Goal: Task Accomplishment & Management: Manage account settings

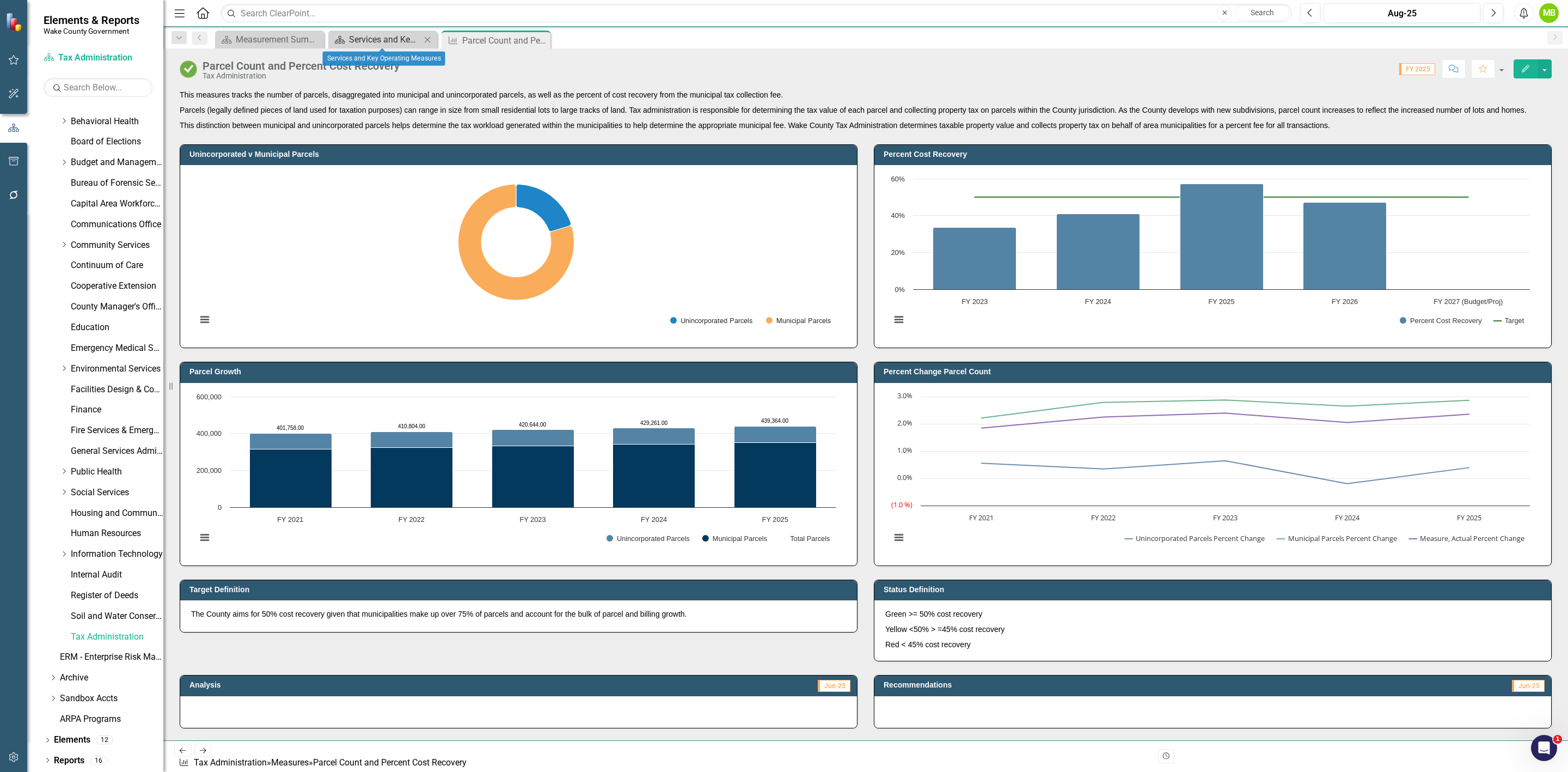
click at [400, 38] on div "Services and Key Operating Measures" at bounding box center [384, 39] width 72 height 13
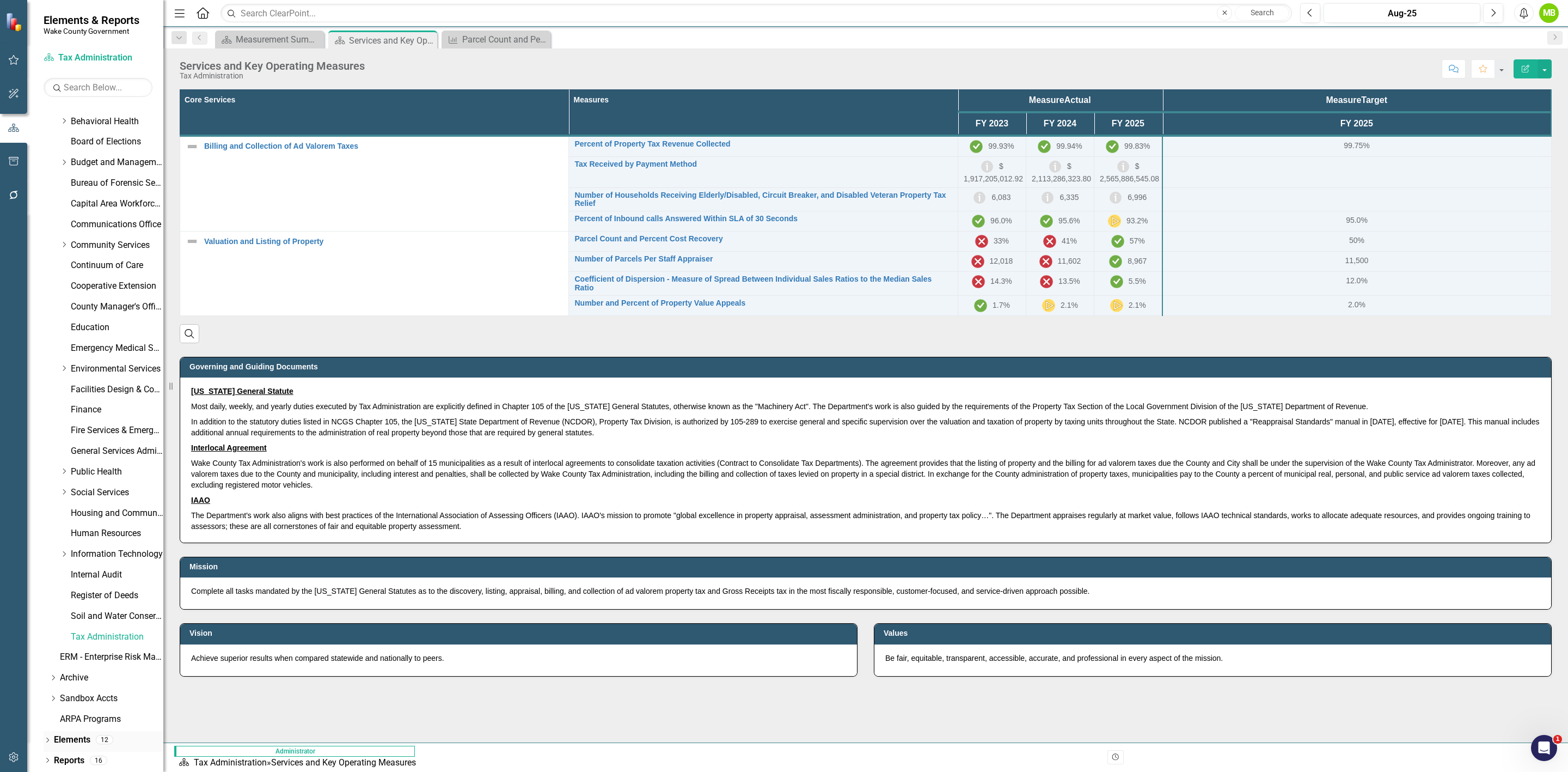
click at [73, 543] on link "Elements" at bounding box center [72, 739] width 36 height 12
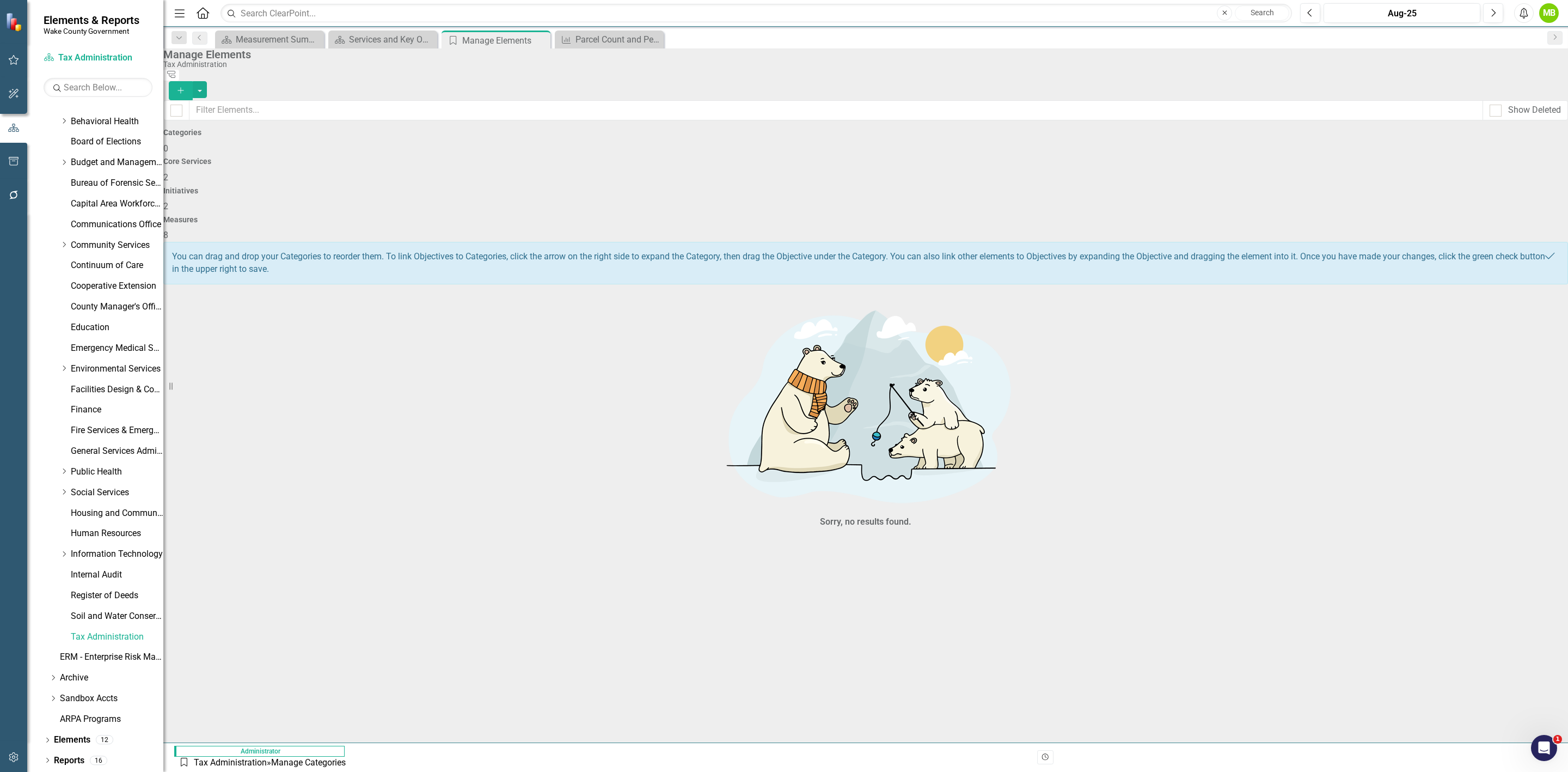
click at [1045, 216] on div "Measures 8" at bounding box center [866, 229] width 1405 height 27
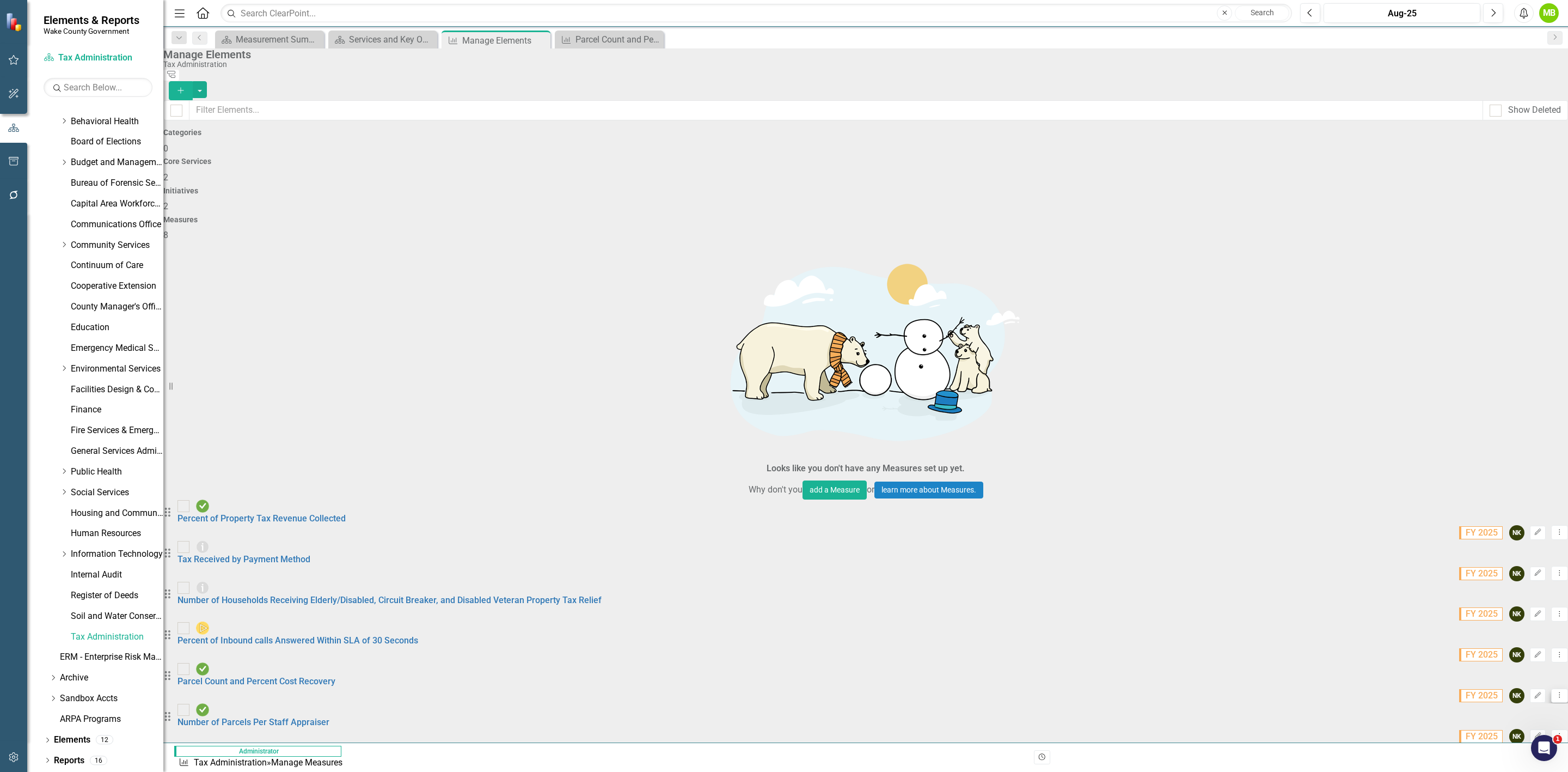
click at [1045, 543] on button "Dropdown Menu" at bounding box center [1559, 695] width 17 height 15
click at [1045, 412] on link "Copy Duplicate Measure" at bounding box center [1494, 406] width 98 height 20
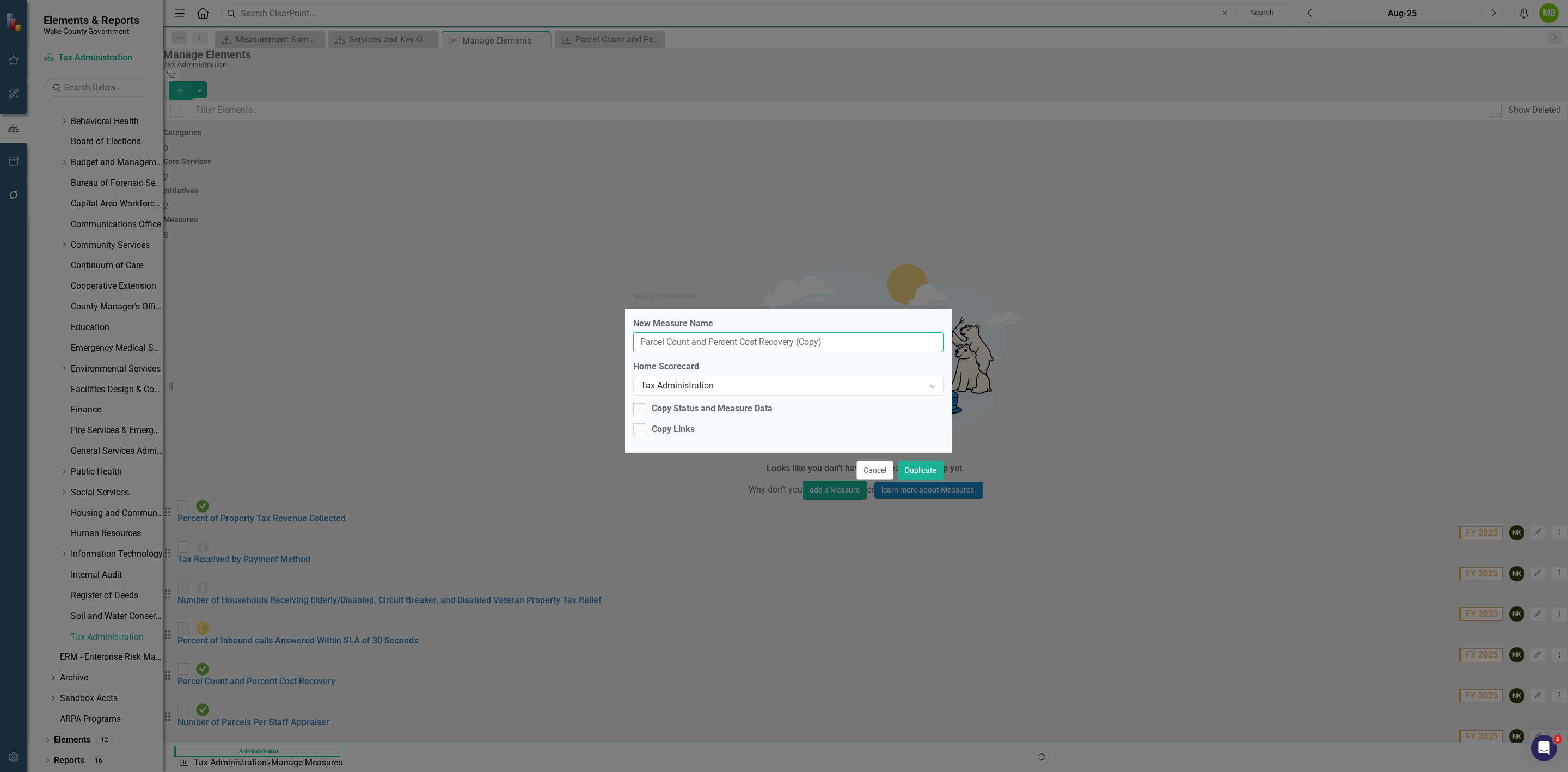
drag, startPoint x: 709, startPoint y: 338, endPoint x: 583, endPoint y: 336, distance: 126.0
click at [583, 336] on div "Duplicate Measure New Measure Name Parcel Count and Percent Cost Recovery (Copy…" at bounding box center [784, 386] width 1568 height 772
click at [824, 340] on input "Percent Cost Recovery (Copy)" at bounding box center [788, 342] width 311 height 20
type input "Percent Cost Recovery"
click at [640, 408] on input "Copy Status and Measure Data" at bounding box center [637, 406] width 7 height 7
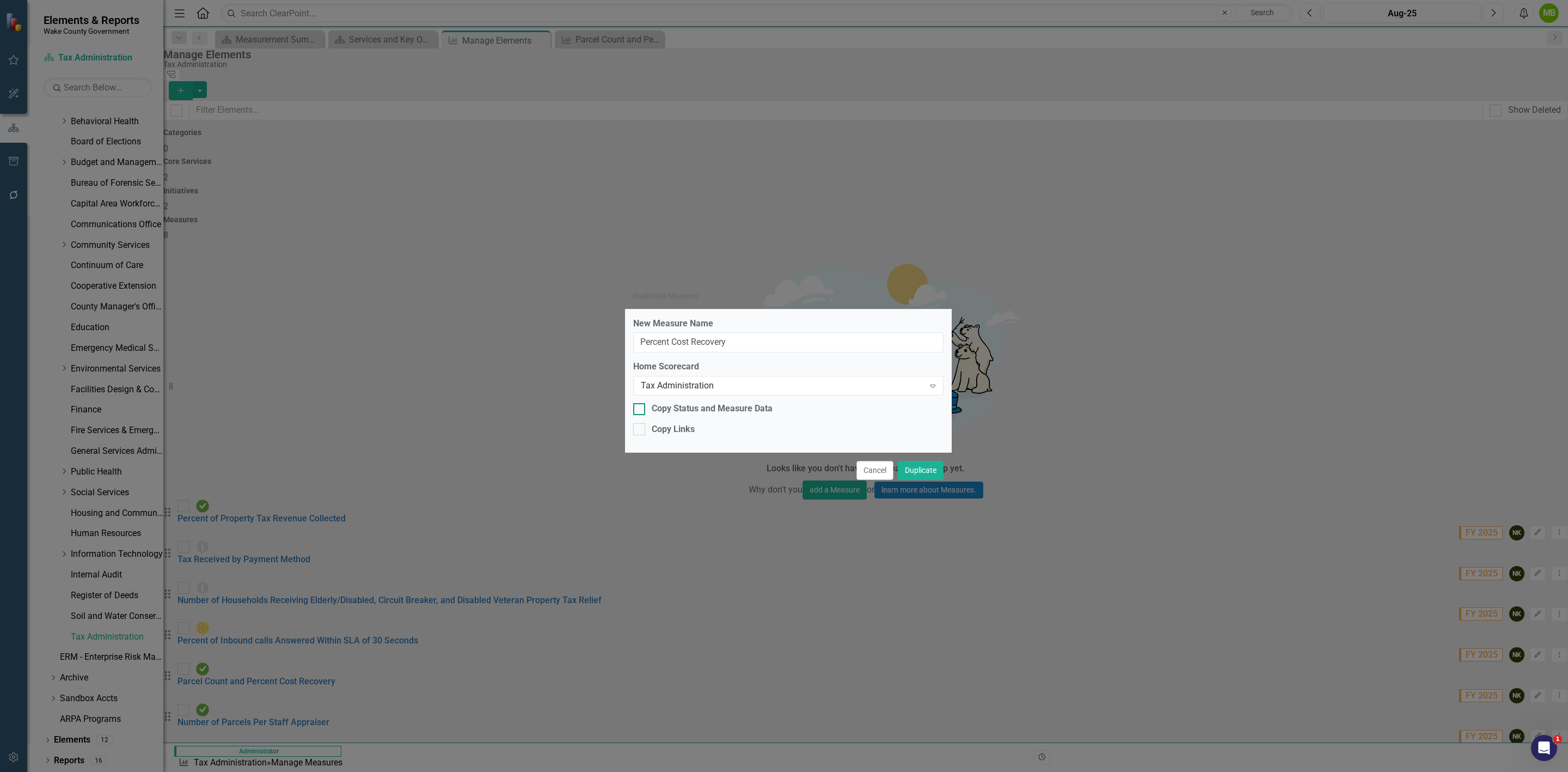
checkbox input "true"
click at [640, 430] on input "Copy Links" at bounding box center [637, 427] width 7 height 7
checkbox input "true"
click at [934, 473] on button "Duplicate" at bounding box center [921, 470] width 46 height 19
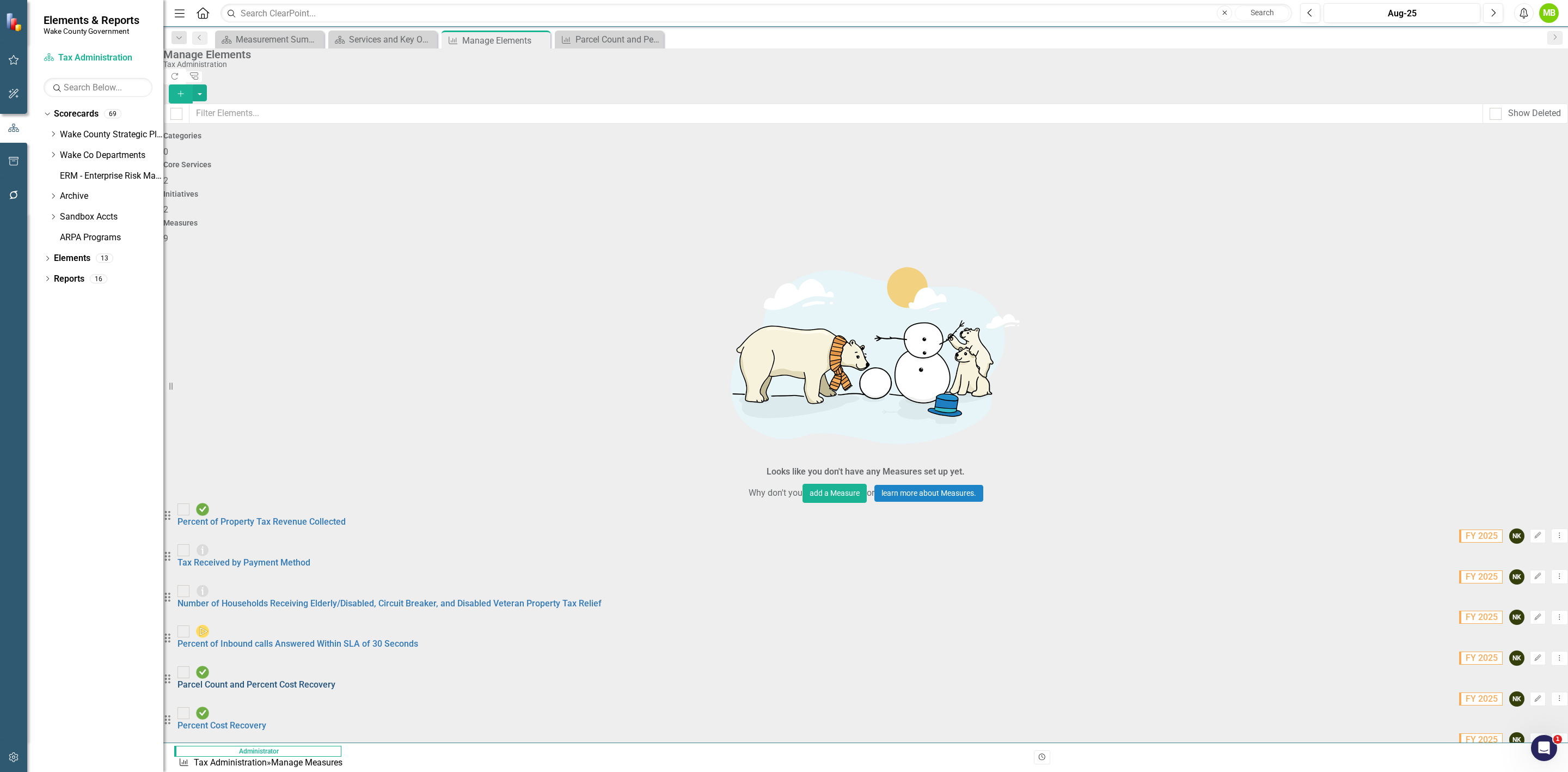
click at [297, 543] on link "Parcel Count and Percent Cost Recovery" at bounding box center [257, 684] width 158 height 11
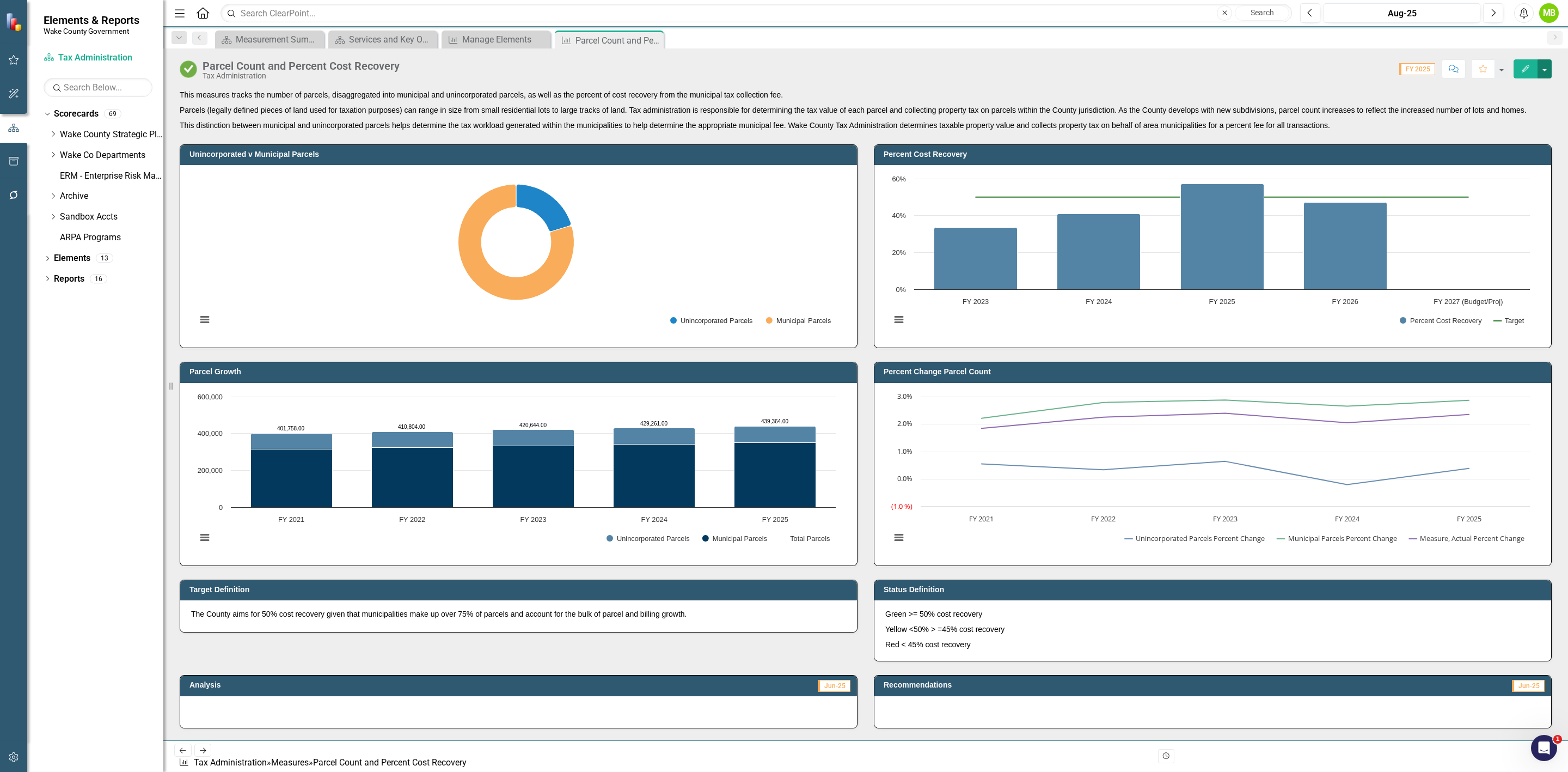
click at [1045, 75] on button "button" at bounding box center [1545, 69] width 14 height 19
click at [1045, 86] on link "Edit Edit Measure" at bounding box center [1498, 89] width 106 height 20
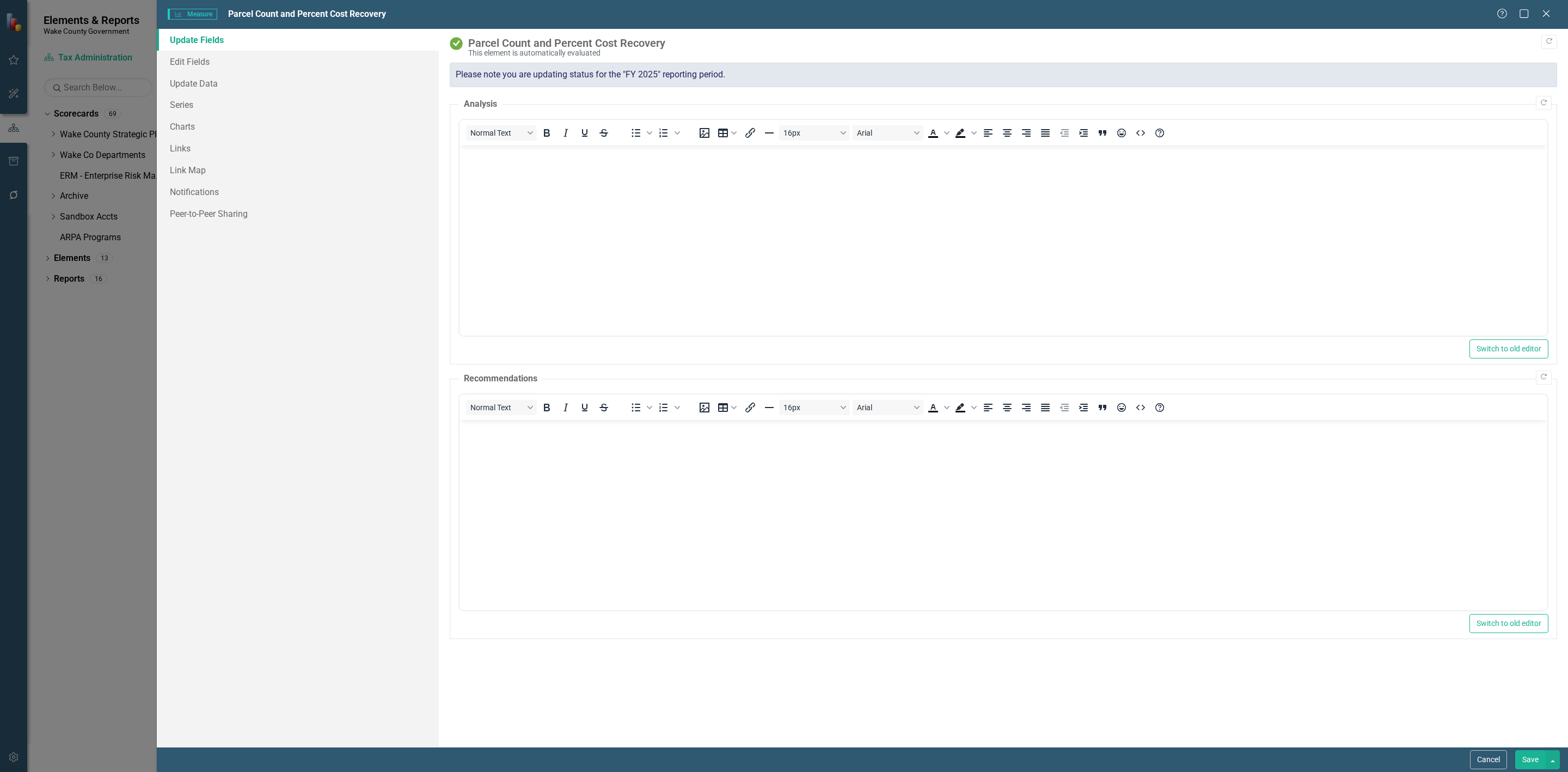
click at [680, 42] on div "Parcel Count and Percent Cost Recovery" at bounding box center [1010, 43] width 1084 height 12
click at [668, 43] on div "Parcel Count and Percent Cost Recovery" at bounding box center [1010, 43] width 1084 height 12
click at [168, 60] on link "Edit Fields" at bounding box center [297, 61] width 282 height 22
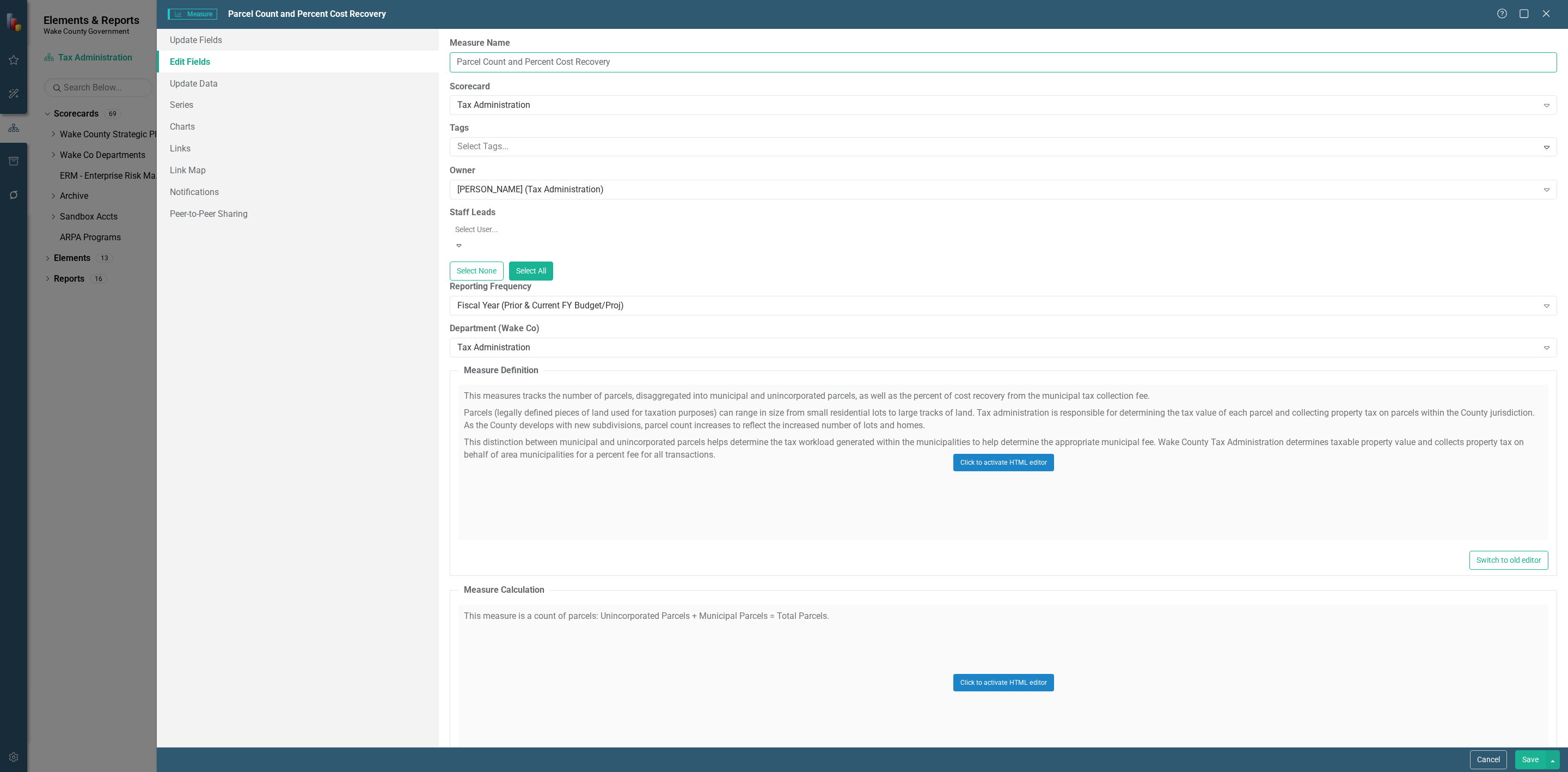
drag, startPoint x: 637, startPoint y: 60, endPoint x: 508, endPoint y: 56, distance: 129.1
click at [508, 56] on input "Parcel Count and Percent Cost Recovery" at bounding box center [1003, 62] width 1108 height 20
type input "Parcel Count"
click at [181, 104] on link "Series" at bounding box center [297, 104] width 282 height 22
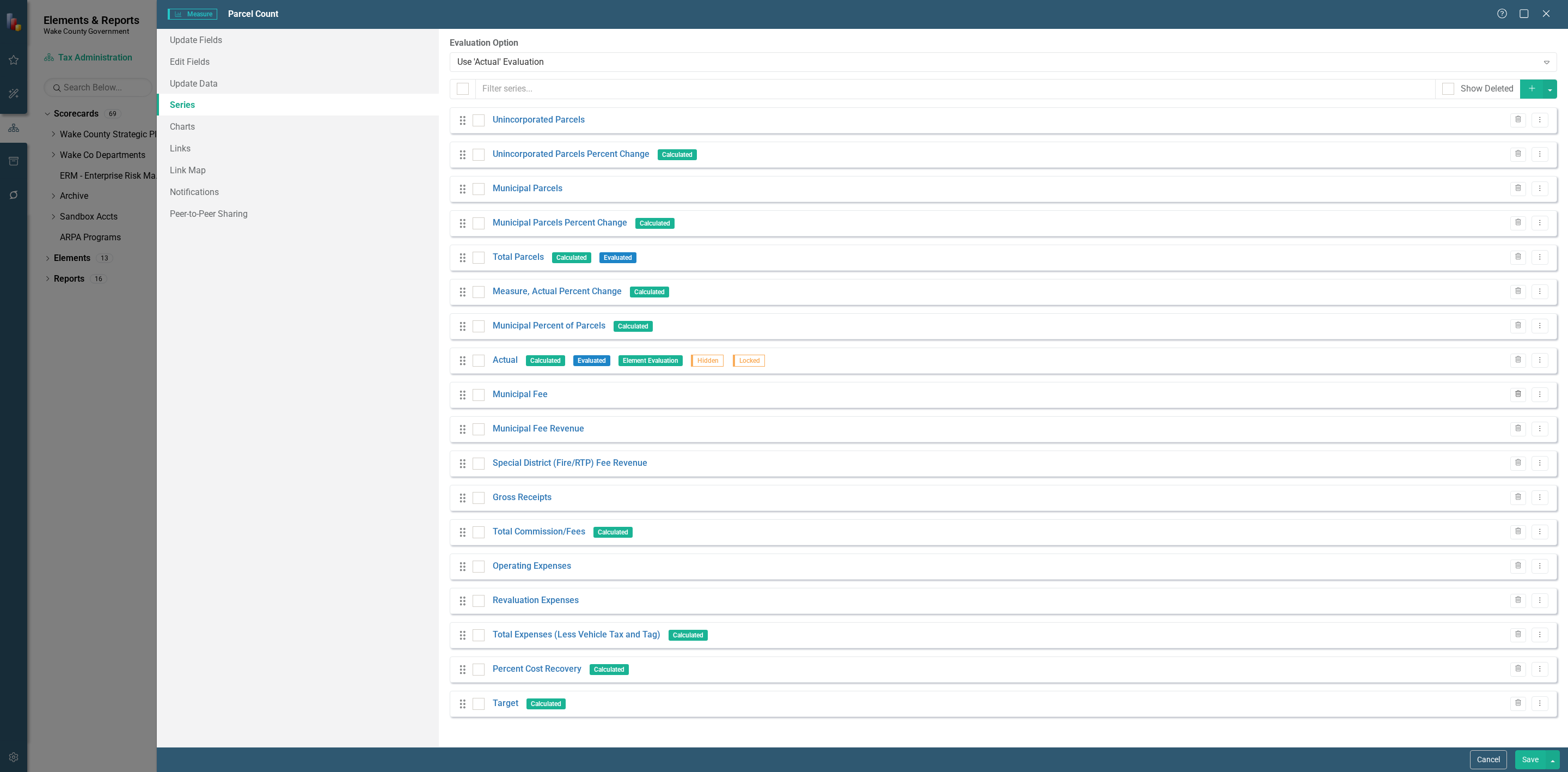
click at [1045, 397] on icon "button" at bounding box center [1518, 393] width 6 height 6
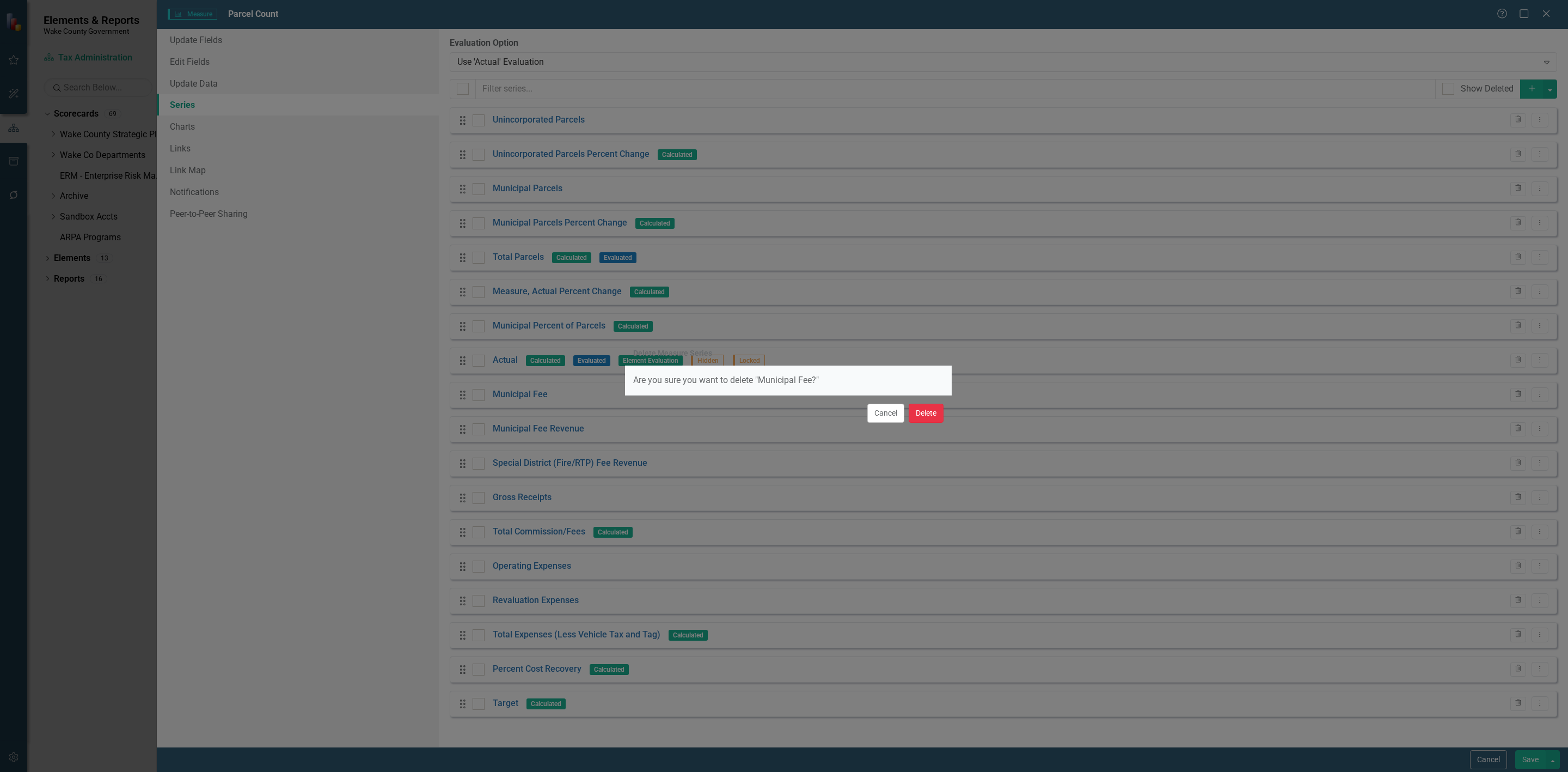
click at [931, 415] on button "Delete" at bounding box center [926, 413] width 35 height 19
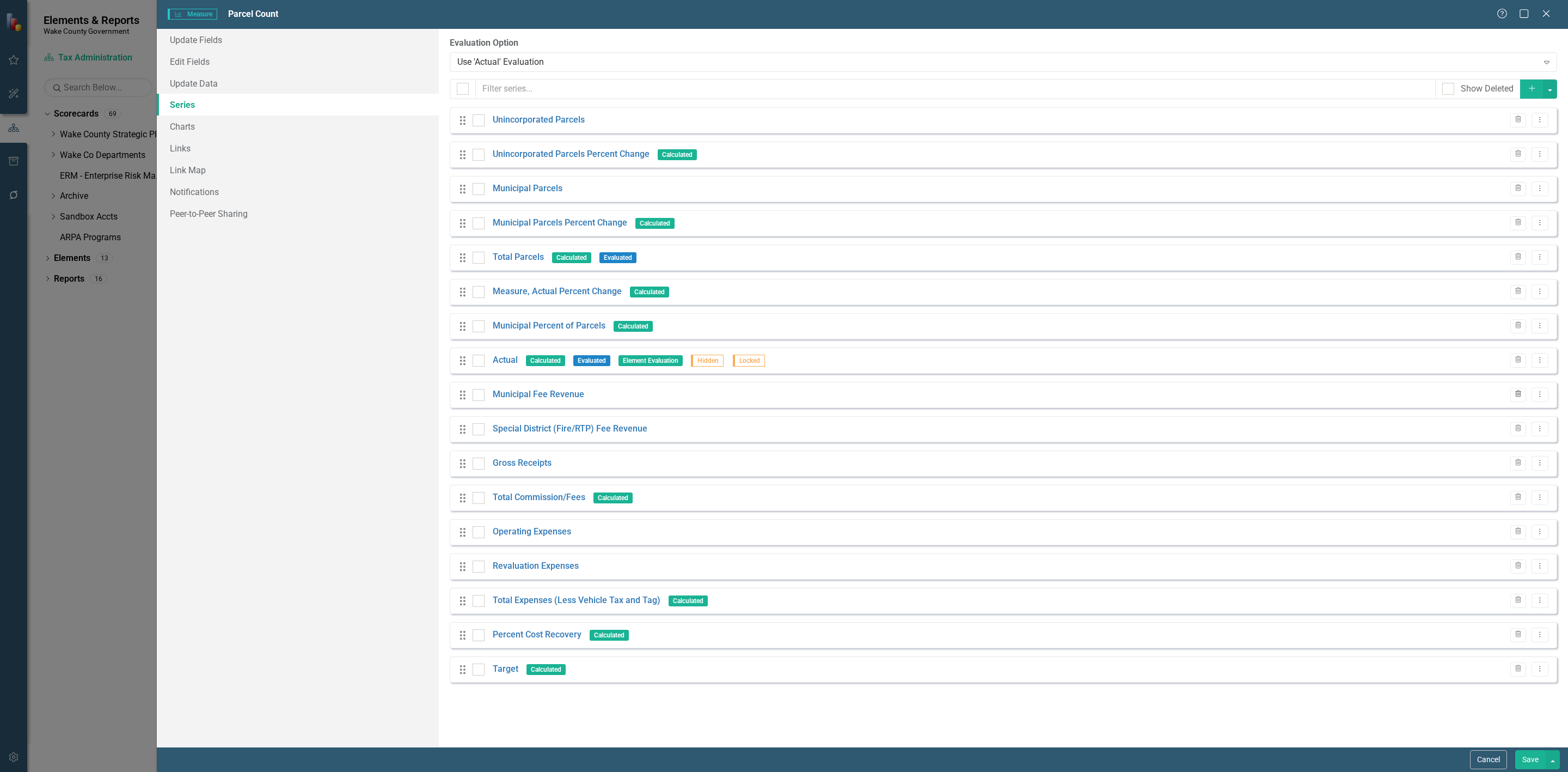
click at [1045, 397] on icon "button" at bounding box center [1518, 393] width 6 height 6
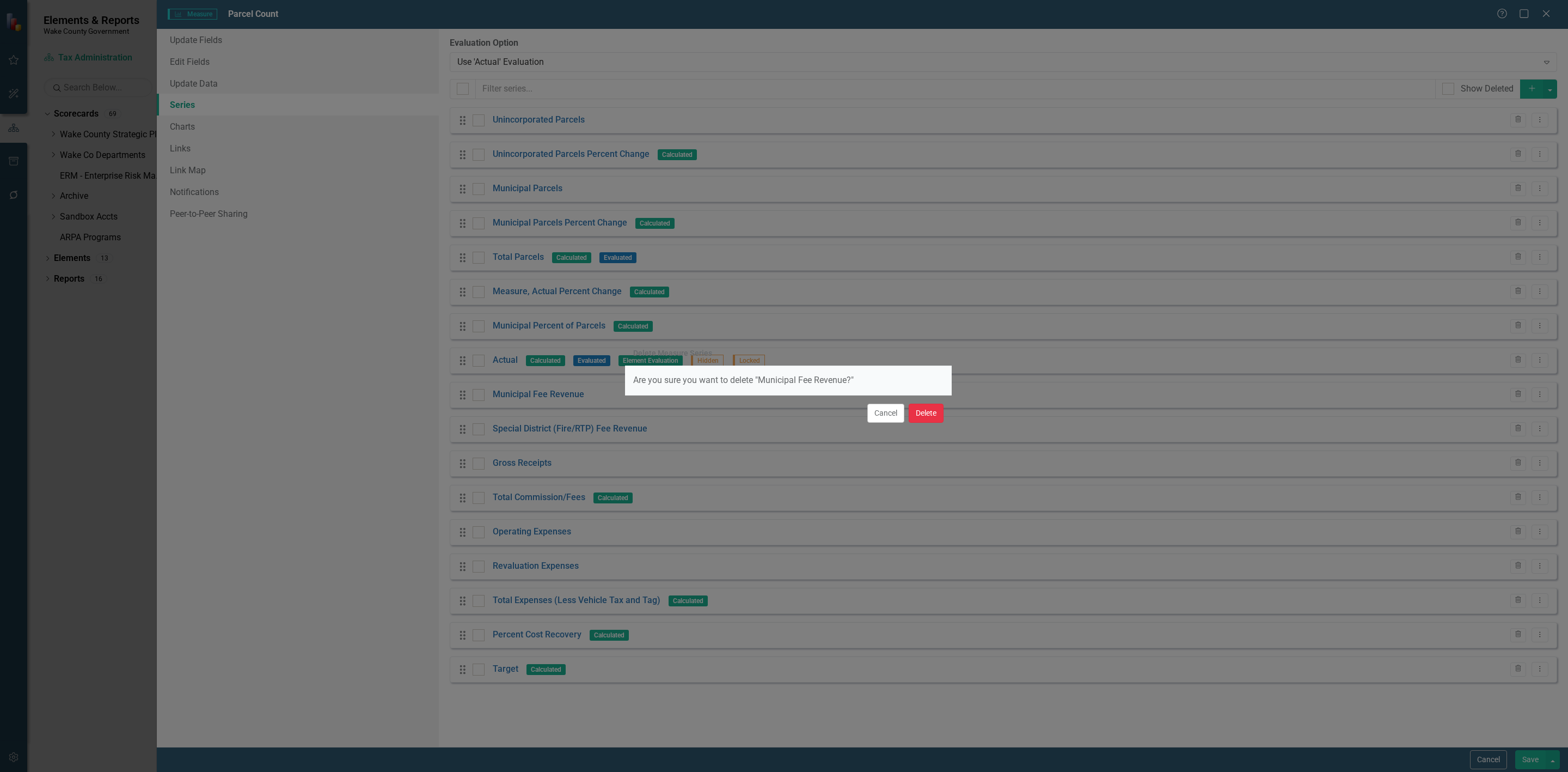
click at [913, 407] on button "Delete" at bounding box center [926, 413] width 35 height 19
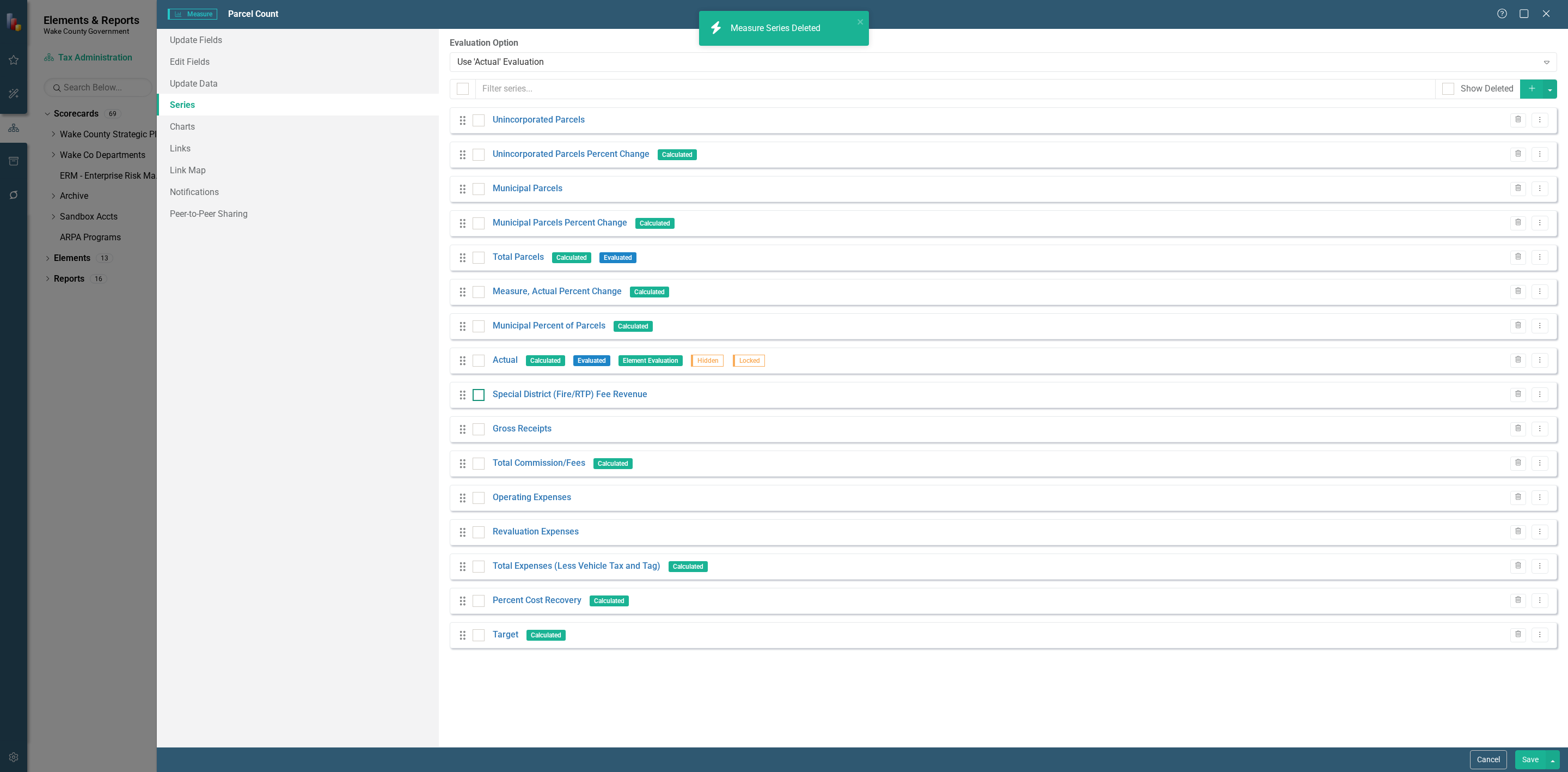
click at [479, 396] on input "checkbox" at bounding box center [476, 392] width 7 height 7
checkbox input "true"
click at [476, 434] on div at bounding box center [479, 429] width 12 height 12
click at [476, 430] on input "checkbox" at bounding box center [476, 427] width 7 height 7
checkbox input "true"
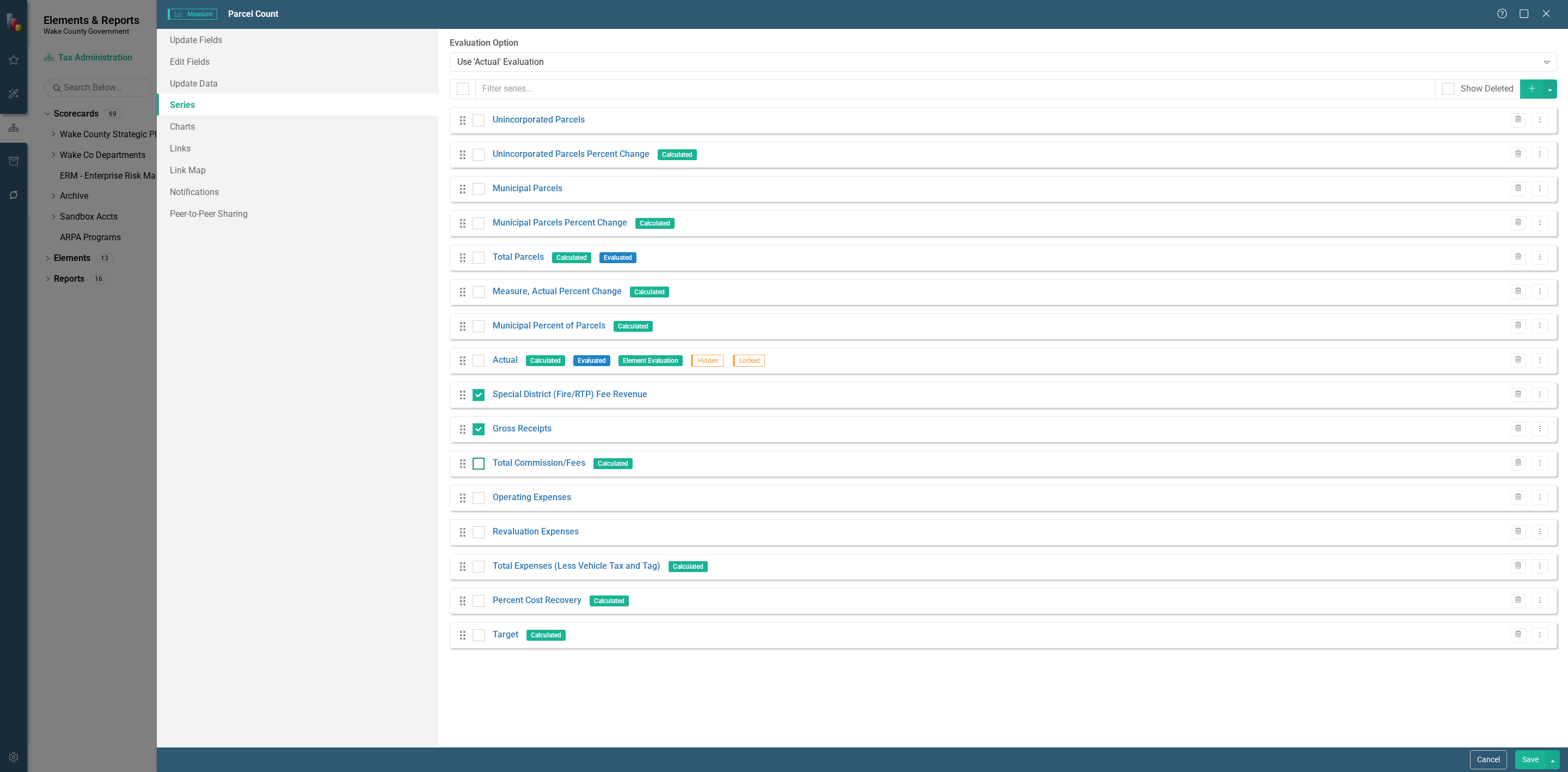
click at [479, 459] on input "checkbox" at bounding box center [476, 461] width 7 height 7
checkbox input "true"
drag, startPoint x: 477, startPoint y: 498, endPoint x: 484, endPoint y: 528, distance: 30.8
click at [477, 498] on input "checkbox" at bounding box center [476, 495] width 7 height 7
checkbox input "true"
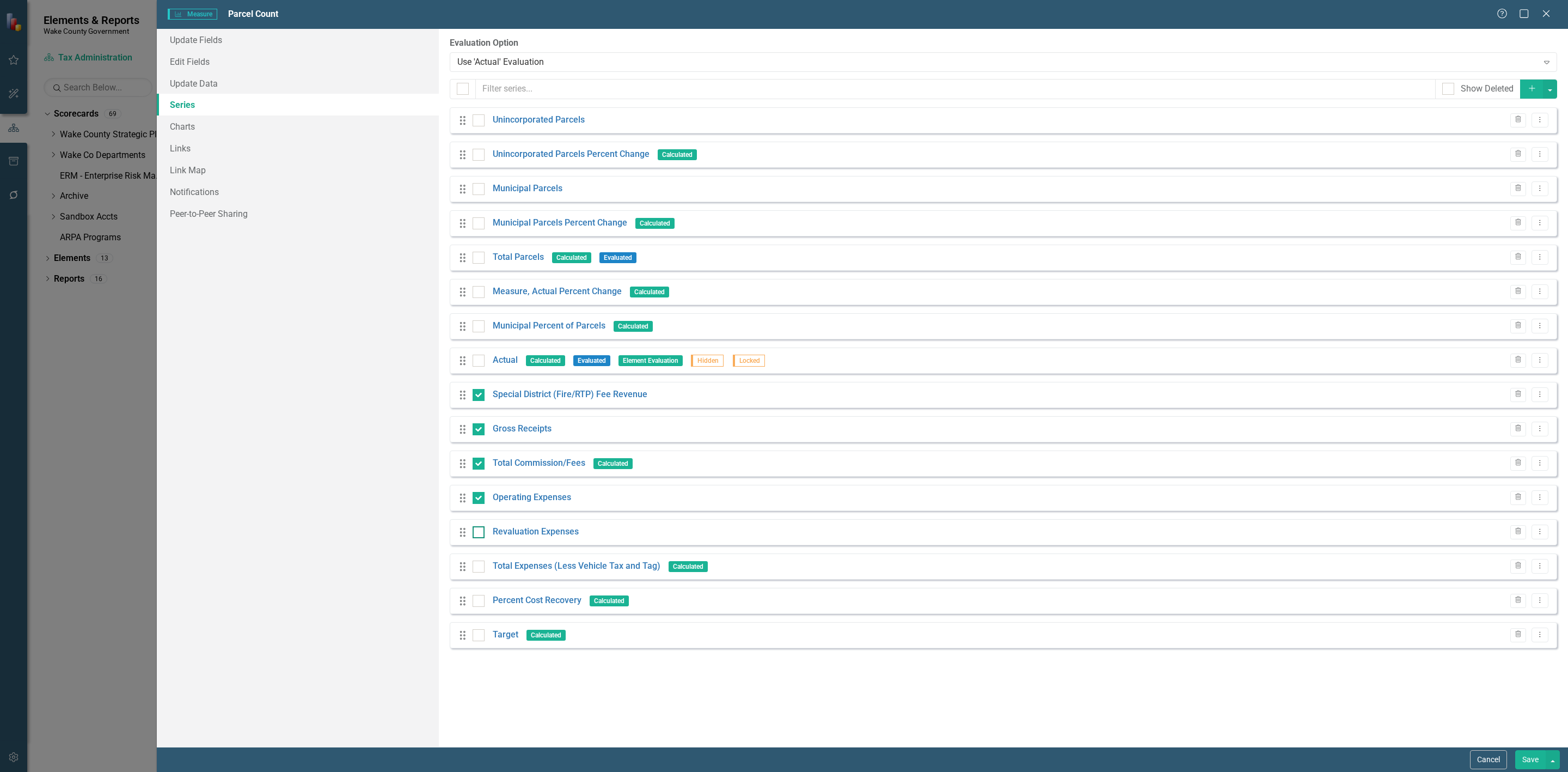
click at [484, 529] on div at bounding box center [479, 532] width 12 height 12
click at [480, 529] on input "checkbox" at bounding box center [476, 529] width 7 height 7
checkbox input "true"
click at [484, 543] on div at bounding box center [479, 567] width 12 height 12
click at [480, 543] on input "checkbox" at bounding box center [476, 564] width 7 height 7
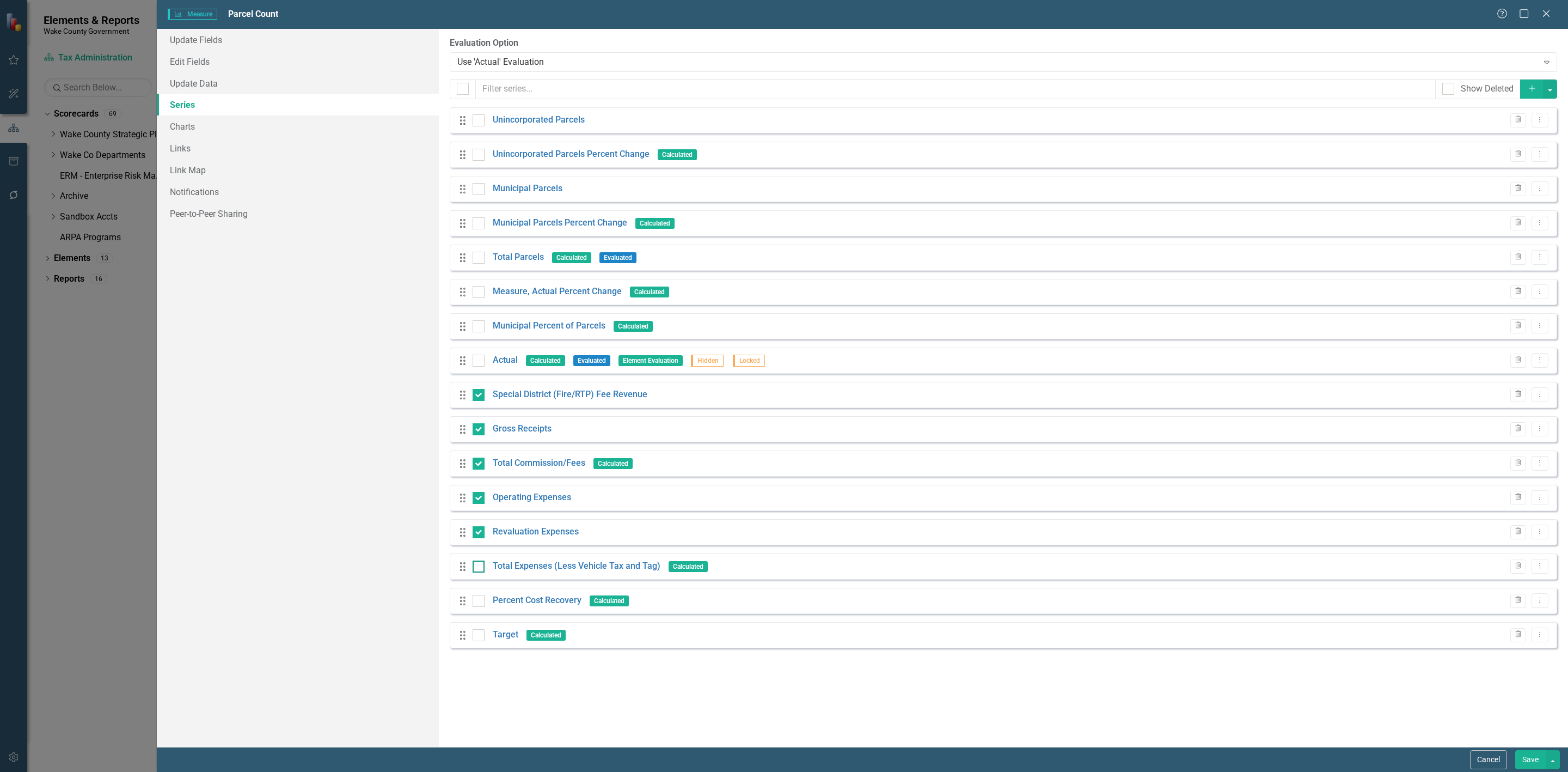
checkbox input "true"
click at [477, 543] on div at bounding box center [479, 601] width 12 height 12
click at [477, 543] on input "checkbox" at bounding box center [476, 598] width 7 height 7
checkbox input "true"
click at [479, 543] on div at bounding box center [479, 635] width 12 height 12
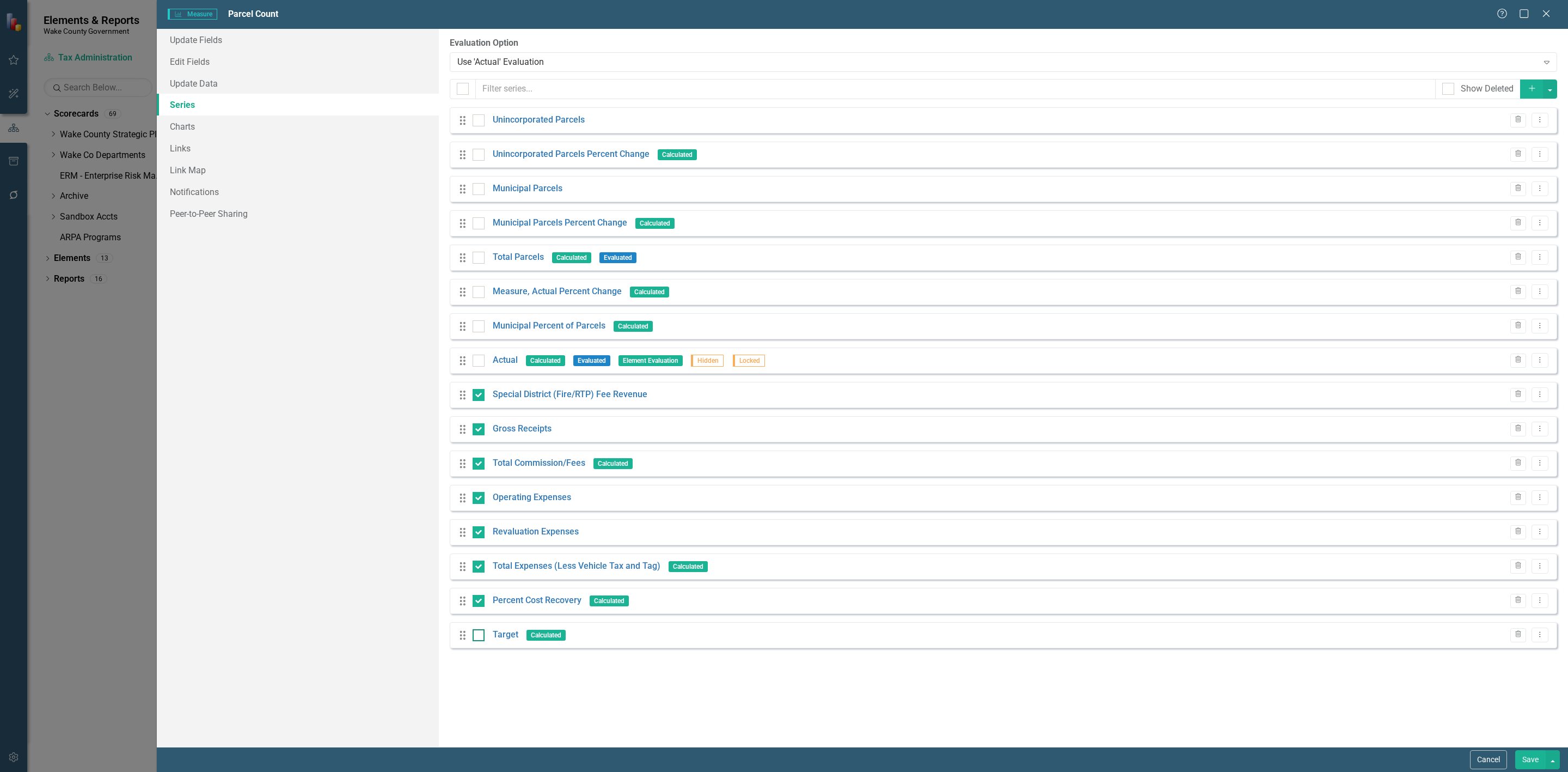
click at [479, 543] on input "checkbox" at bounding box center [476, 632] width 7 height 7
checkbox input "true"
click at [1045, 92] on button "button" at bounding box center [1550, 89] width 14 height 19
click at [1045, 170] on link "Trash Delete Multiple" at bounding box center [1513, 170] width 86 height 20
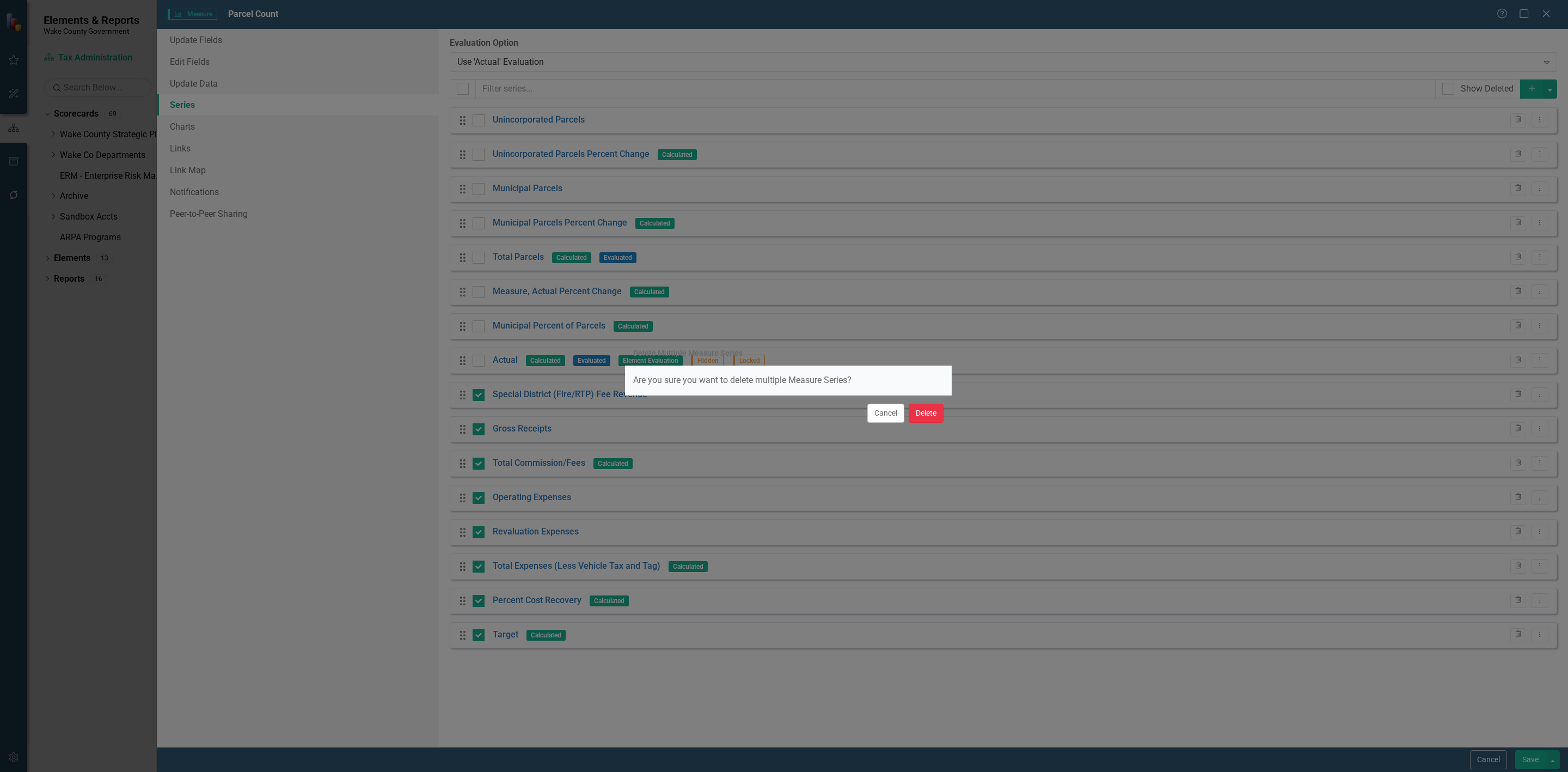
click at [923, 415] on button "Delete" at bounding box center [926, 413] width 35 height 19
checkbox input "false"
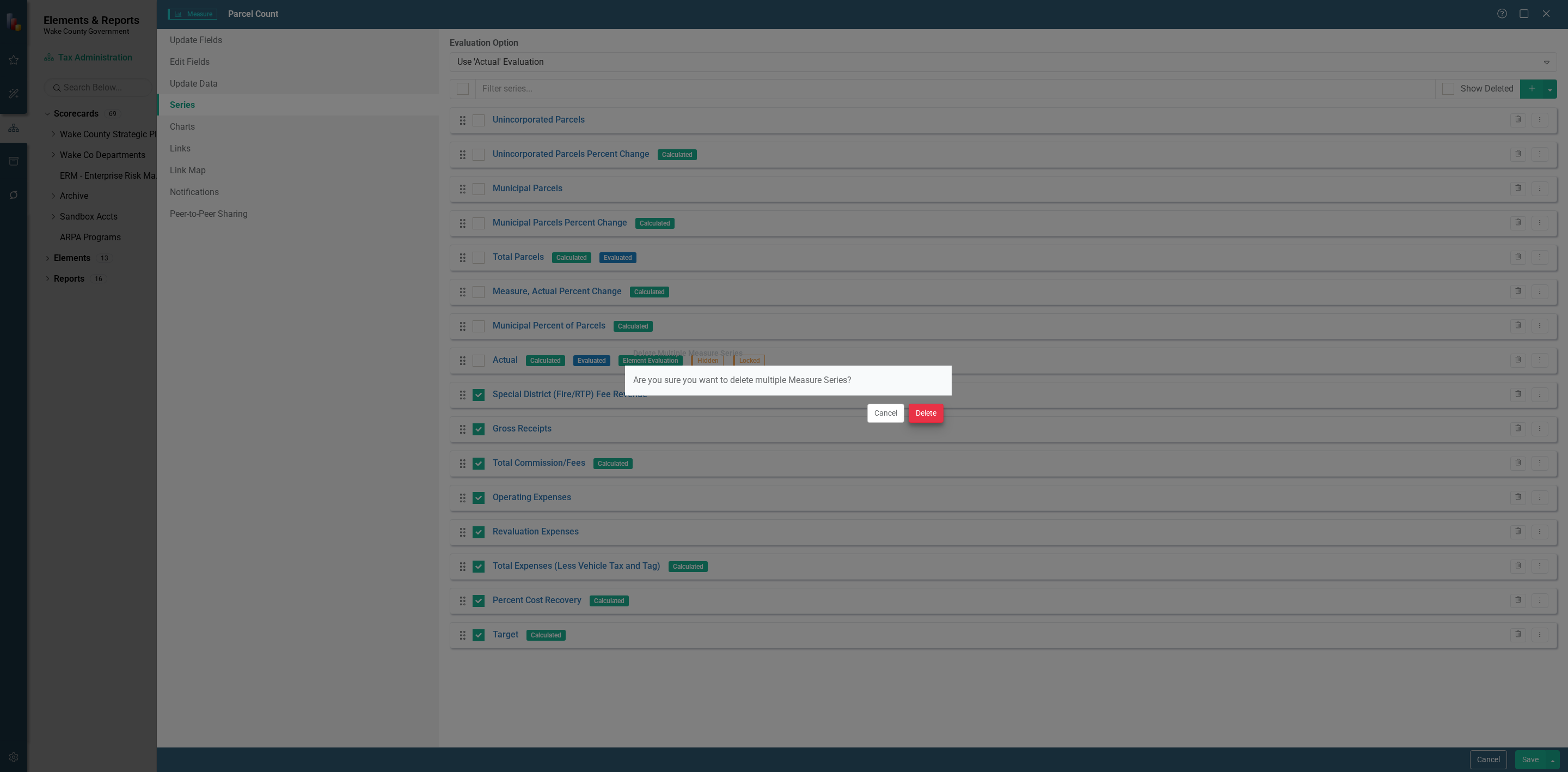
checkbox input "false"
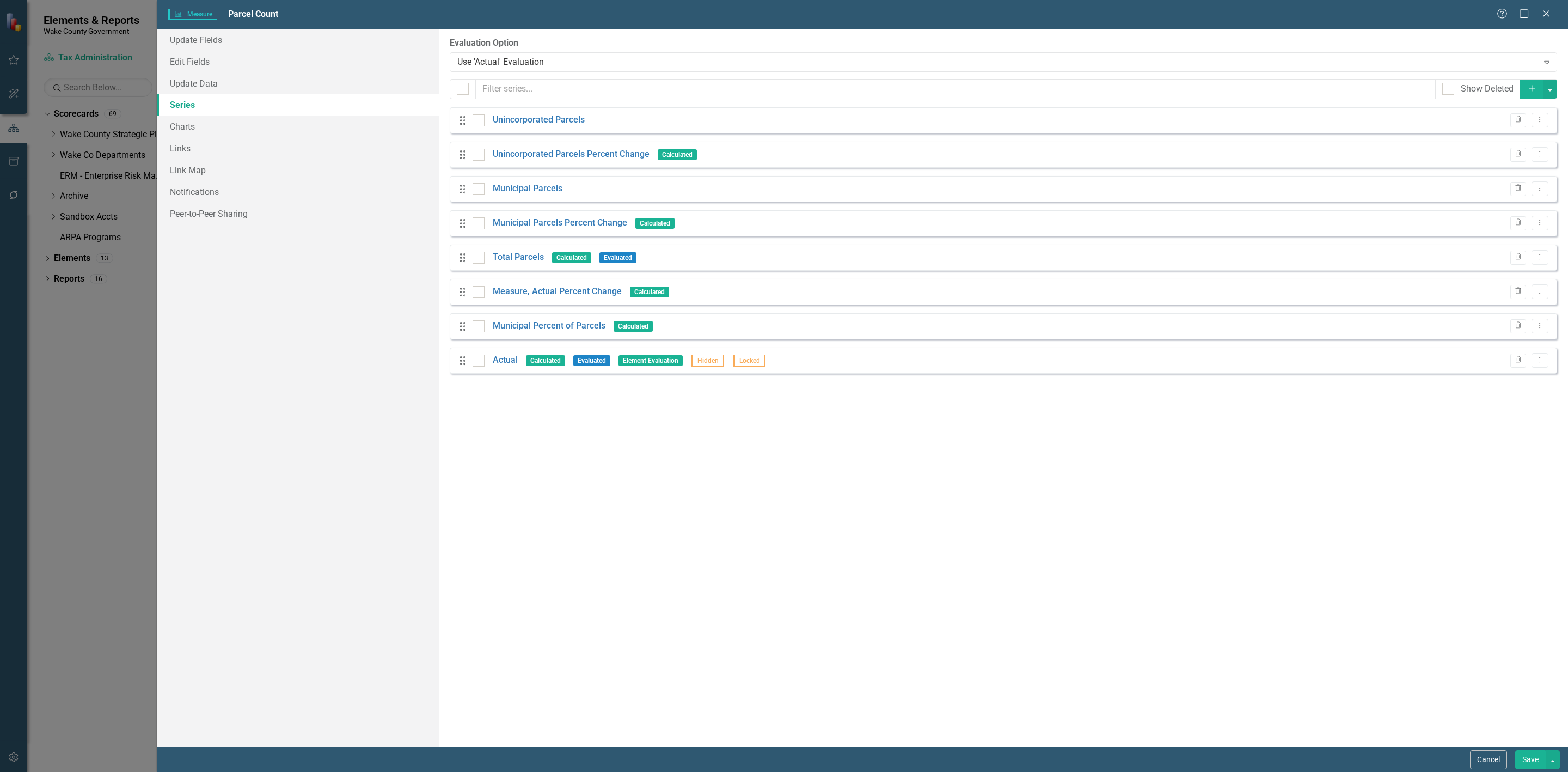
click at [1045, 543] on button "Save" at bounding box center [1531, 760] width 30 height 19
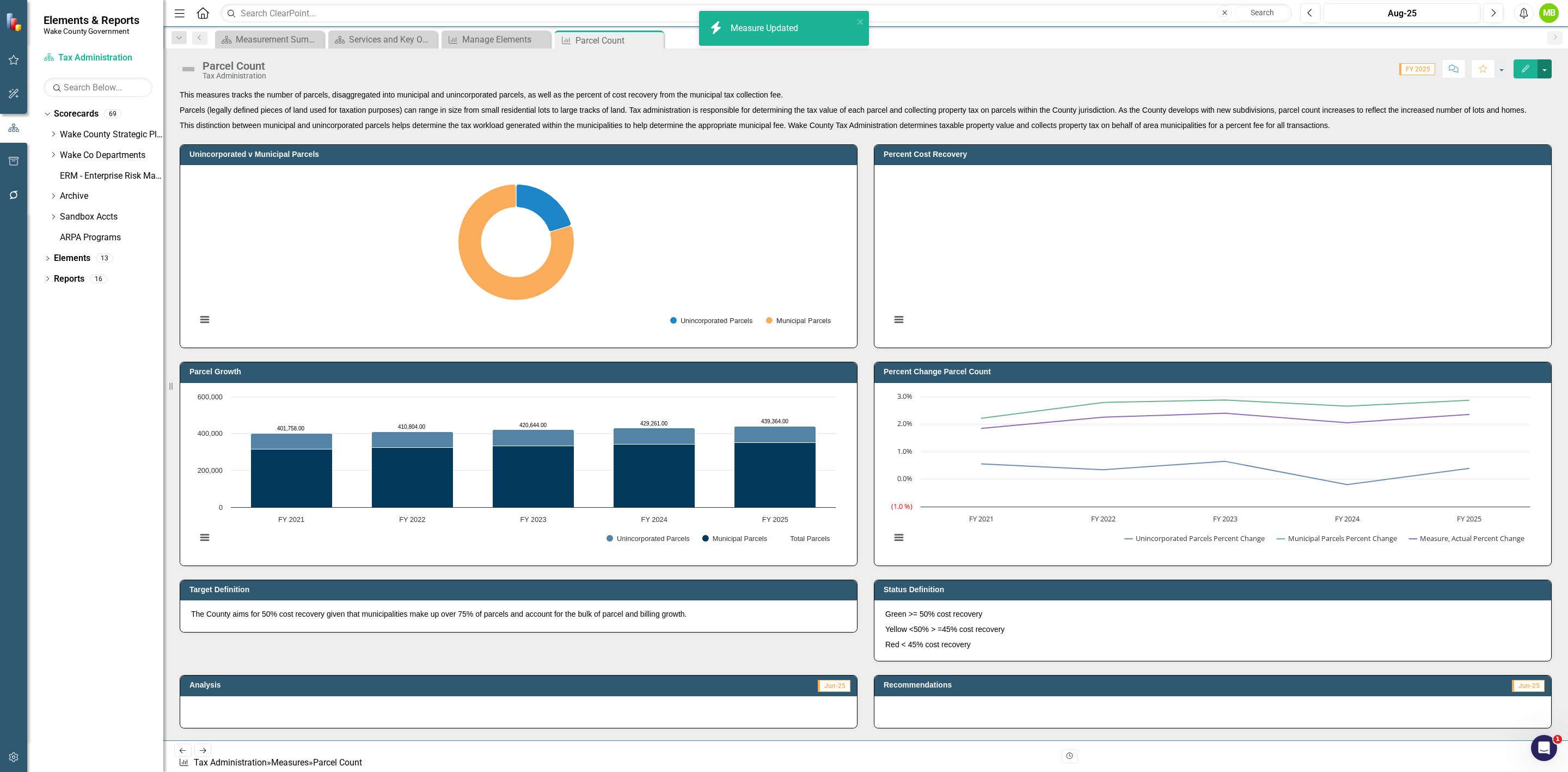
click at [1045, 67] on button "button" at bounding box center [1545, 69] width 14 height 19
click at [1045, 103] on link "Edit Report Edit Layout" at bounding box center [1498, 110] width 106 height 20
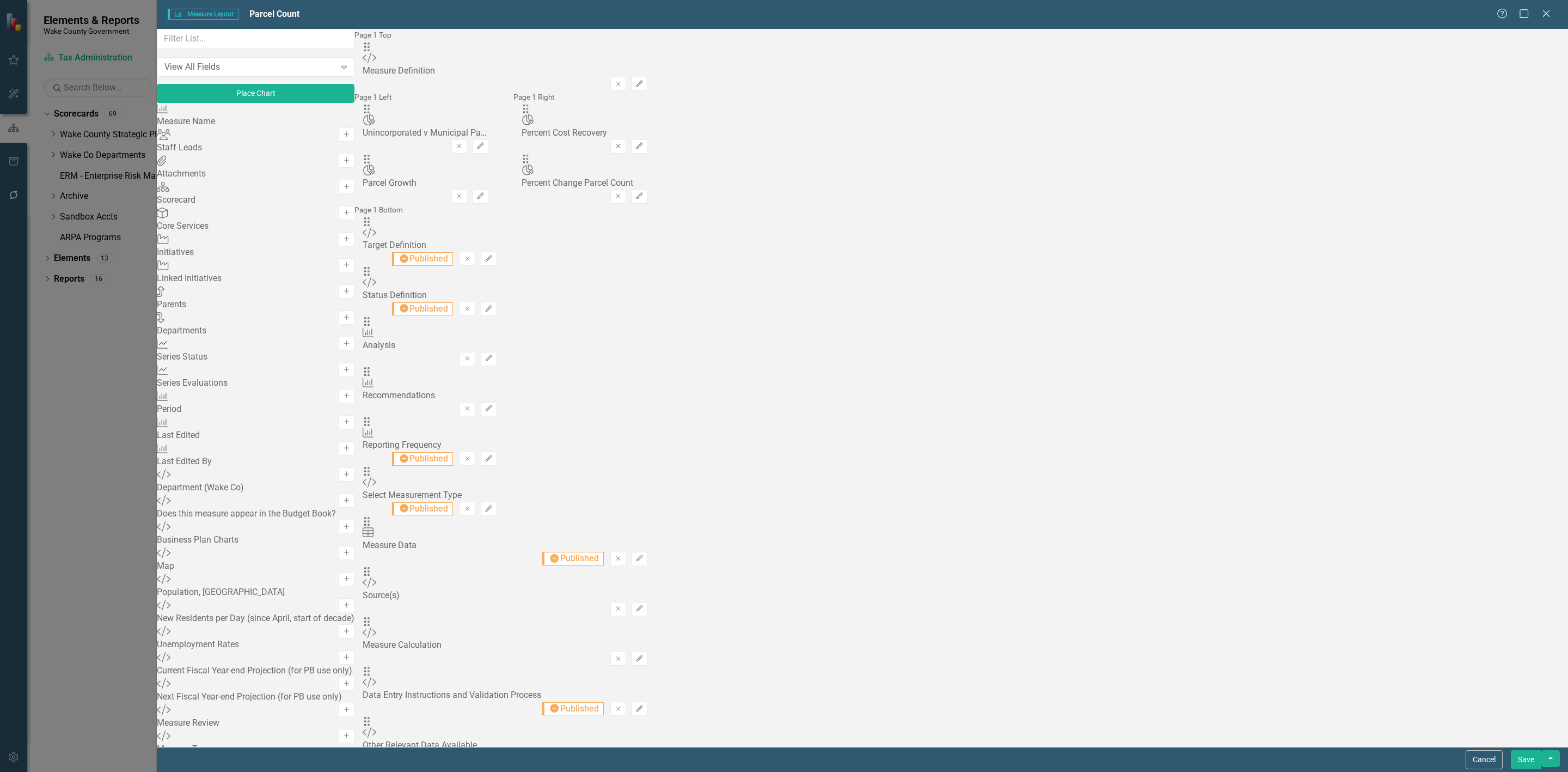
click at [622, 143] on icon "Remove" at bounding box center [618, 145] width 8 height 6
click at [1045, 543] on button "Save" at bounding box center [1526, 760] width 30 height 19
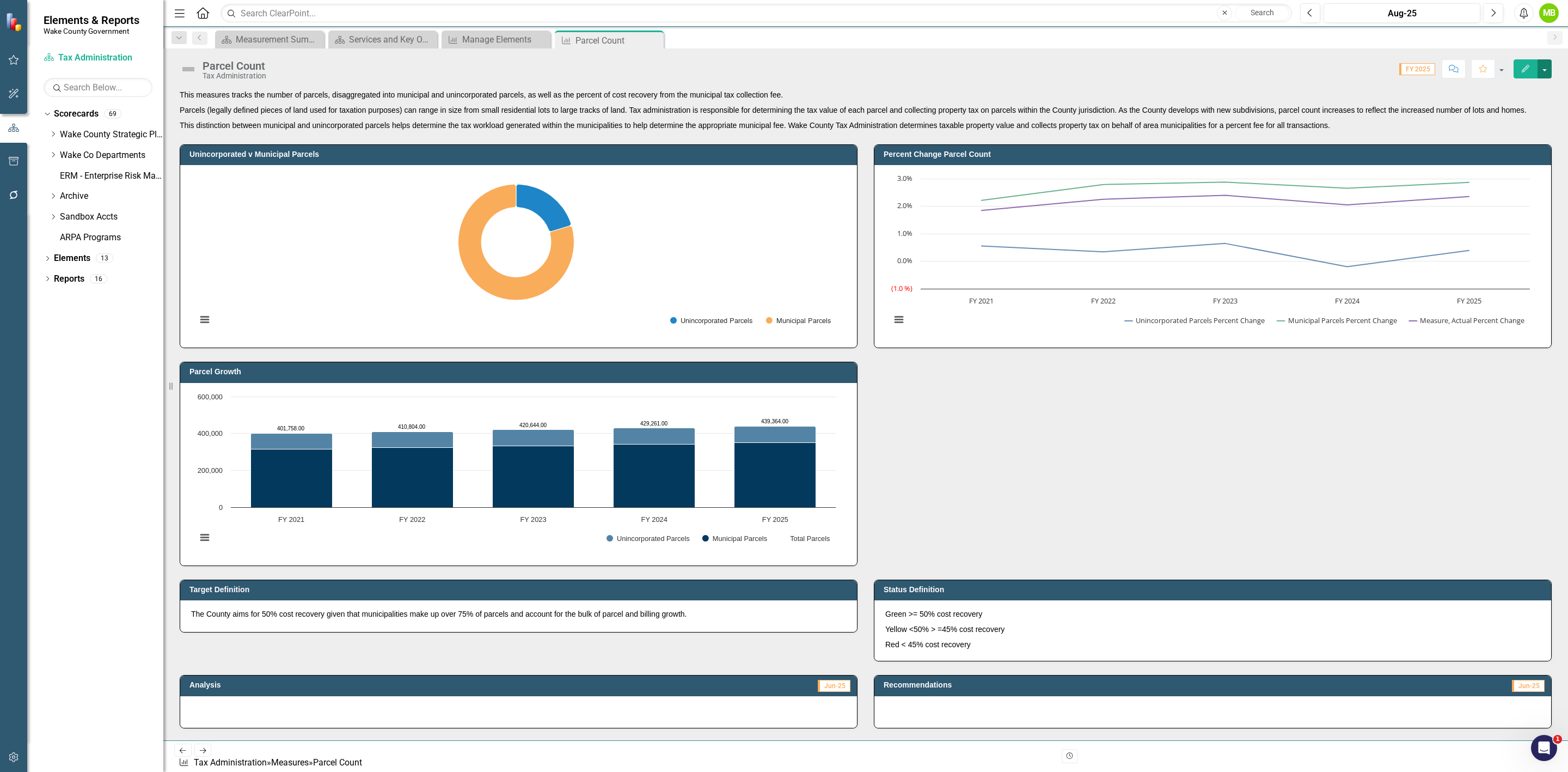
click at [1045, 73] on button "button" at bounding box center [1545, 69] width 14 height 19
click at [1045, 106] on link "Edit Report Edit Layout" at bounding box center [1498, 110] width 106 height 20
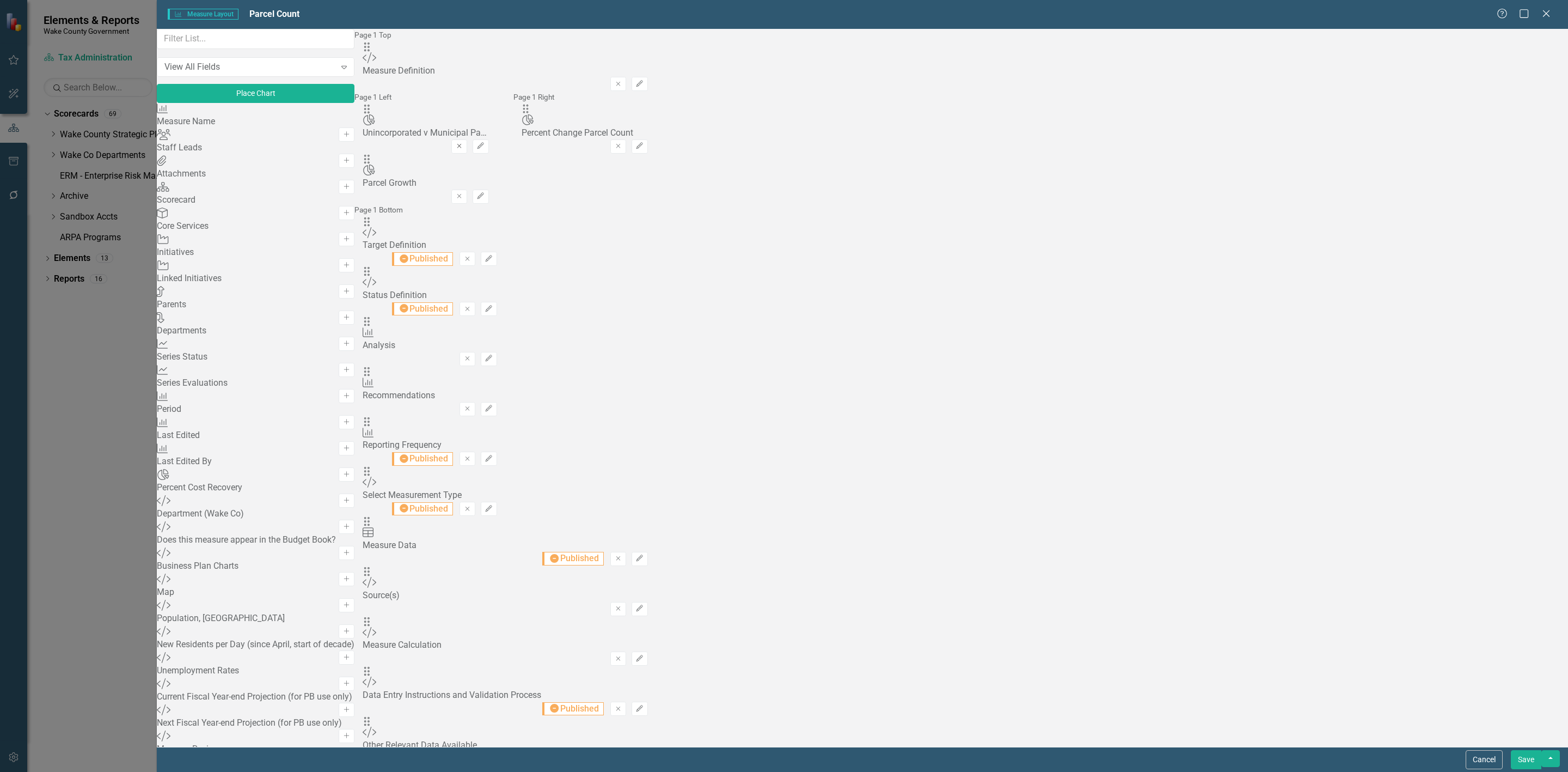
click at [463, 143] on icon "Remove" at bounding box center [459, 145] width 8 height 6
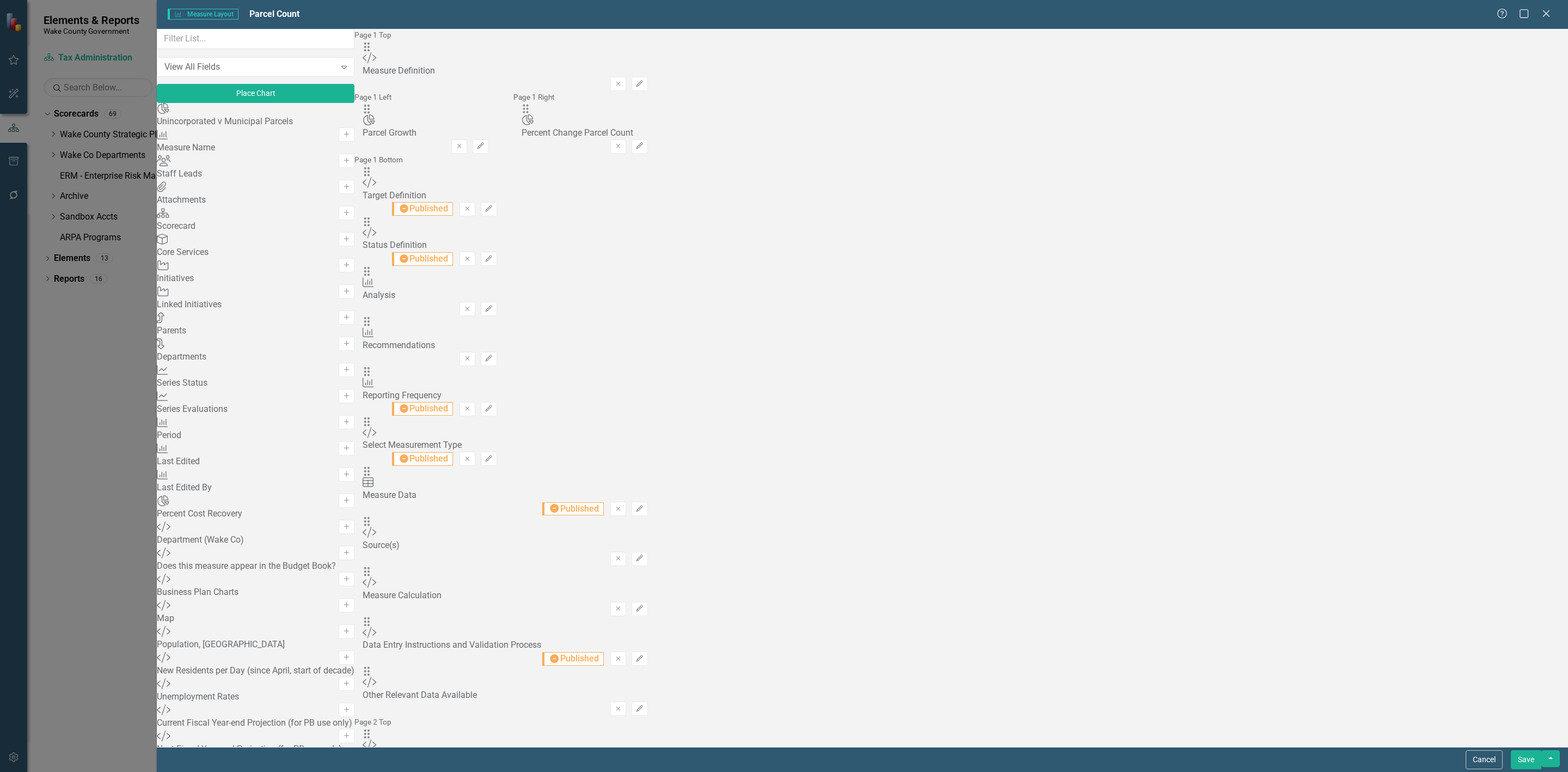
click at [1045, 543] on button "Save" at bounding box center [1526, 760] width 30 height 19
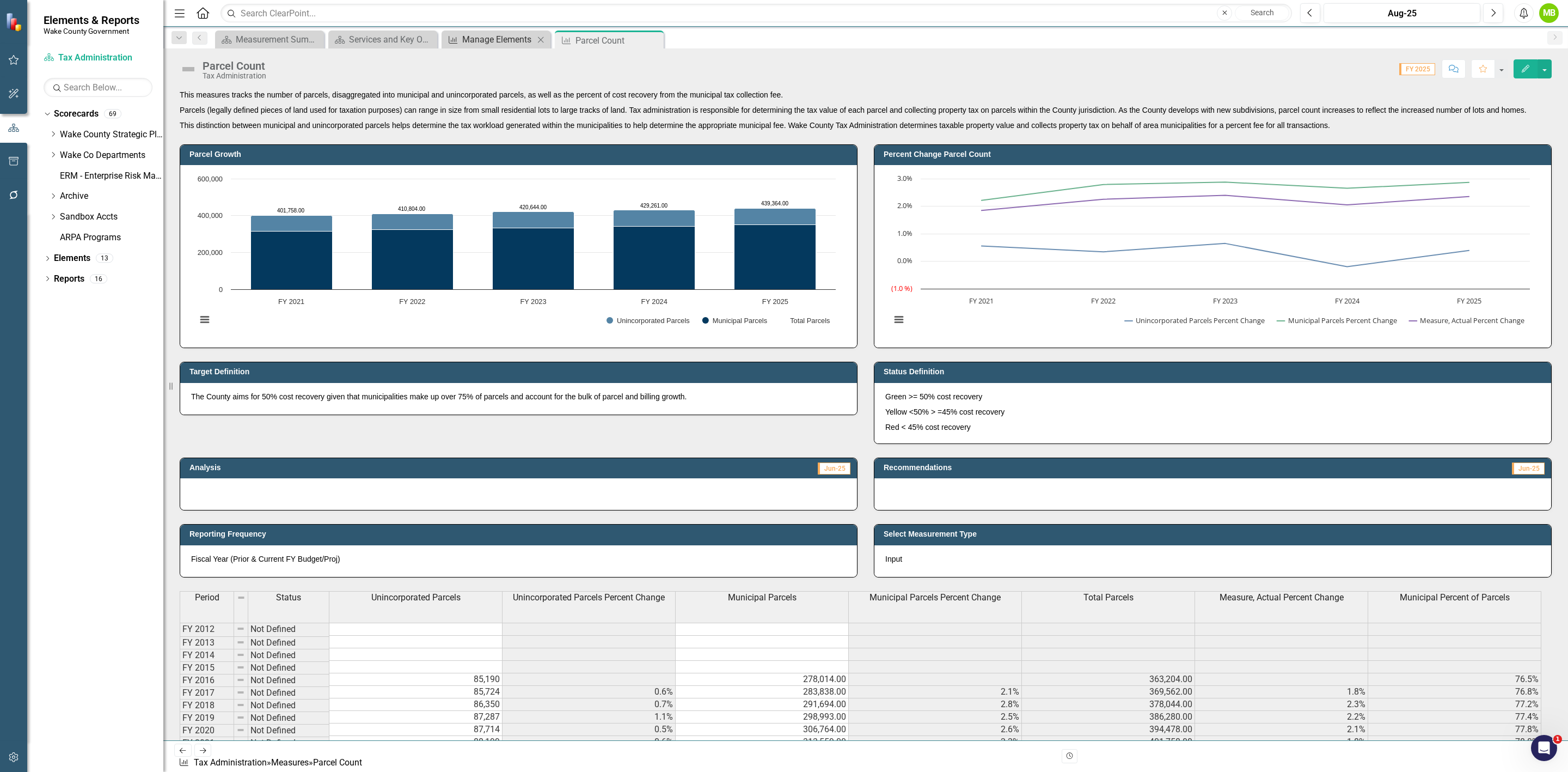
click at [494, 42] on div "Manage Elements" at bounding box center [498, 39] width 72 height 13
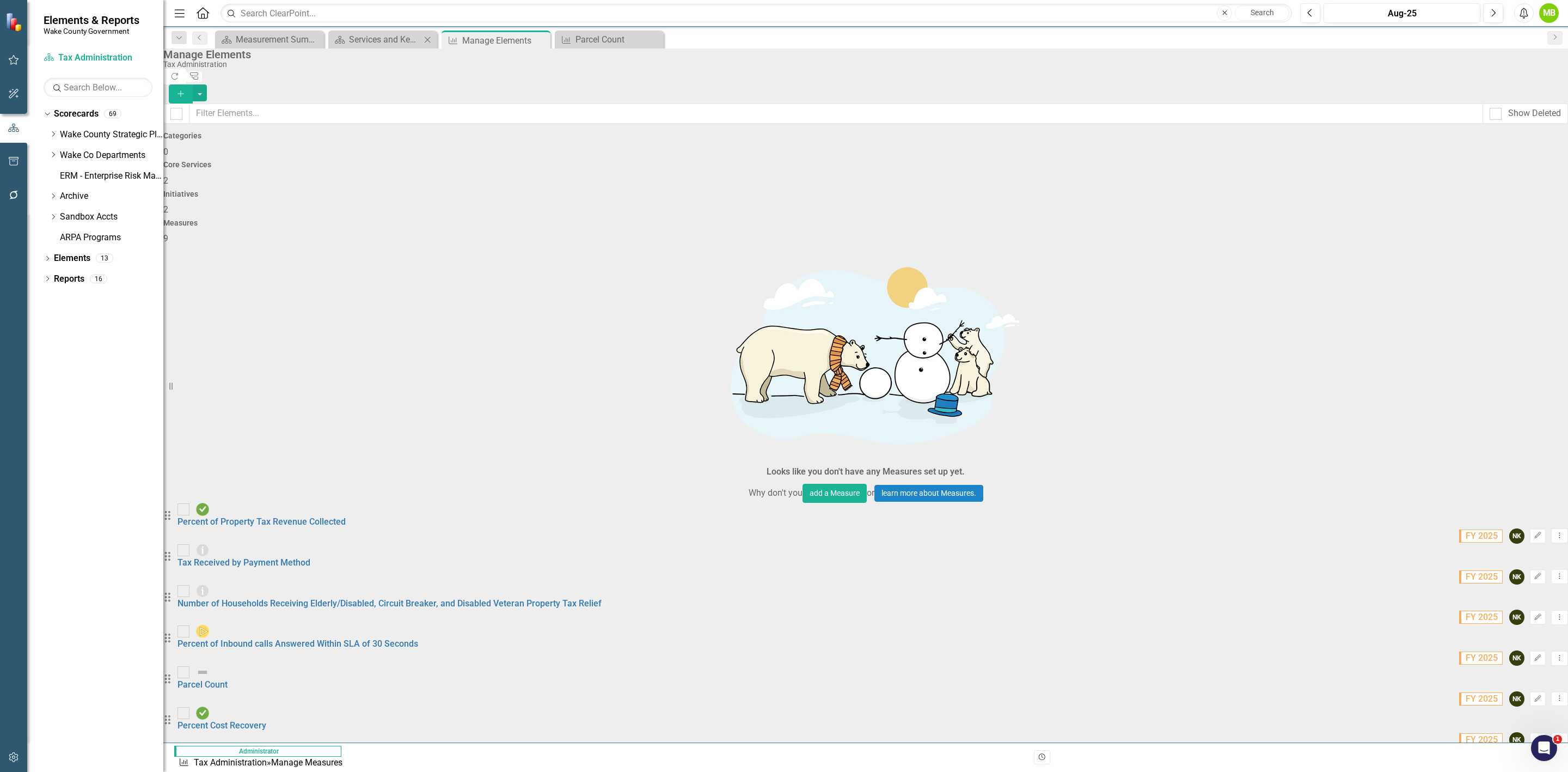
click at [392, 32] on div "Scorecard Services and Key Operating Measures Close" at bounding box center [382, 39] width 109 height 18
click at [392, 44] on div "Services and Key Operating Measures" at bounding box center [384, 39] width 72 height 13
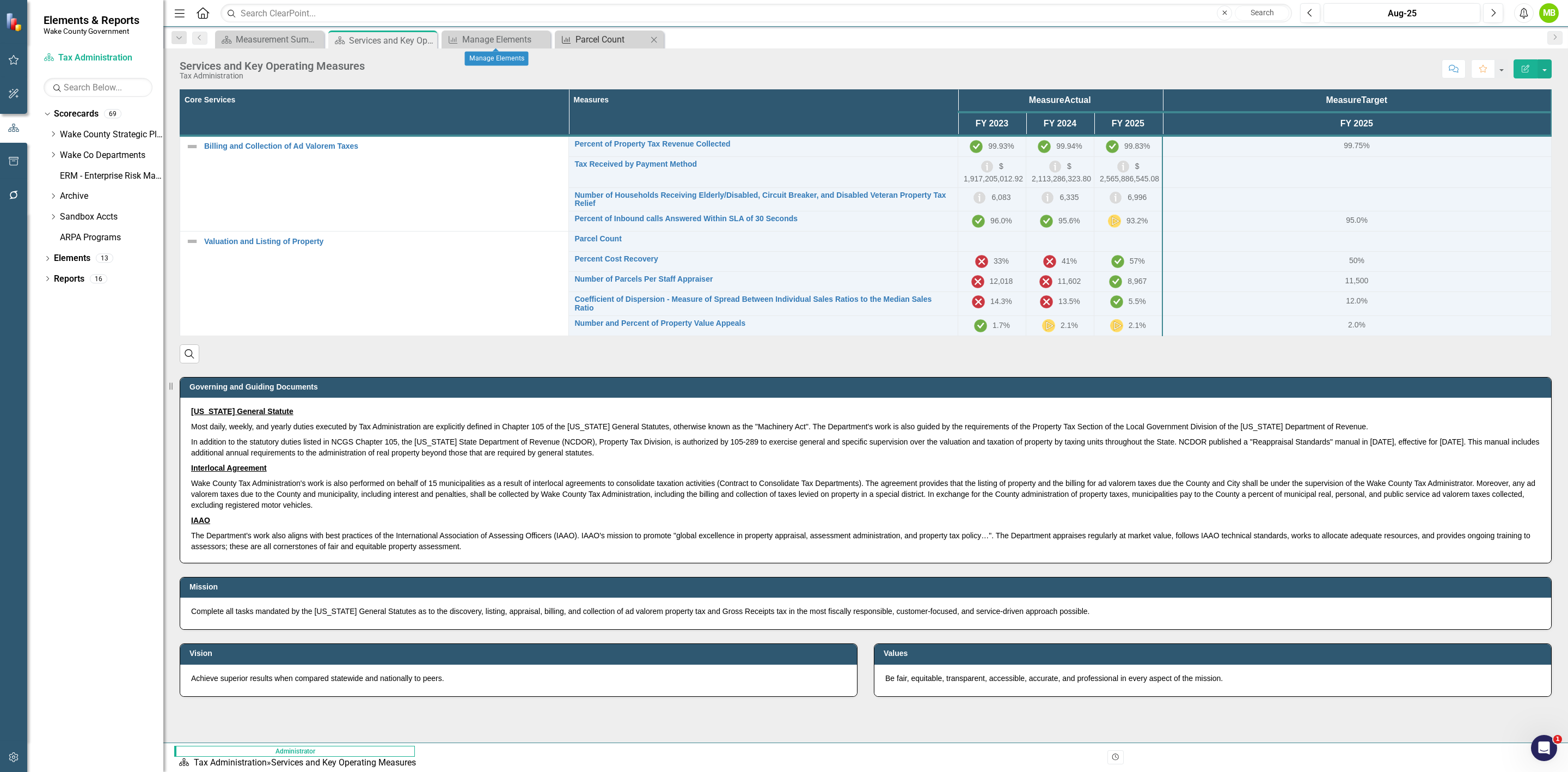
click at [599, 42] on div "Parcel Count" at bounding box center [611, 39] width 72 height 13
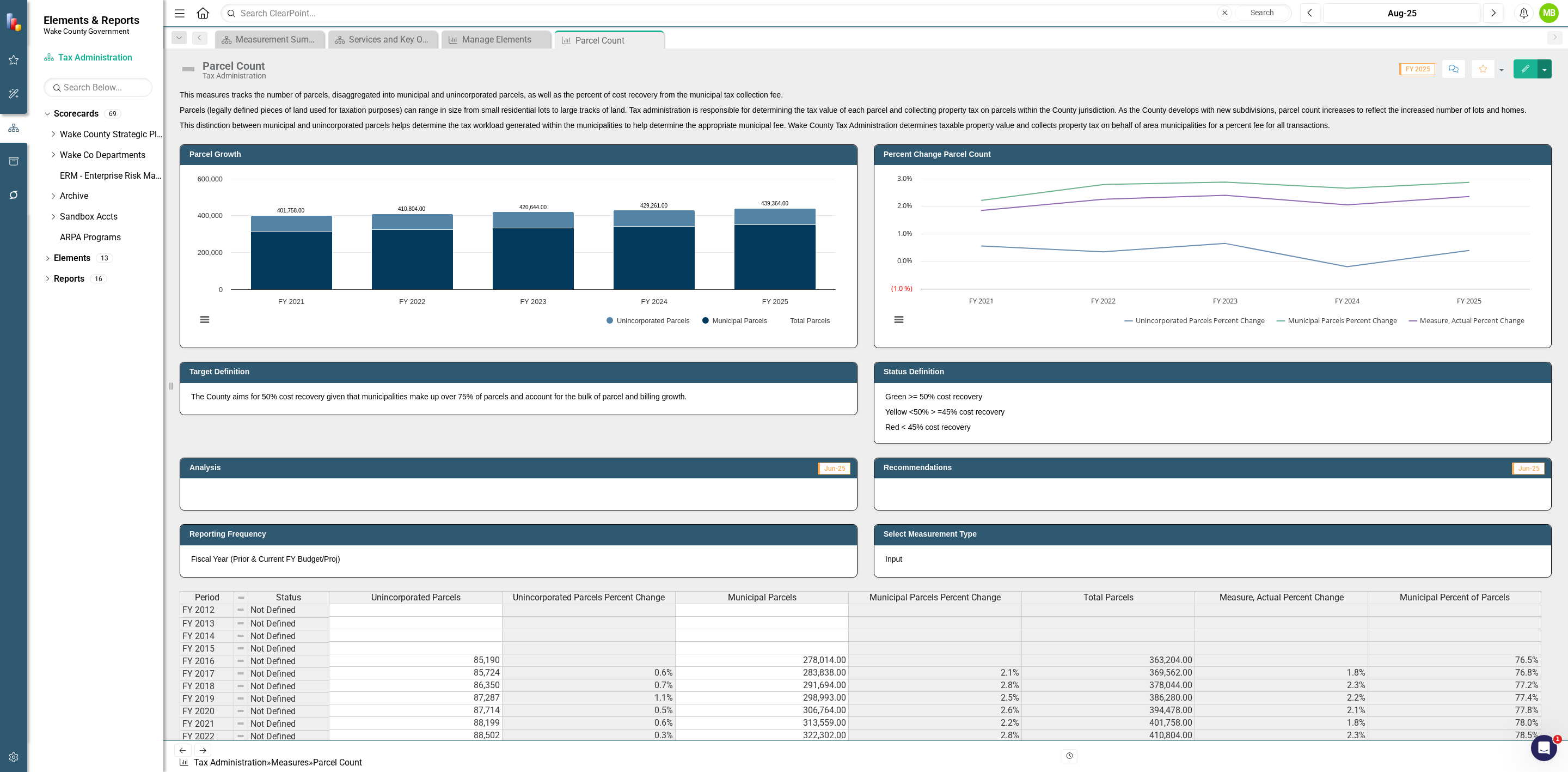
click at [1045, 68] on button "button" at bounding box center [1545, 69] width 14 height 19
click at [1045, 90] on link "Edit Edit Measure" at bounding box center [1498, 89] width 106 height 20
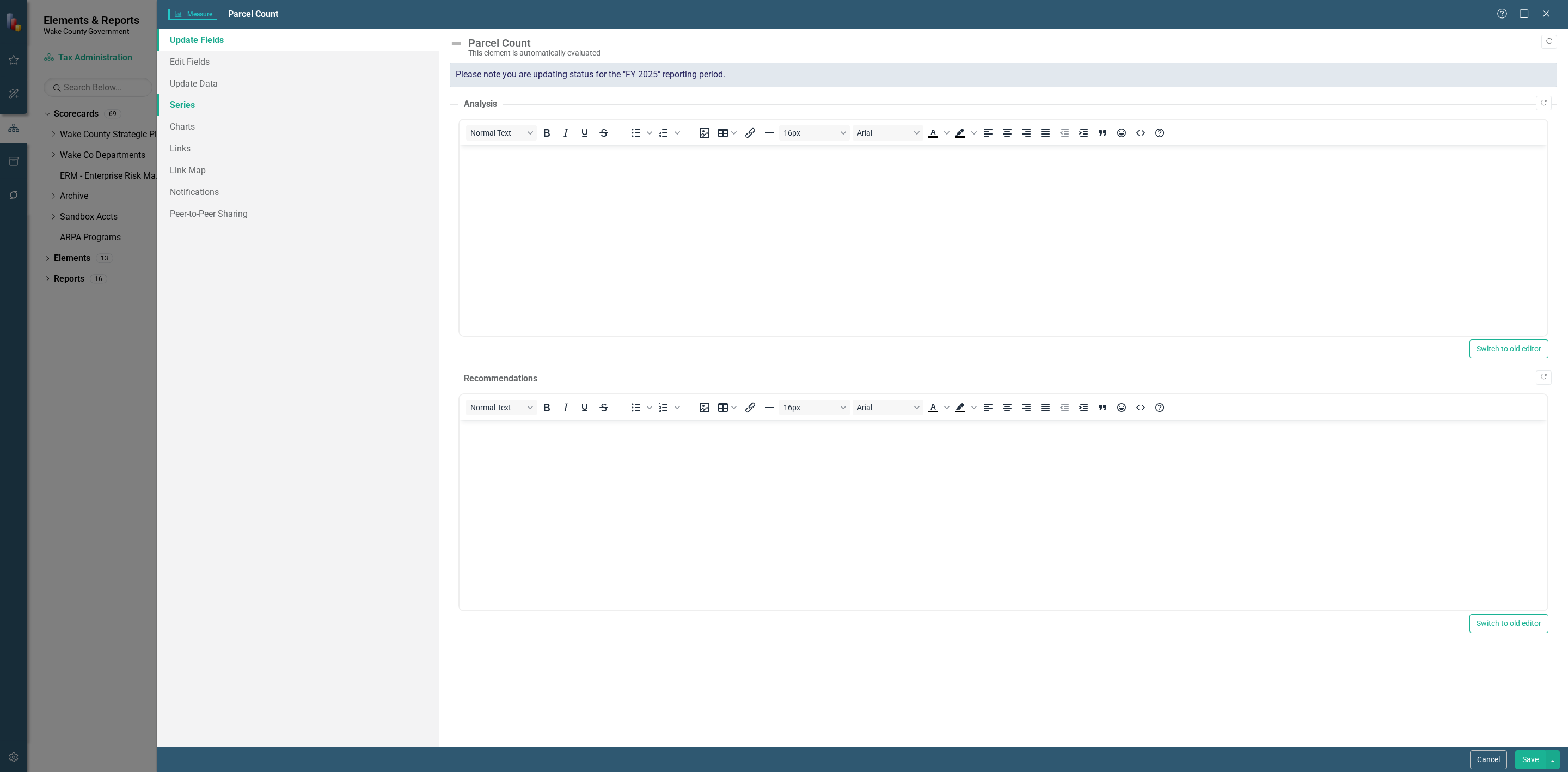
click at [172, 102] on link "Series" at bounding box center [297, 104] width 282 height 22
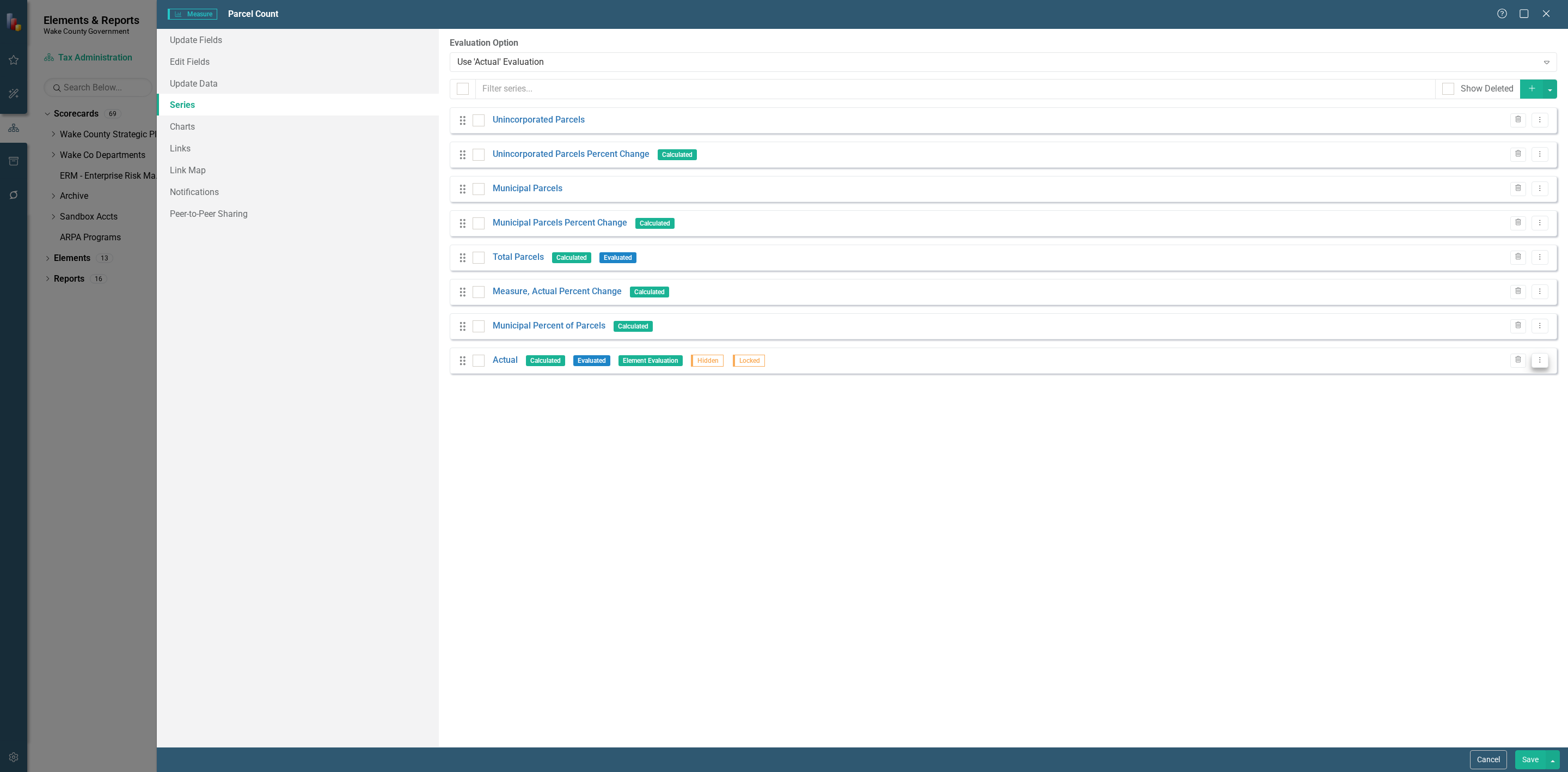
click at [1045, 360] on button "Dropdown Menu" at bounding box center [1540, 360] width 17 height 15
click at [1045, 374] on link "Edit Edit Measure Series" at bounding box center [1487, 380] width 124 height 20
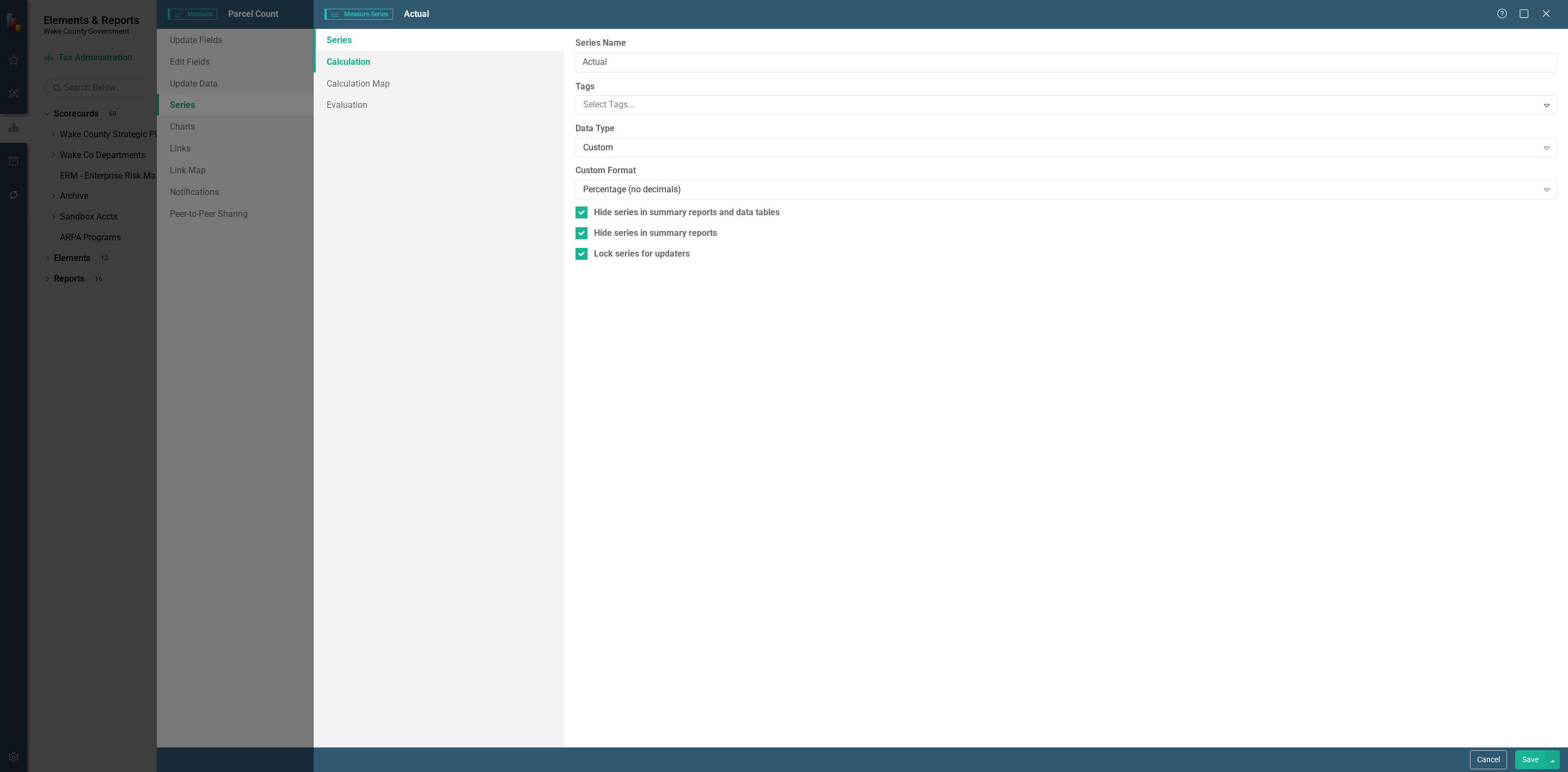
click at [397, 59] on link "Calculation" at bounding box center [439, 61] width 251 height 22
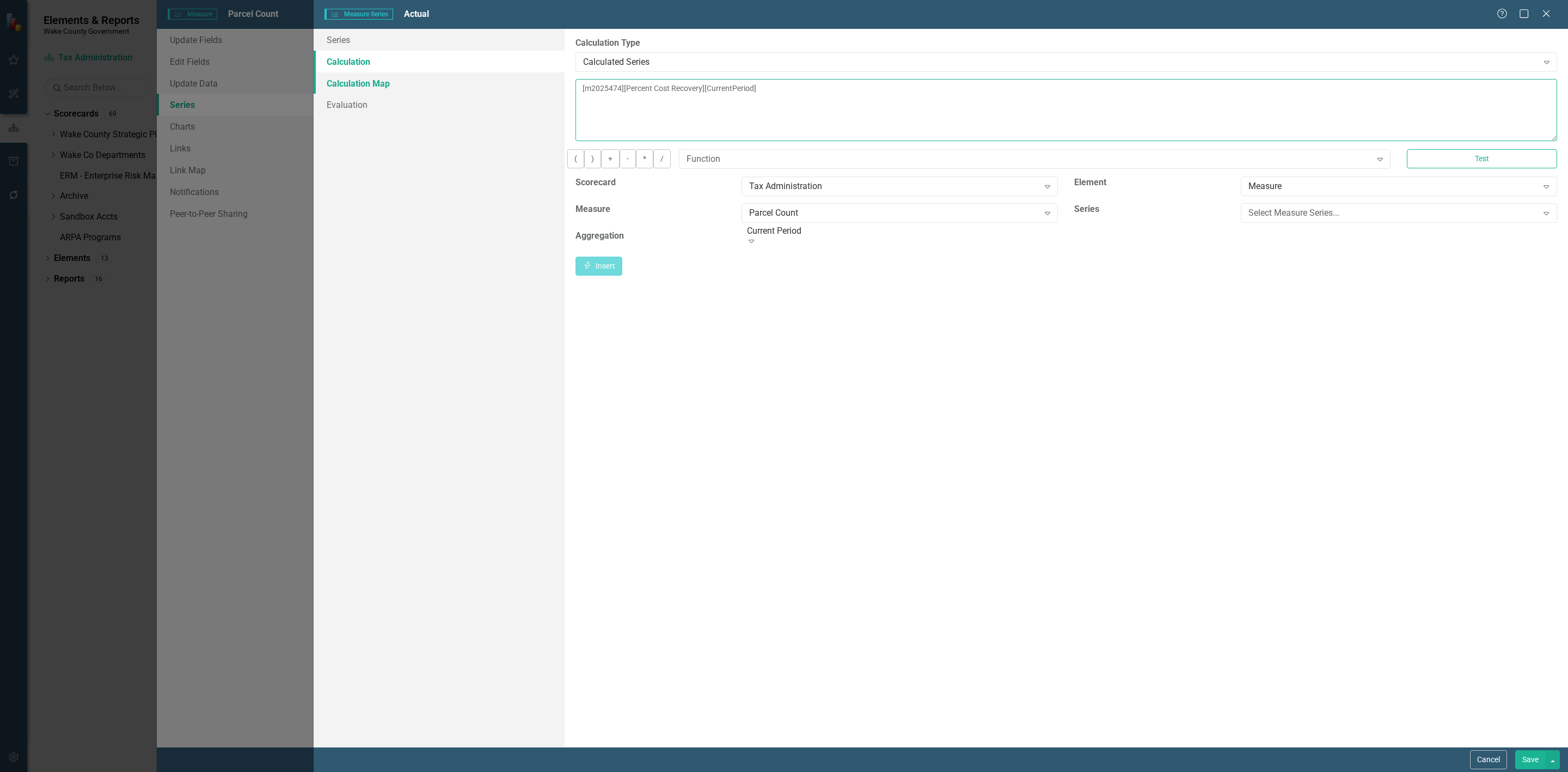
drag, startPoint x: 898, startPoint y: 87, endPoint x: 329, endPoint y: 87, distance: 569.0
click at [329, 87] on div "Series Calculation Calculation Map Evaluation From this page, you can edit the …" at bounding box center [940, 388] width 1255 height 718
click at [1045, 203] on div "Measure Expand" at bounding box center [1400, 189] width 333 height 27
click at [1045, 219] on div "Select Measure Series..." at bounding box center [1393, 212] width 290 height 12
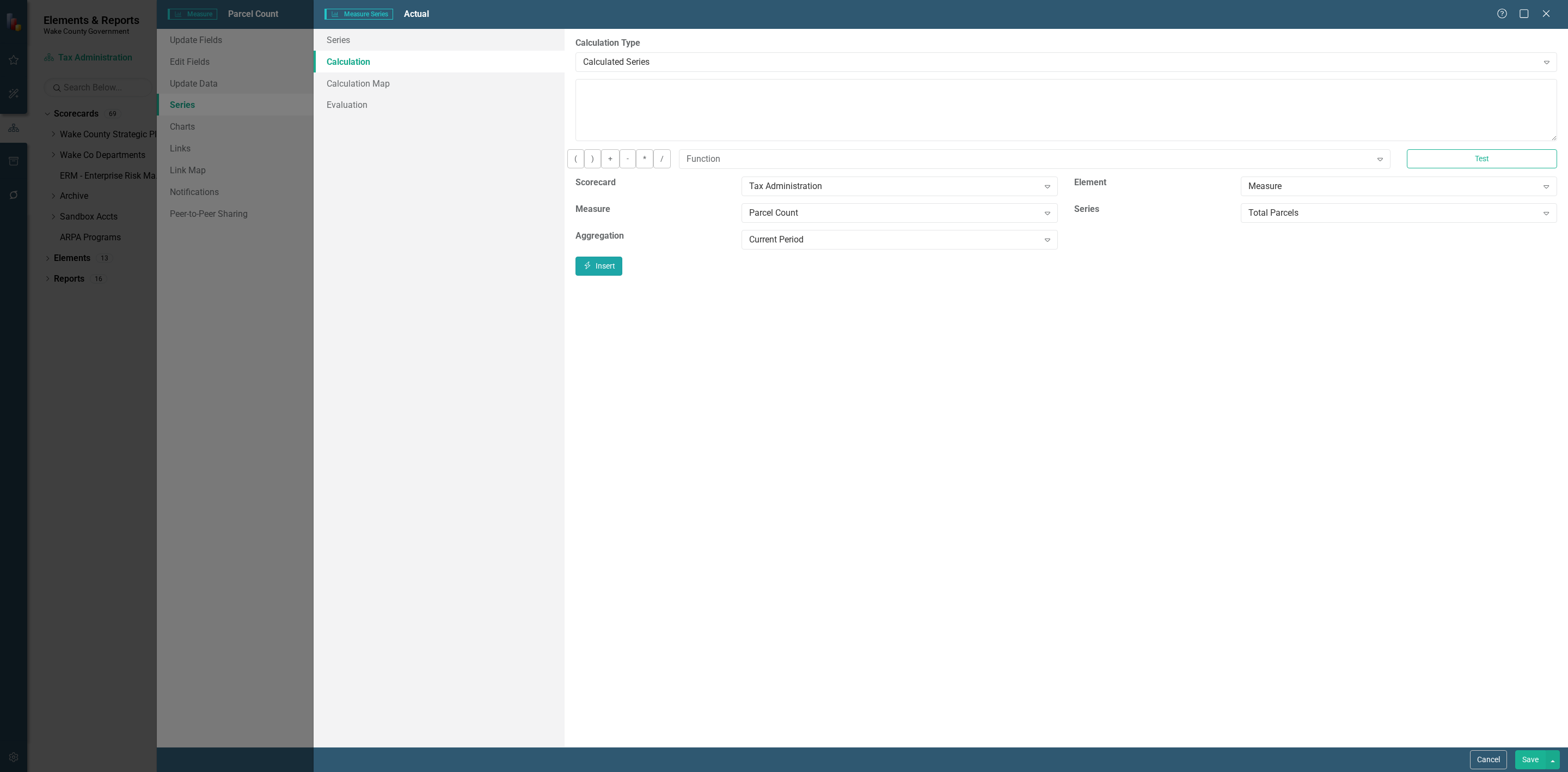
click at [622, 268] on button "Insert Insert" at bounding box center [599, 266] width 47 height 19
type textarea "[m2025474][Total Parcels][CurrentPeriod]"
click at [340, 112] on link "Evaluation" at bounding box center [439, 104] width 251 height 22
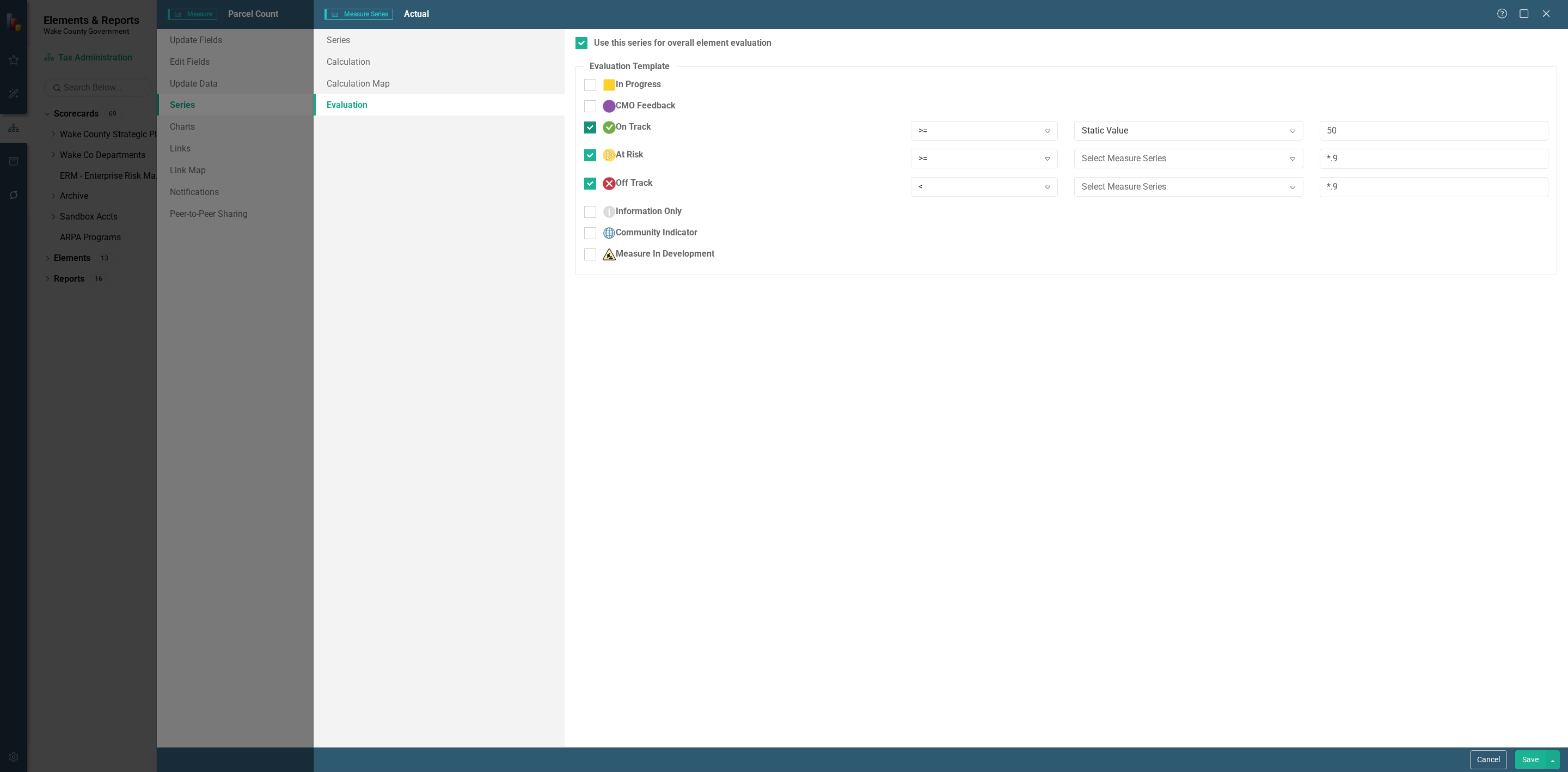
click at [589, 125] on input "On Track" at bounding box center [588, 125] width 7 height 7
checkbox input "false"
click at [592, 147] on div at bounding box center [591, 149] width 12 height 12
click at [591, 147] on input "At Risk" at bounding box center [588, 146] width 7 height 7
checkbox input "false"
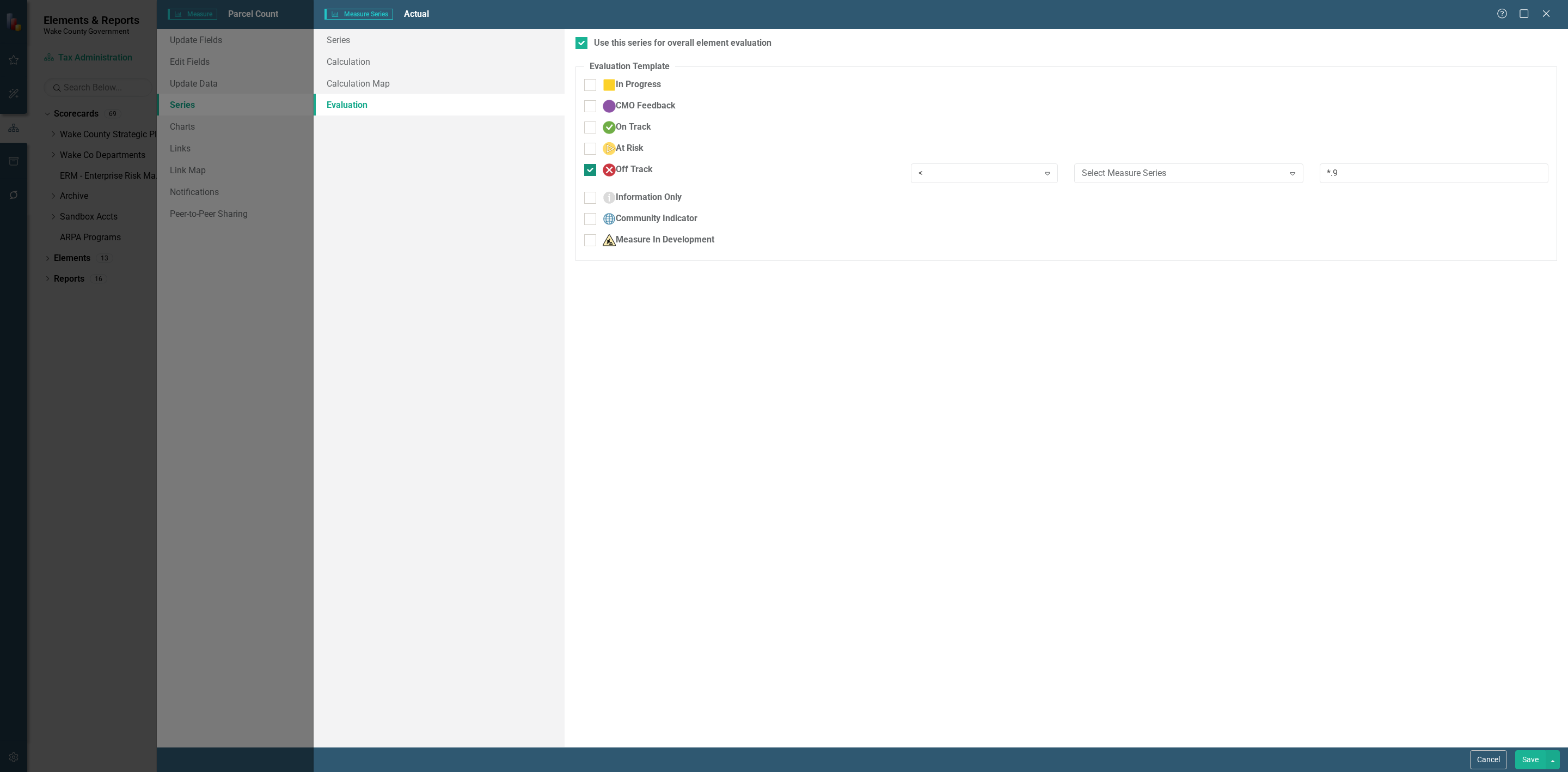
click at [592, 172] on div at bounding box center [591, 170] width 12 height 12
click at [591, 171] on input "Off Track" at bounding box center [588, 167] width 7 height 7
checkbox input "false"
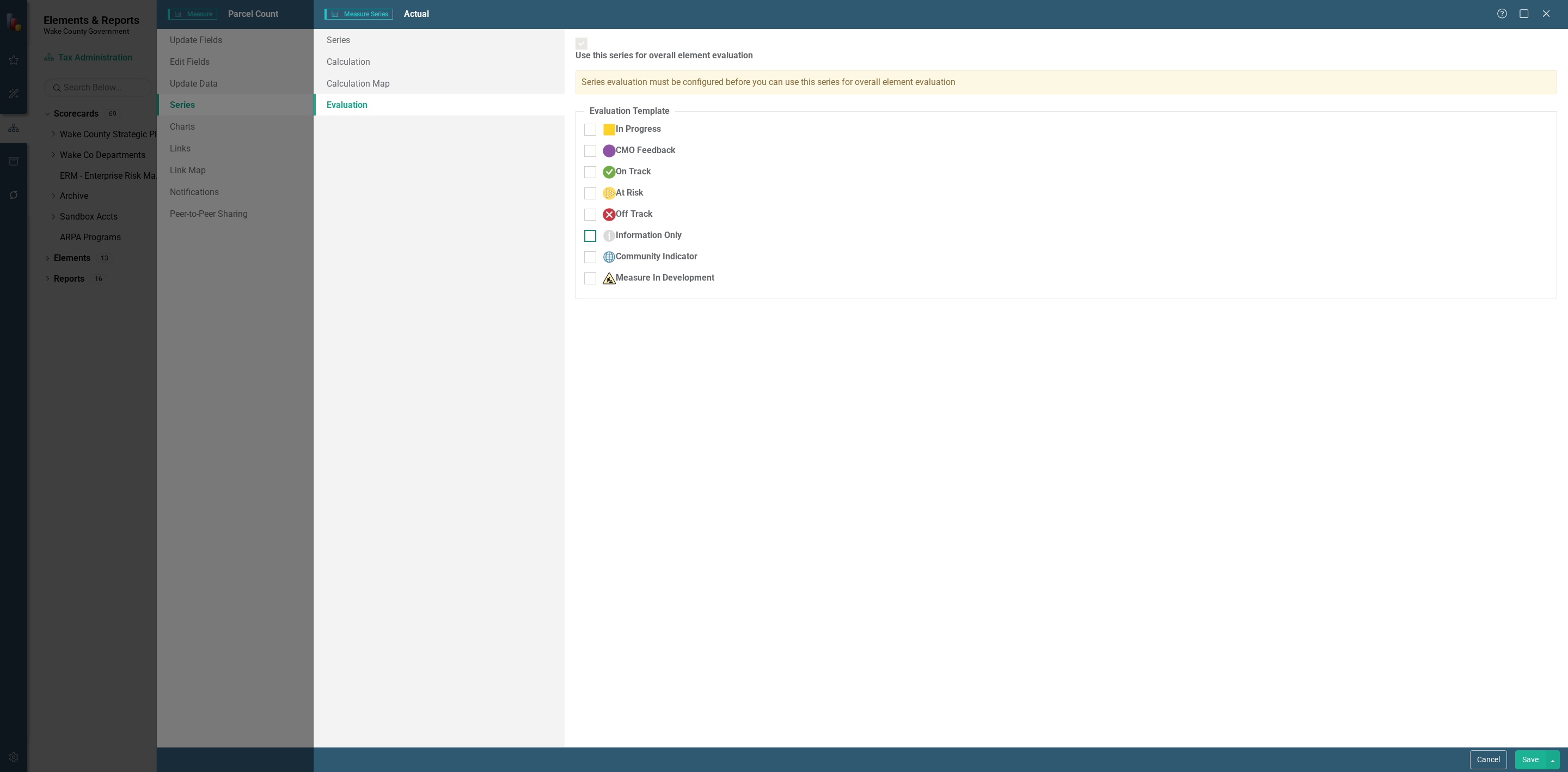
click at [593, 230] on div at bounding box center [591, 236] width 12 height 12
click at [591, 230] on input "Information Only" at bounding box center [588, 234] width 7 height 7
checkbox input "true"
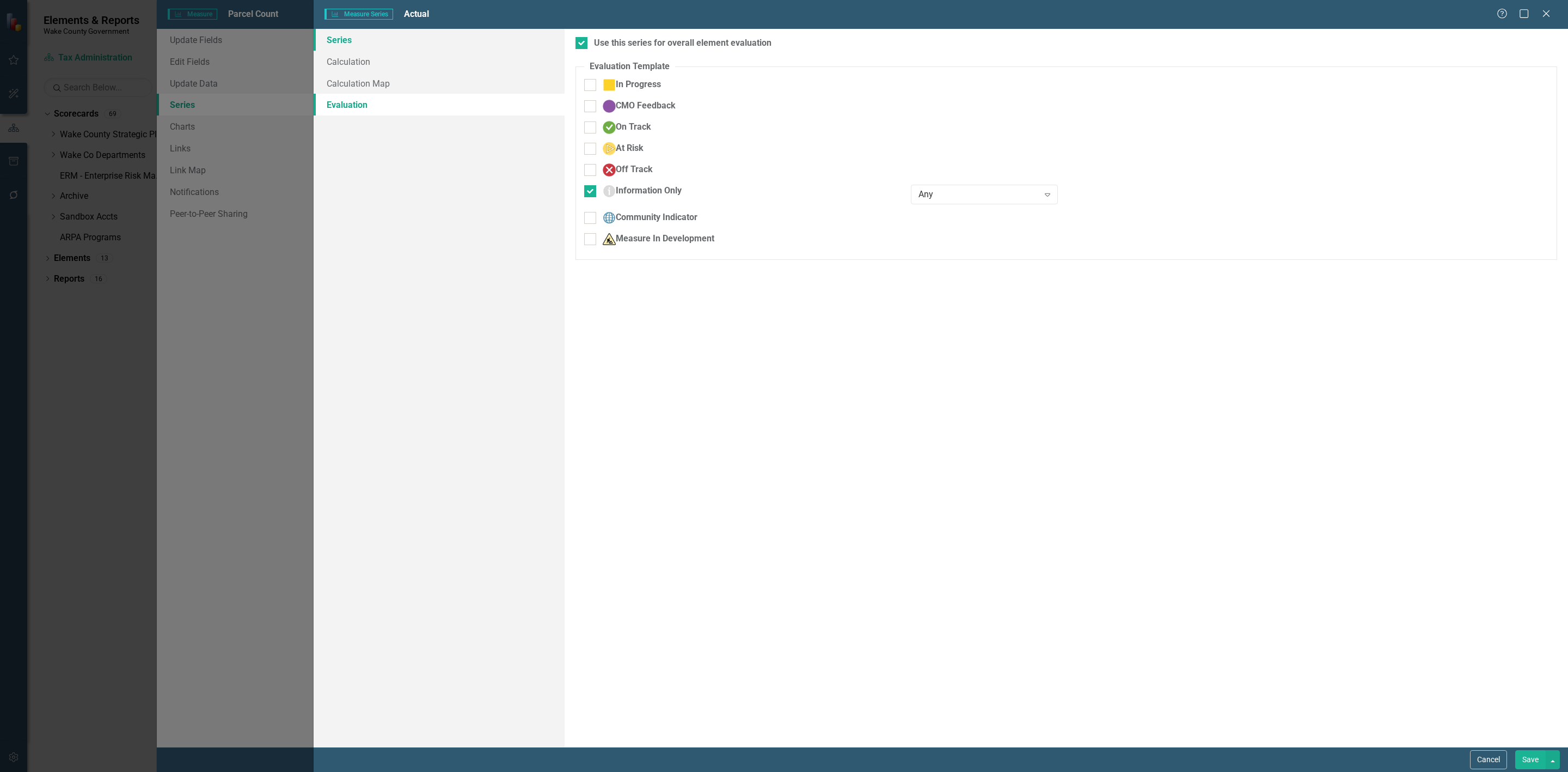
click at [350, 42] on link "Series" at bounding box center [439, 40] width 251 height 22
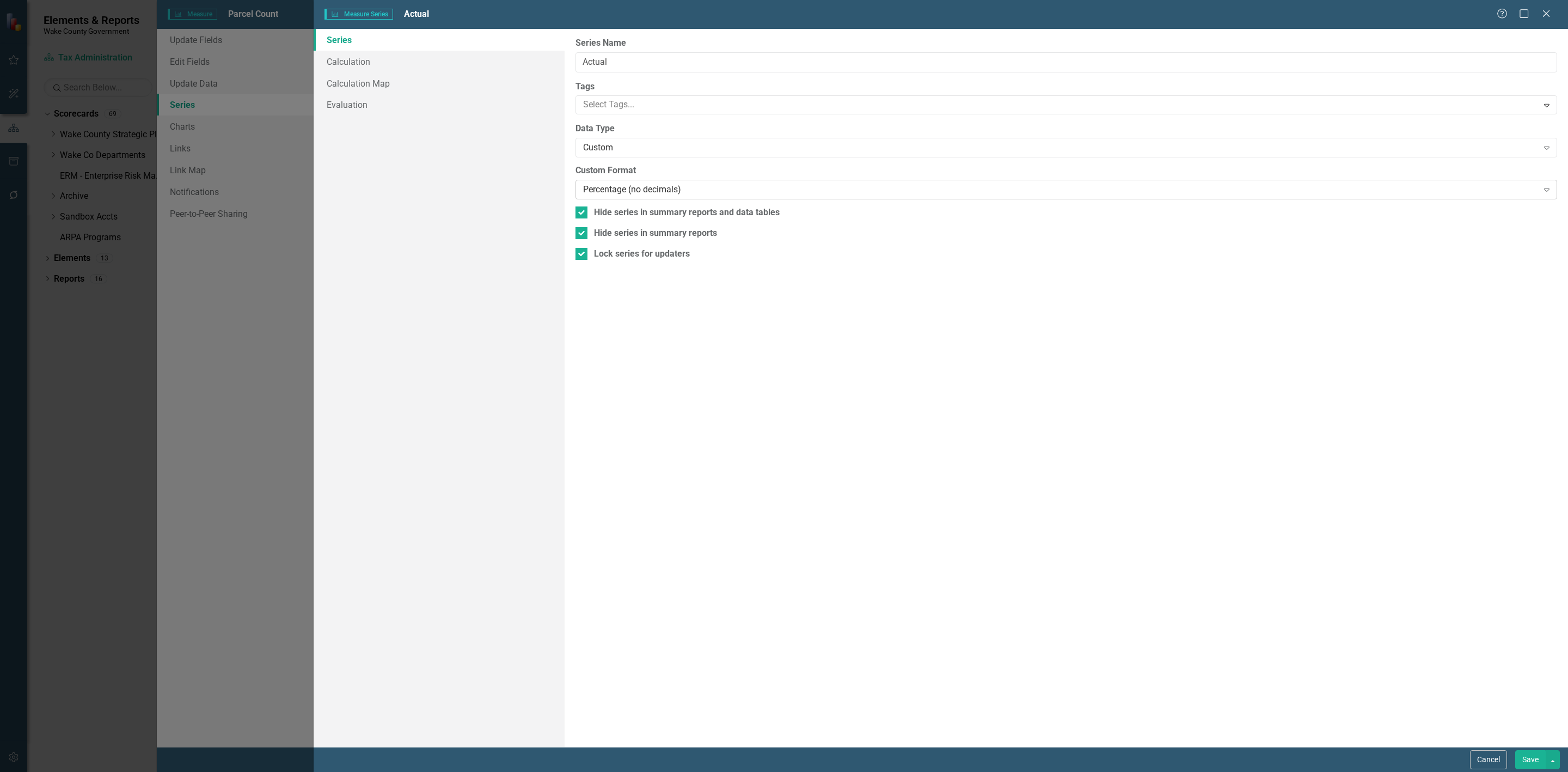
click at [693, 193] on div "Percentage (no decimals)" at bounding box center [1061, 189] width 955 height 12
click at [1045, 543] on button "Save" at bounding box center [1531, 760] width 30 height 19
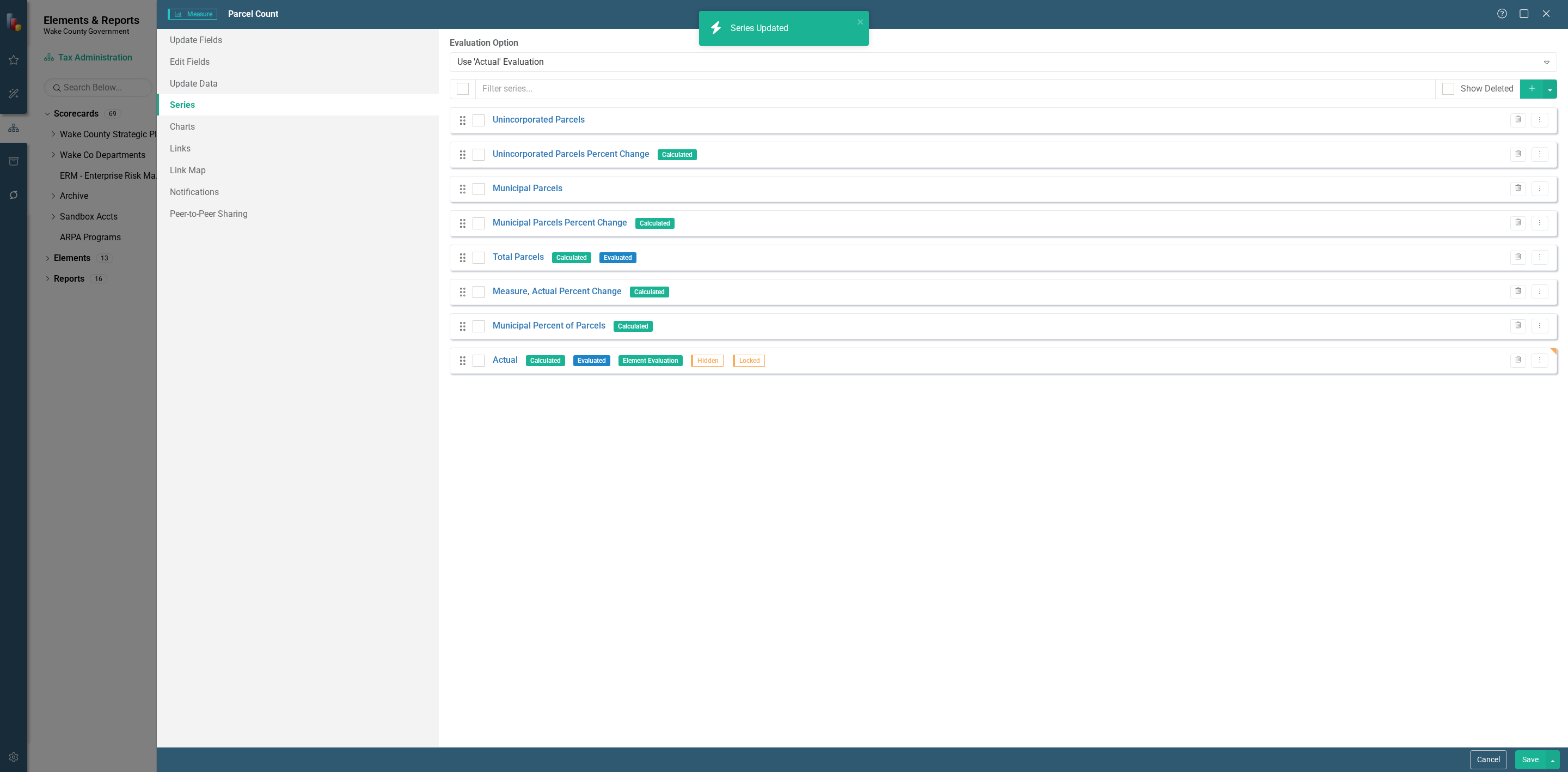
click at [1045, 543] on button "Save" at bounding box center [1531, 760] width 30 height 19
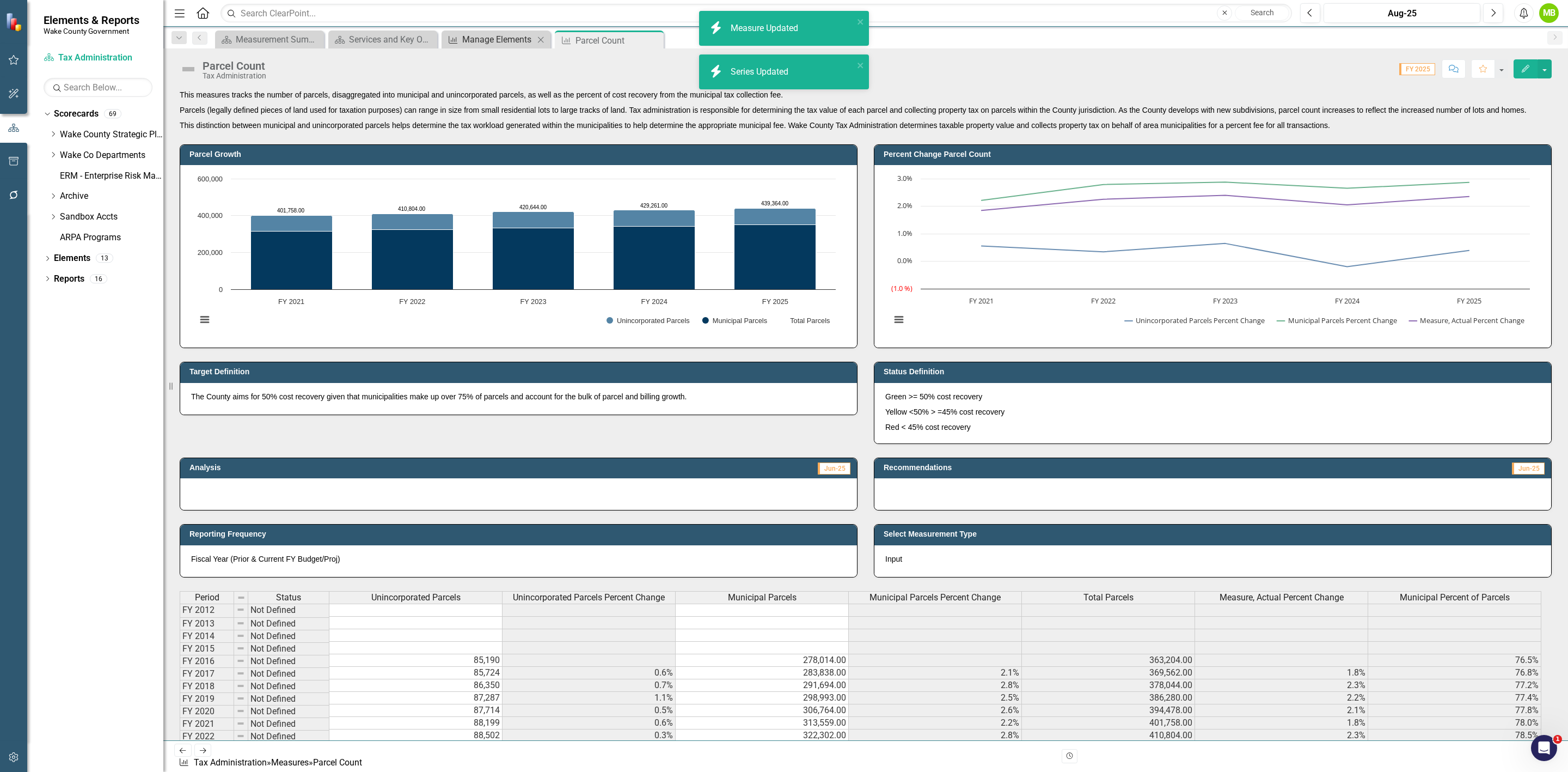
click at [475, 39] on div "Manage Elements" at bounding box center [498, 39] width 72 height 13
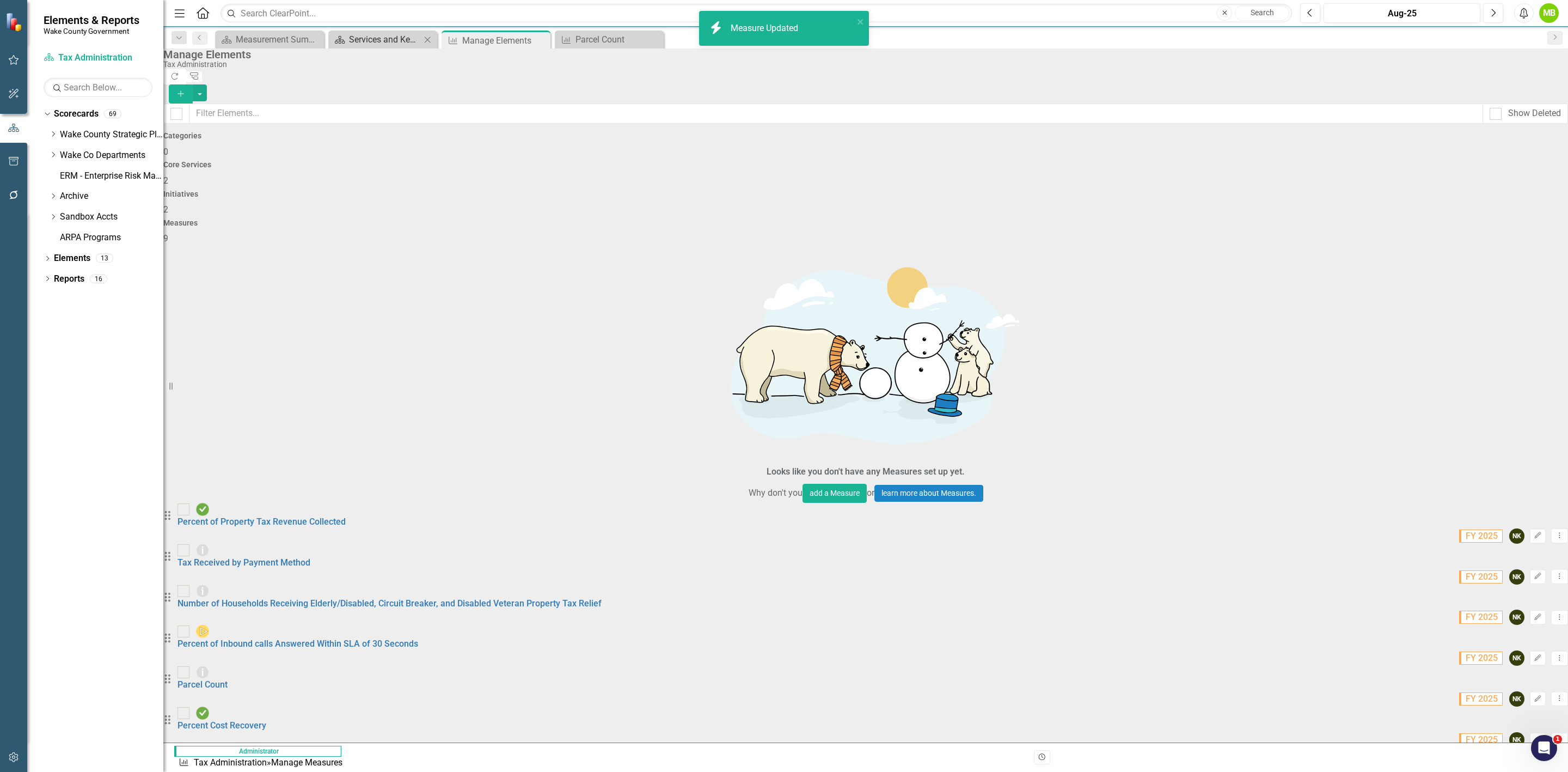
click at [404, 40] on div "Services and Key Operating Measures" at bounding box center [384, 39] width 72 height 13
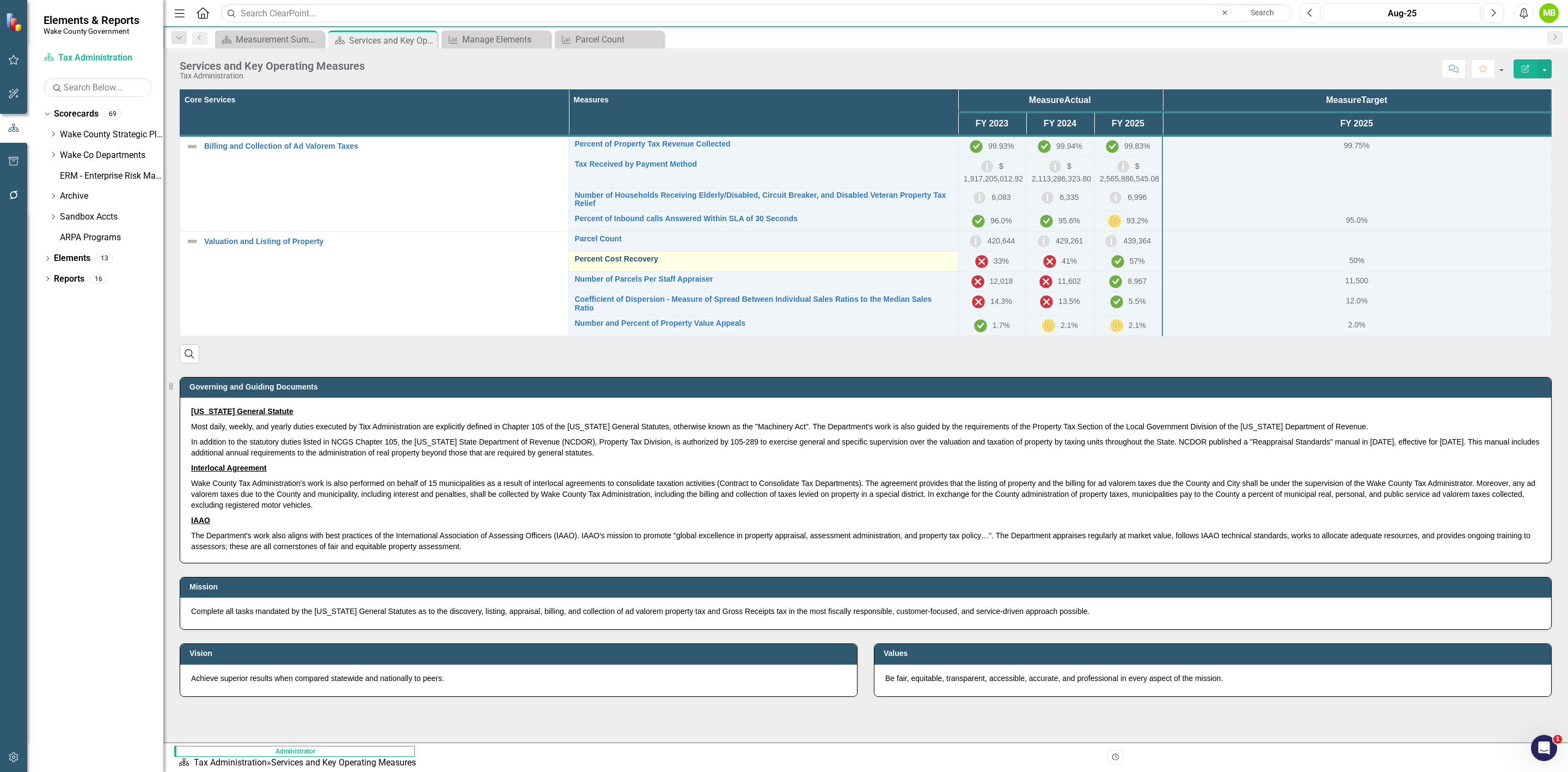
click at [597, 255] on link "Percent Cost Recovery" at bounding box center [763, 259] width 377 height 8
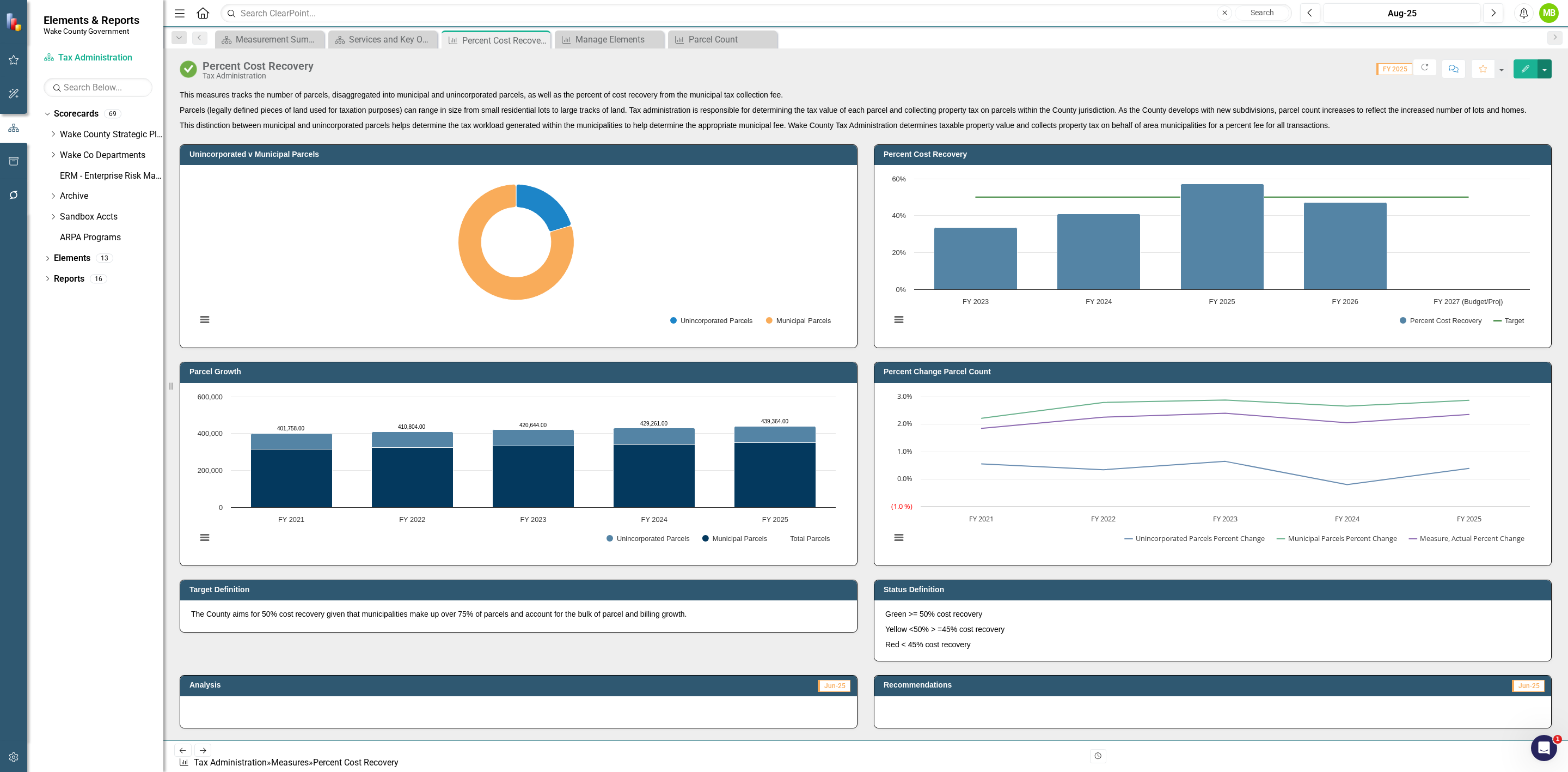
click at [1045, 66] on button "button" at bounding box center [1545, 69] width 14 height 19
click at [1045, 89] on link "Edit Edit Measure" at bounding box center [1498, 89] width 106 height 20
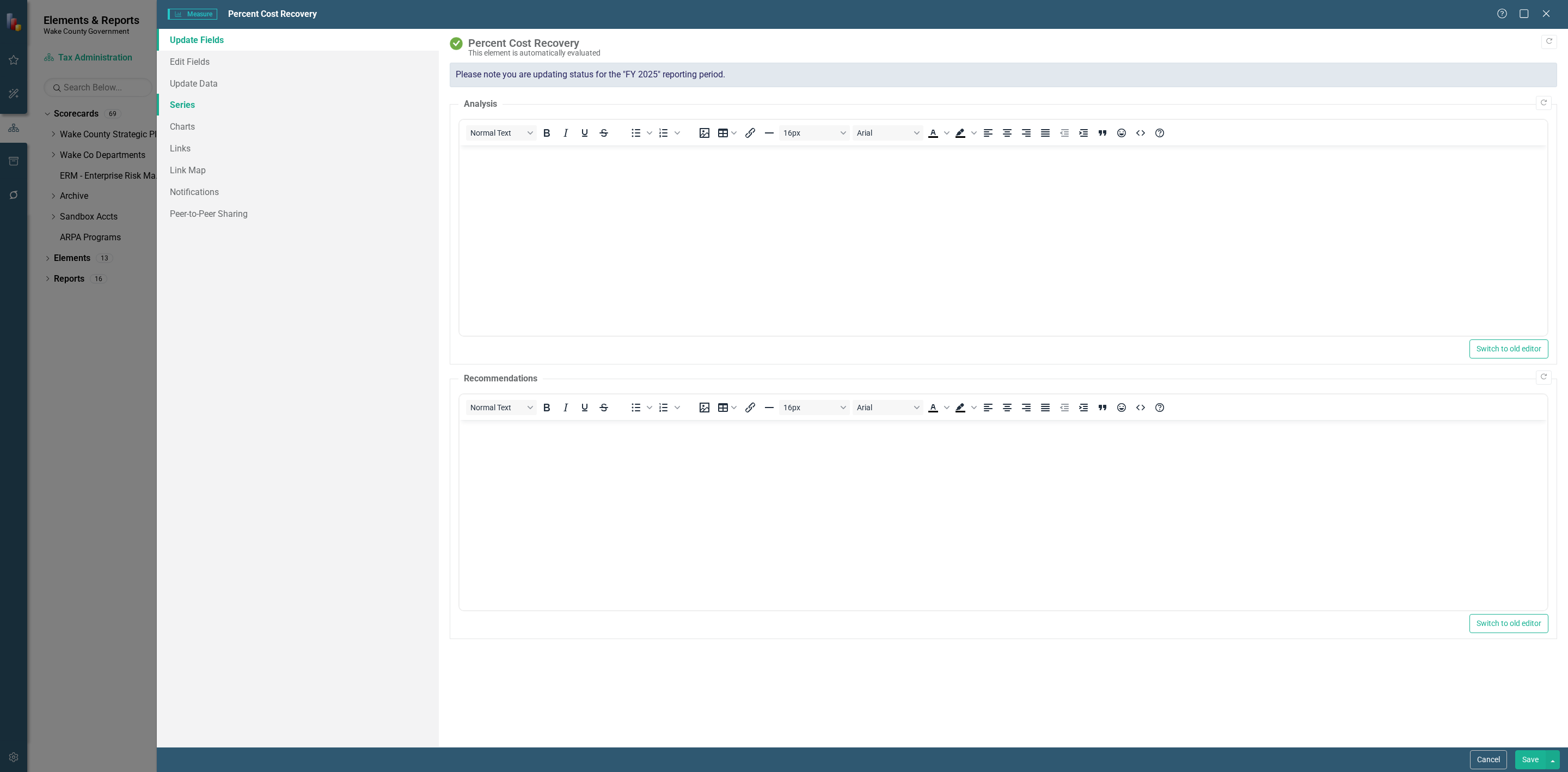
click at [210, 107] on link "Series" at bounding box center [297, 104] width 282 height 22
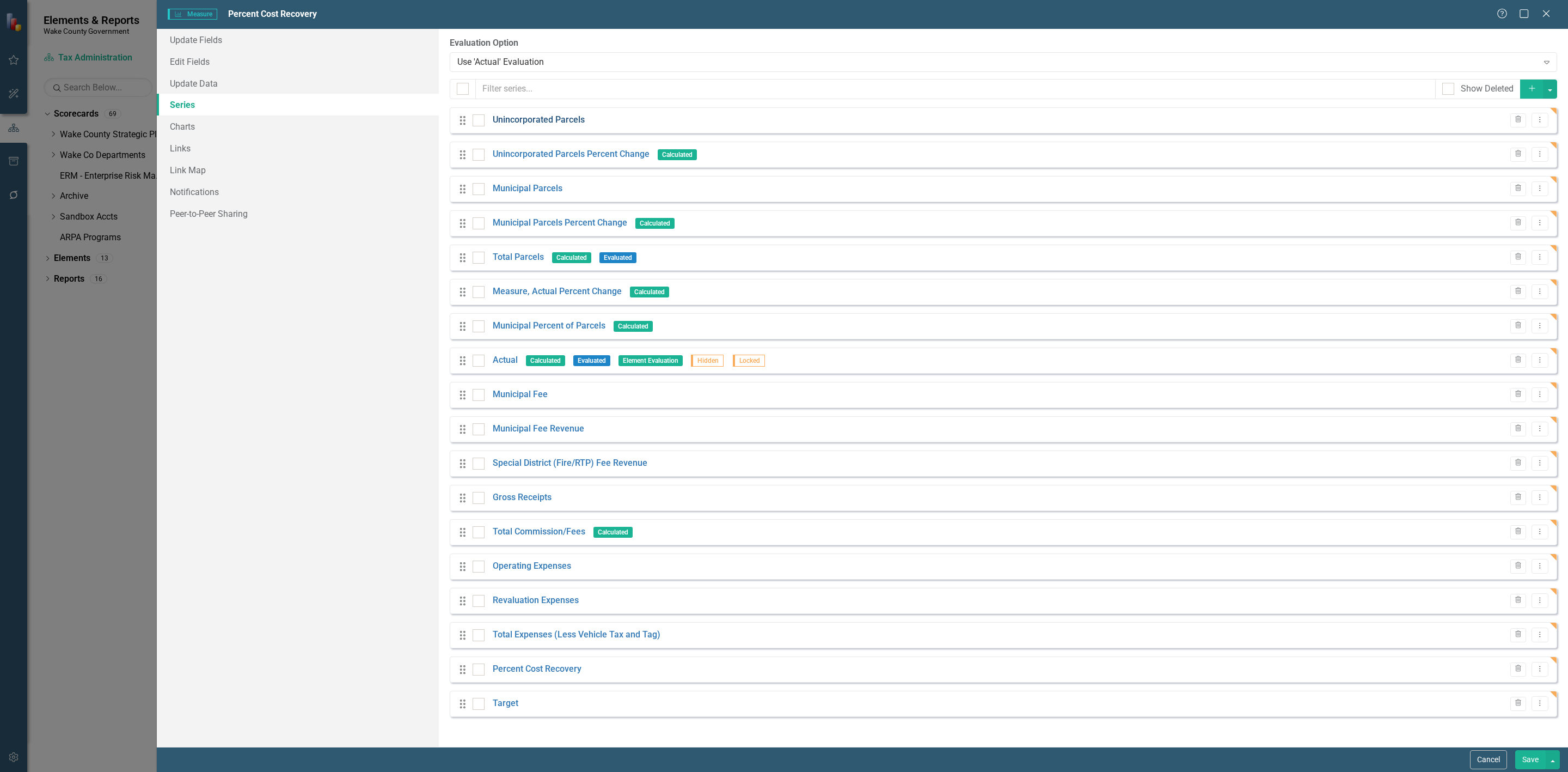
click at [557, 118] on link "Unincorporated Parcels" at bounding box center [539, 120] width 92 height 12
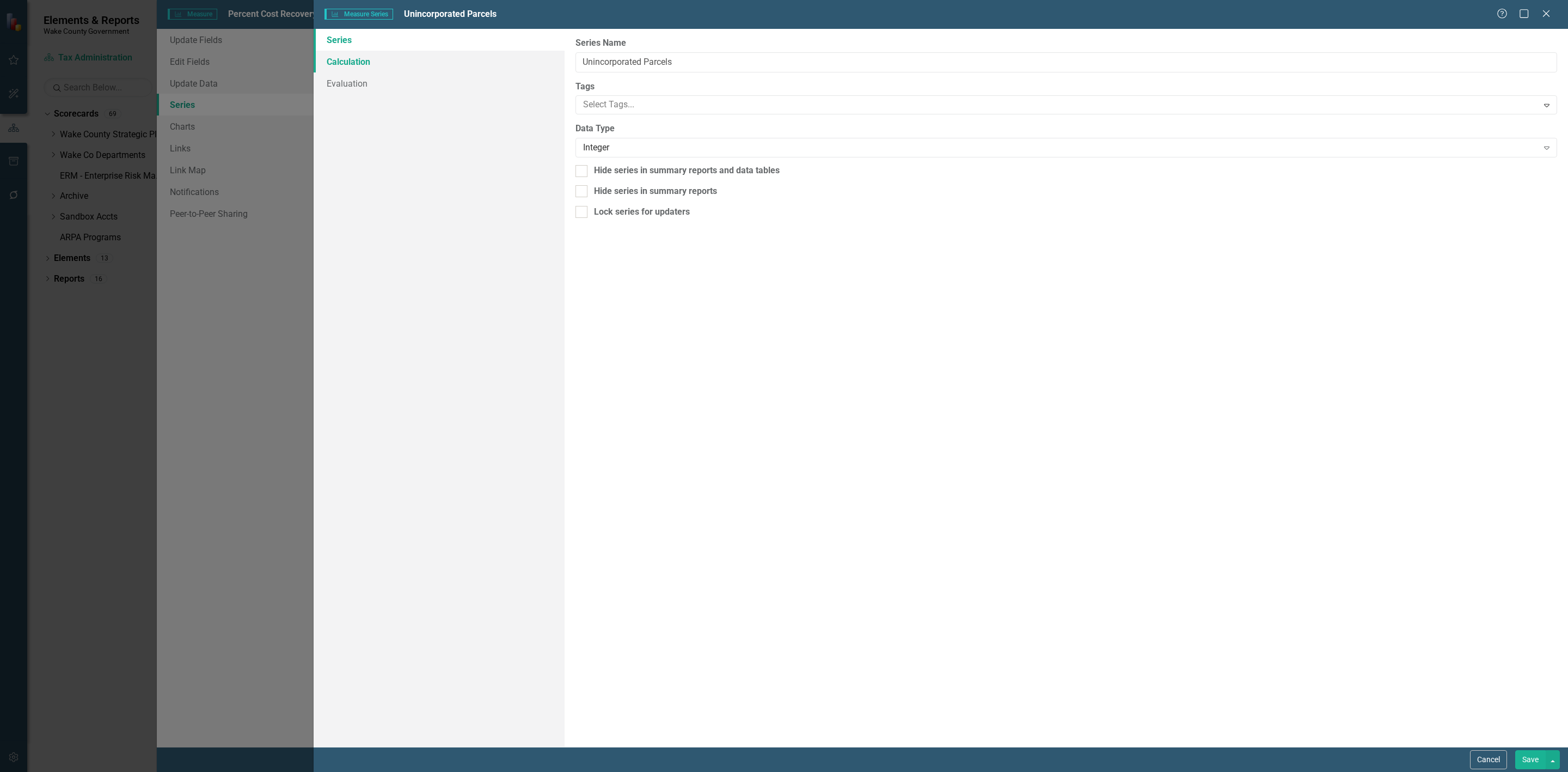
click at [415, 62] on link "Calculation" at bounding box center [439, 61] width 251 height 22
click at [760, 69] on div "Select Series Calculation Type Expand" at bounding box center [1066, 62] width 982 height 19
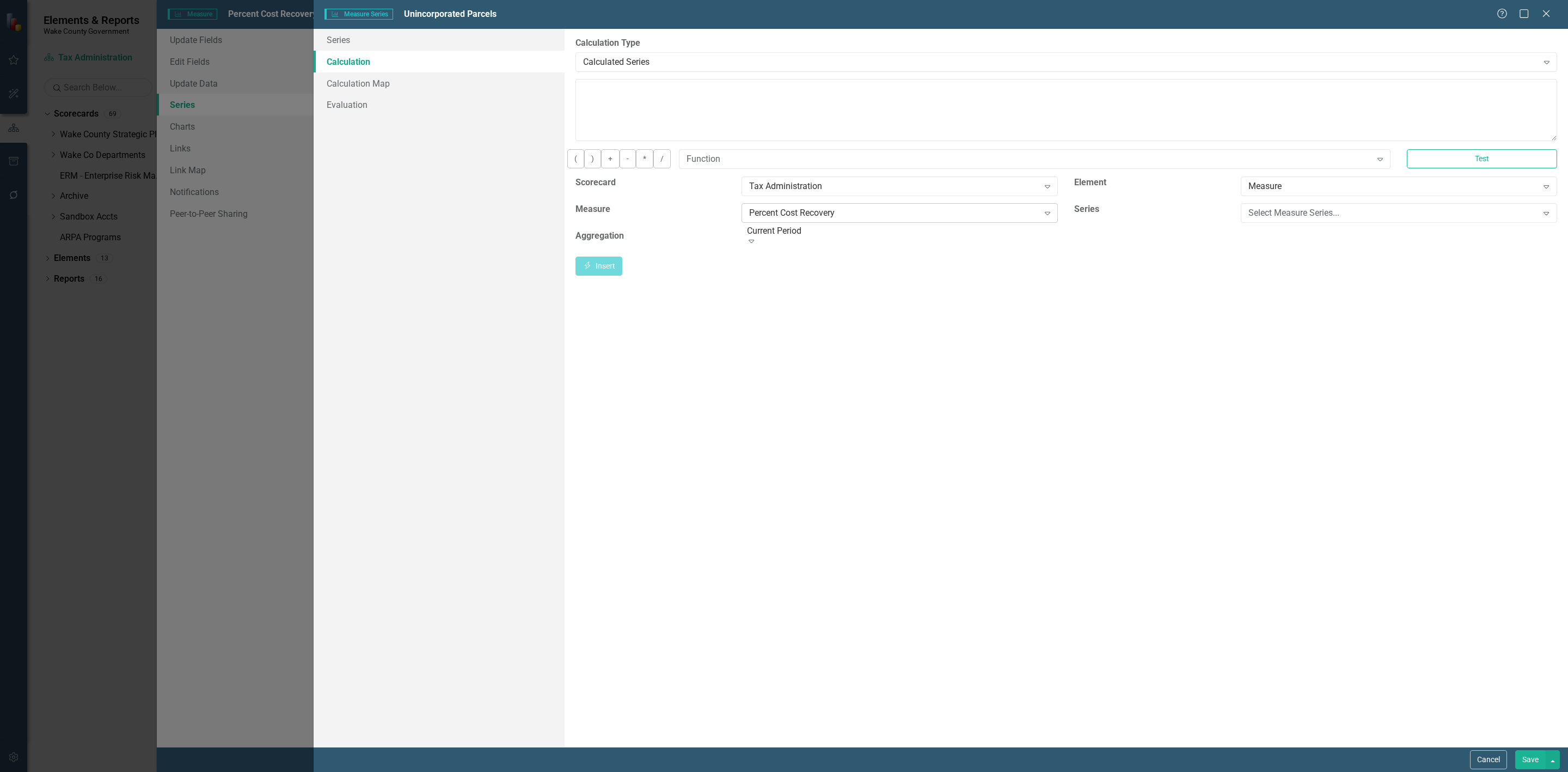
click at [971, 219] on div "Percent Cost Recovery" at bounding box center [893, 212] width 290 height 12
click at [1045, 219] on div "Select Measure Series..." at bounding box center [1393, 212] width 290 height 12
click at [1045, 543] on div "Unincorporated Parcels" at bounding box center [784, 778] width 1568 height 12
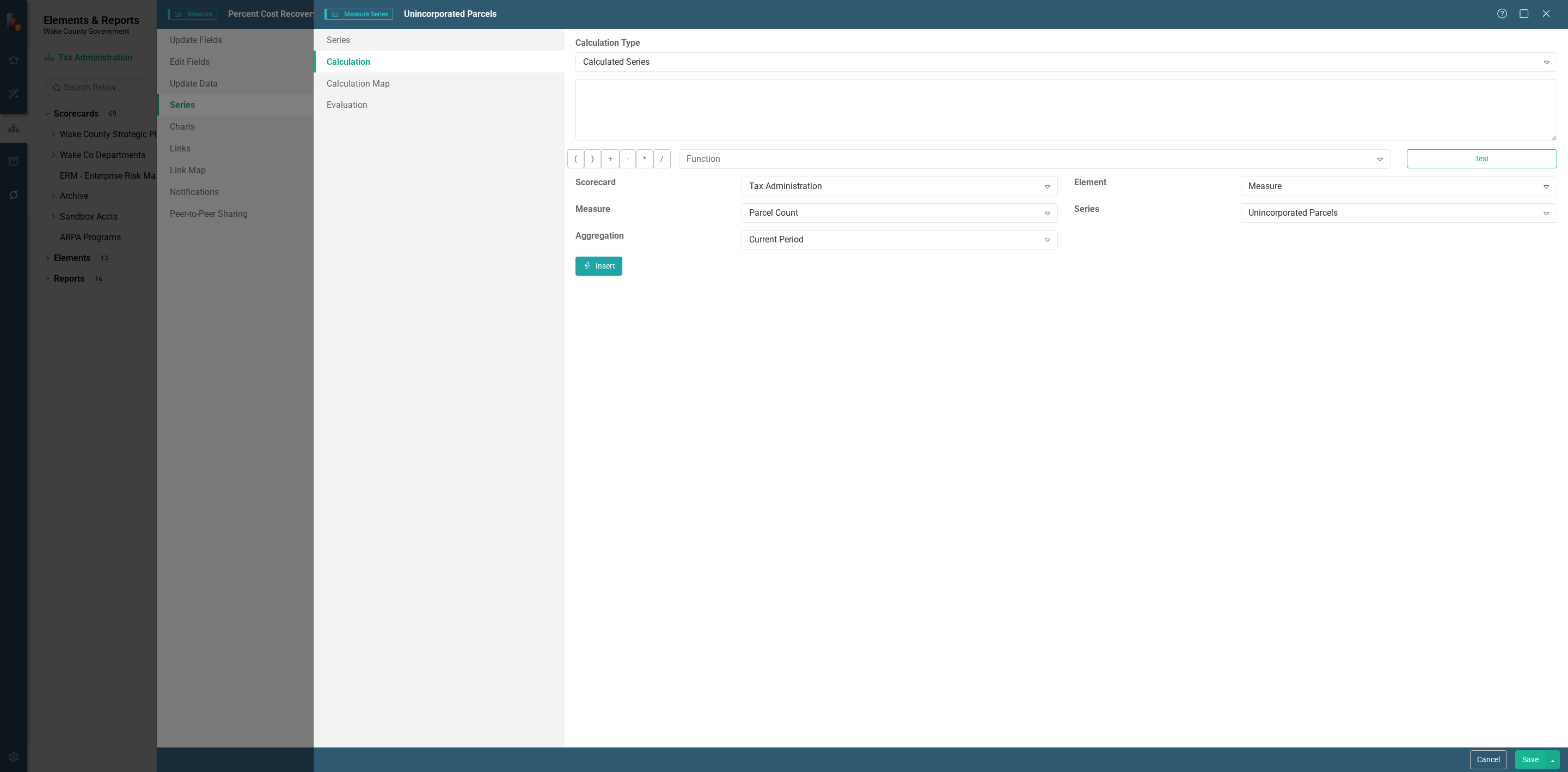
click at [622, 274] on button "Insert Insert" at bounding box center [599, 266] width 47 height 19
type textarea "[m2025474][Unincorporated Parcels][CurrentPeriod]"
click at [1045, 543] on button "Save" at bounding box center [1531, 760] width 30 height 19
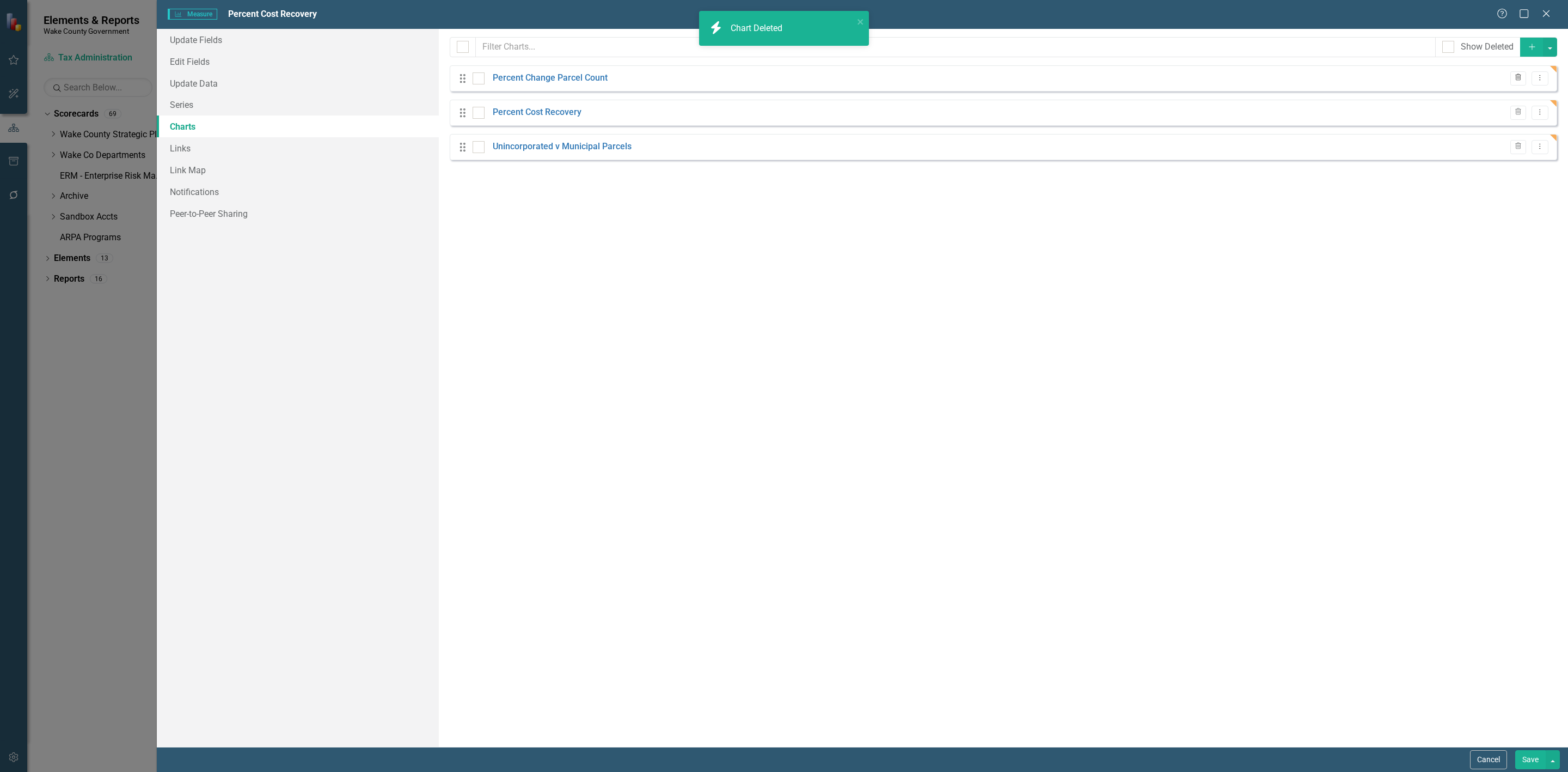
click at [1517, 81] on icon "Trash" at bounding box center [1518, 77] width 8 height 6
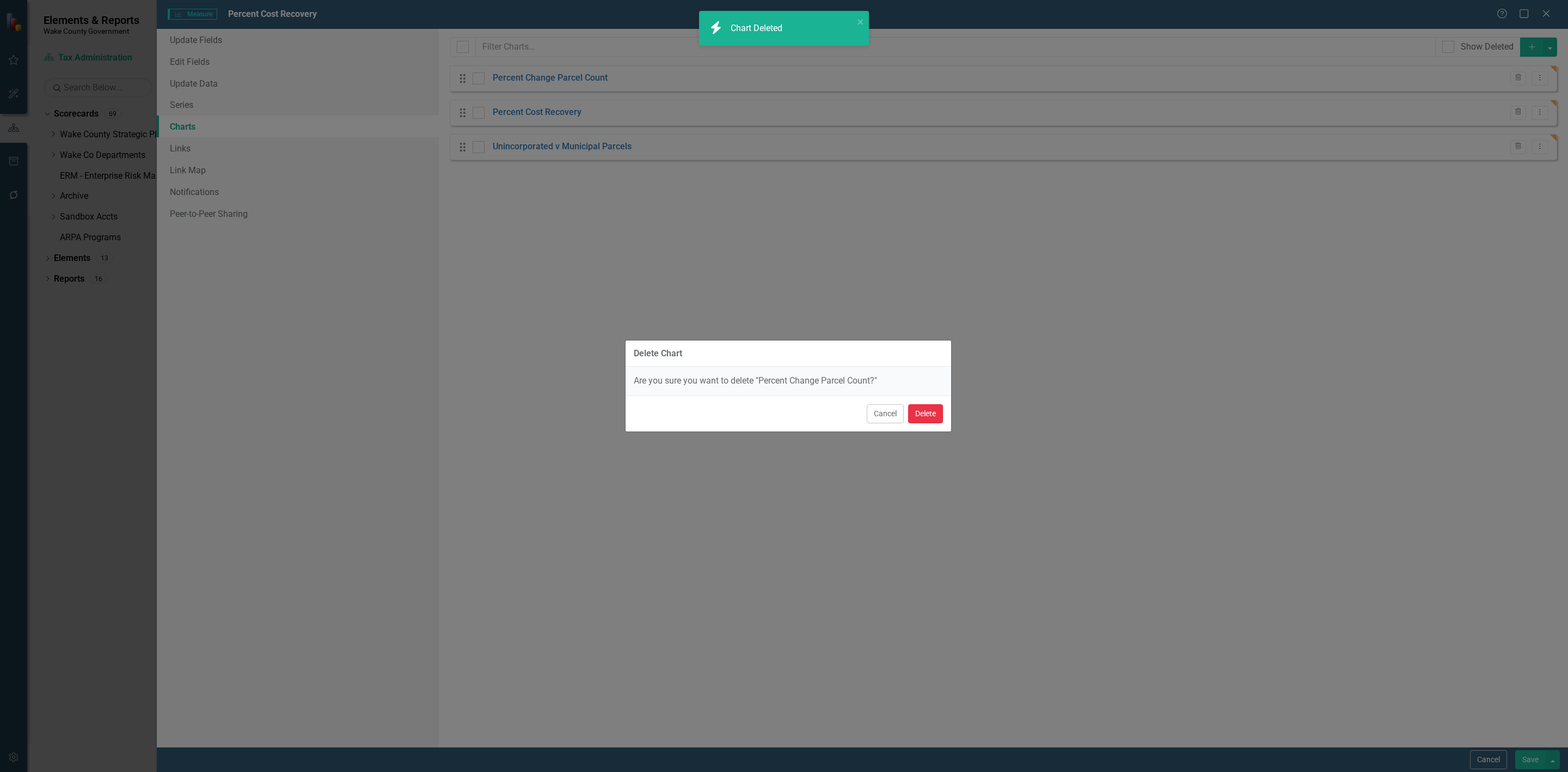
click at [928, 413] on button "Delete" at bounding box center [925, 413] width 35 height 19
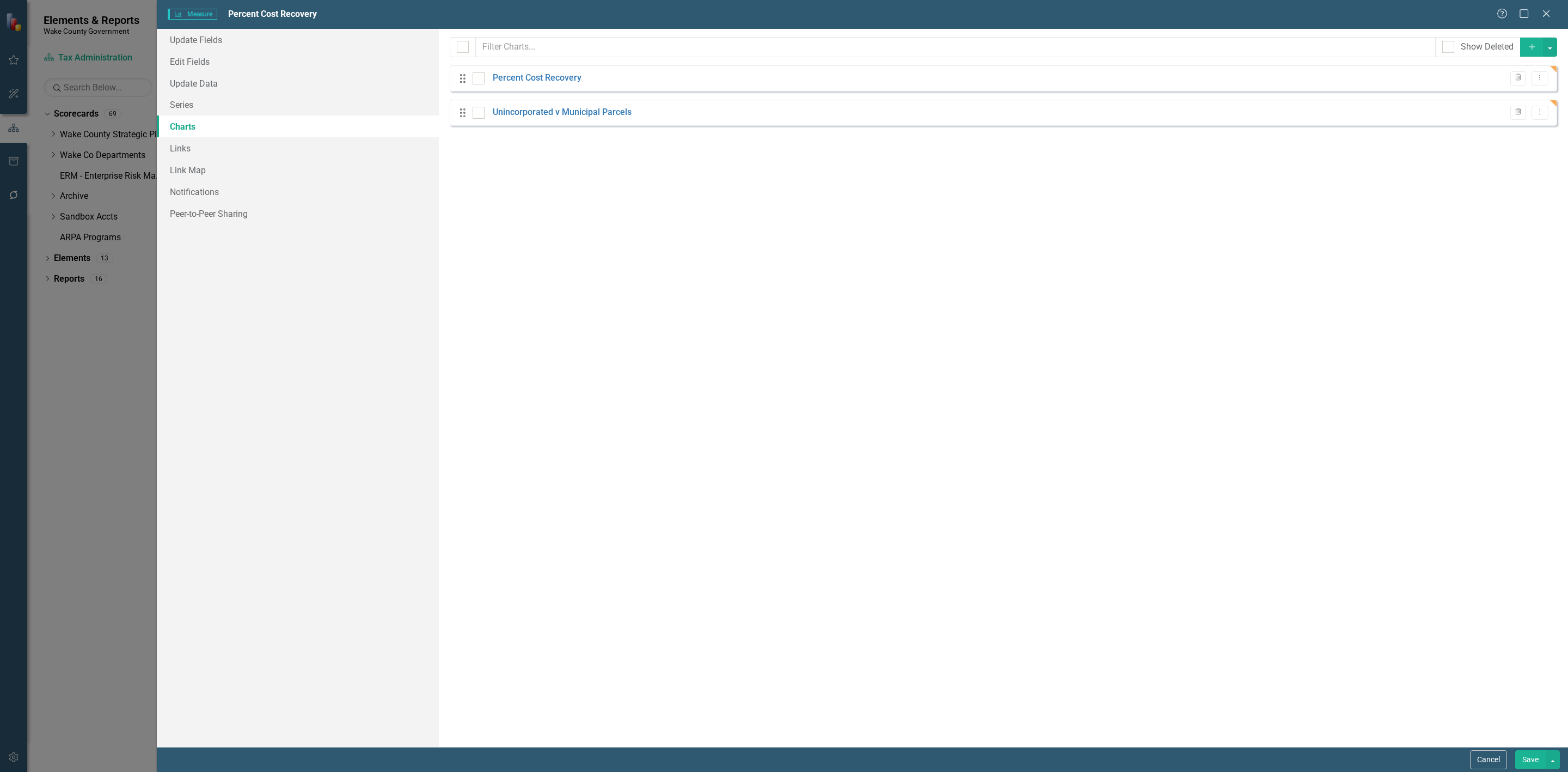
click at [1527, 761] on button "Save" at bounding box center [1531, 760] width 30 height 19
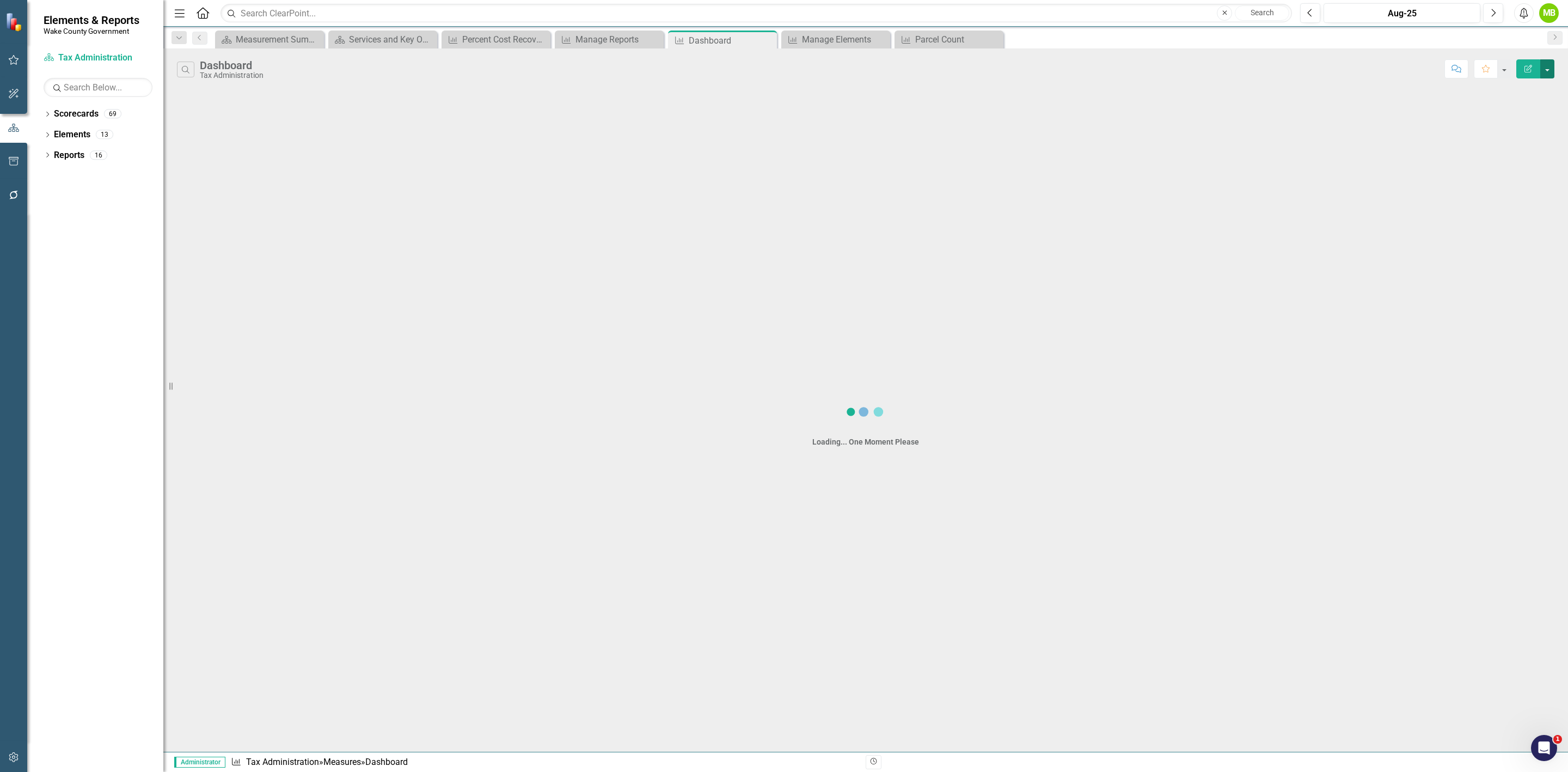
click at [1546, 72] on button "button" at bounding box center [1548, 69] width 14 height 19
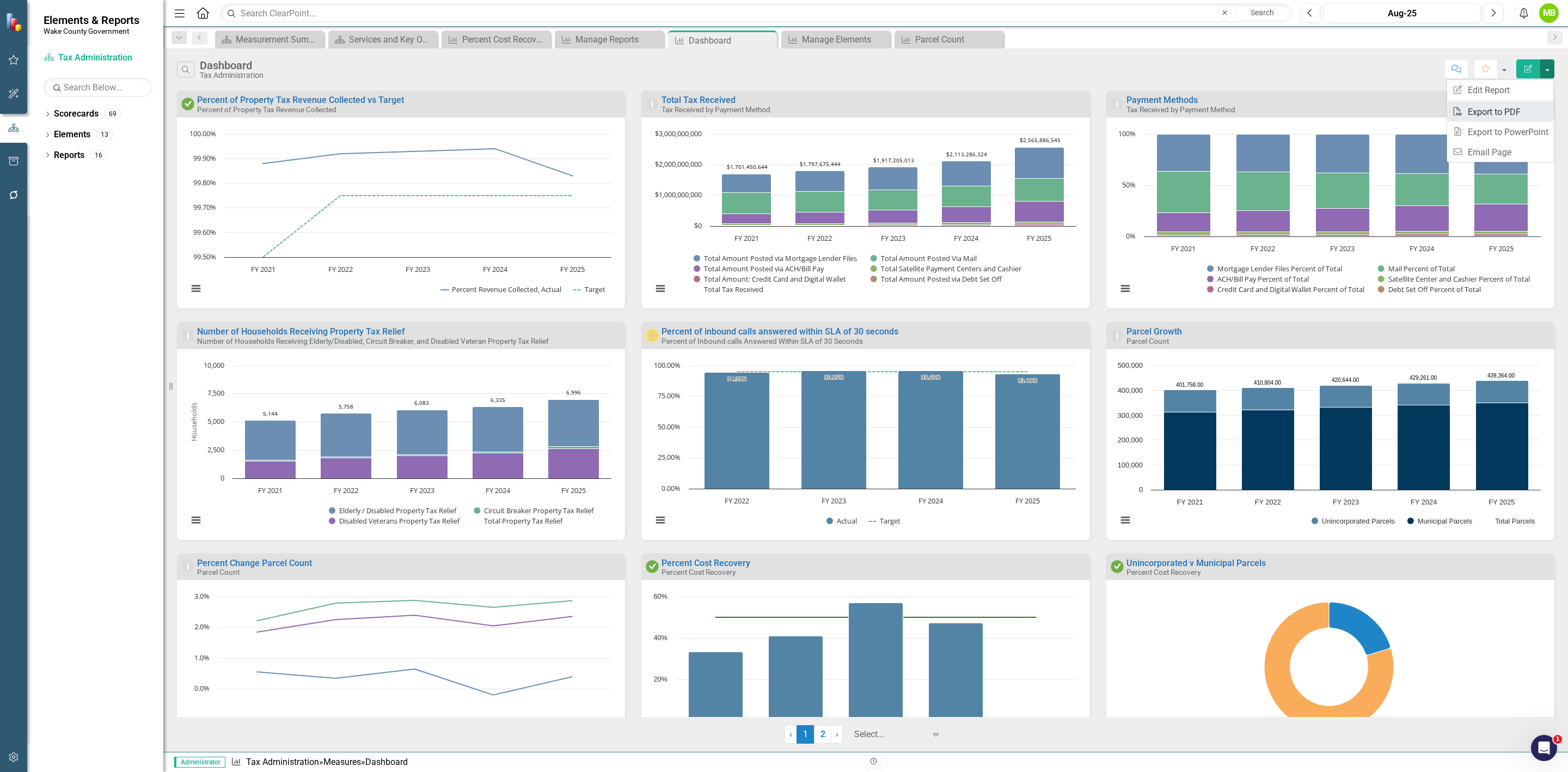
click at [1520, 115] on link "PDF Export to PDF" at bounding box center [1501, 112] width 107 height 20
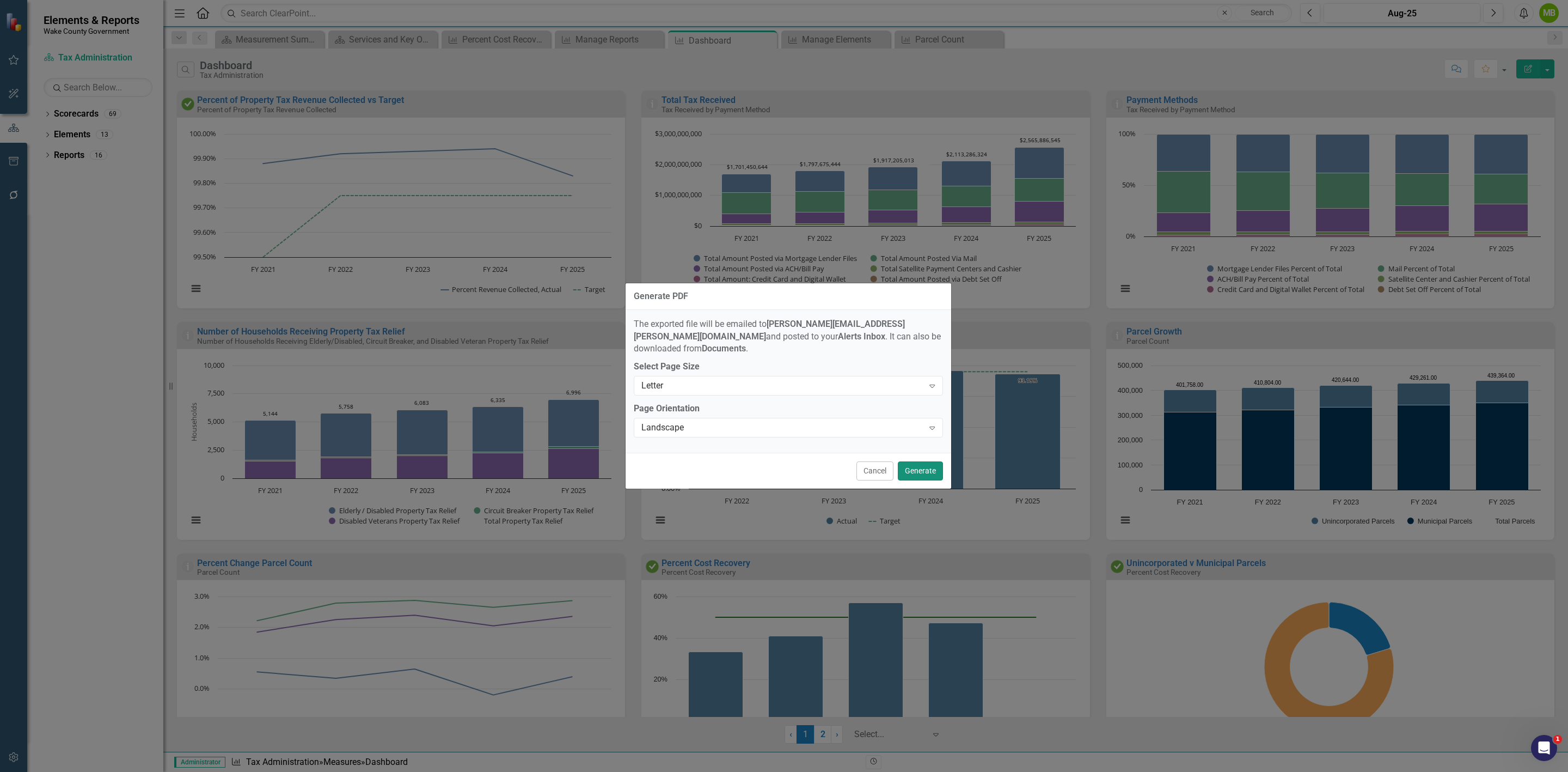
click at [912, 465] on button "Generate" at bounding box center [920, 471] width 45 height 19
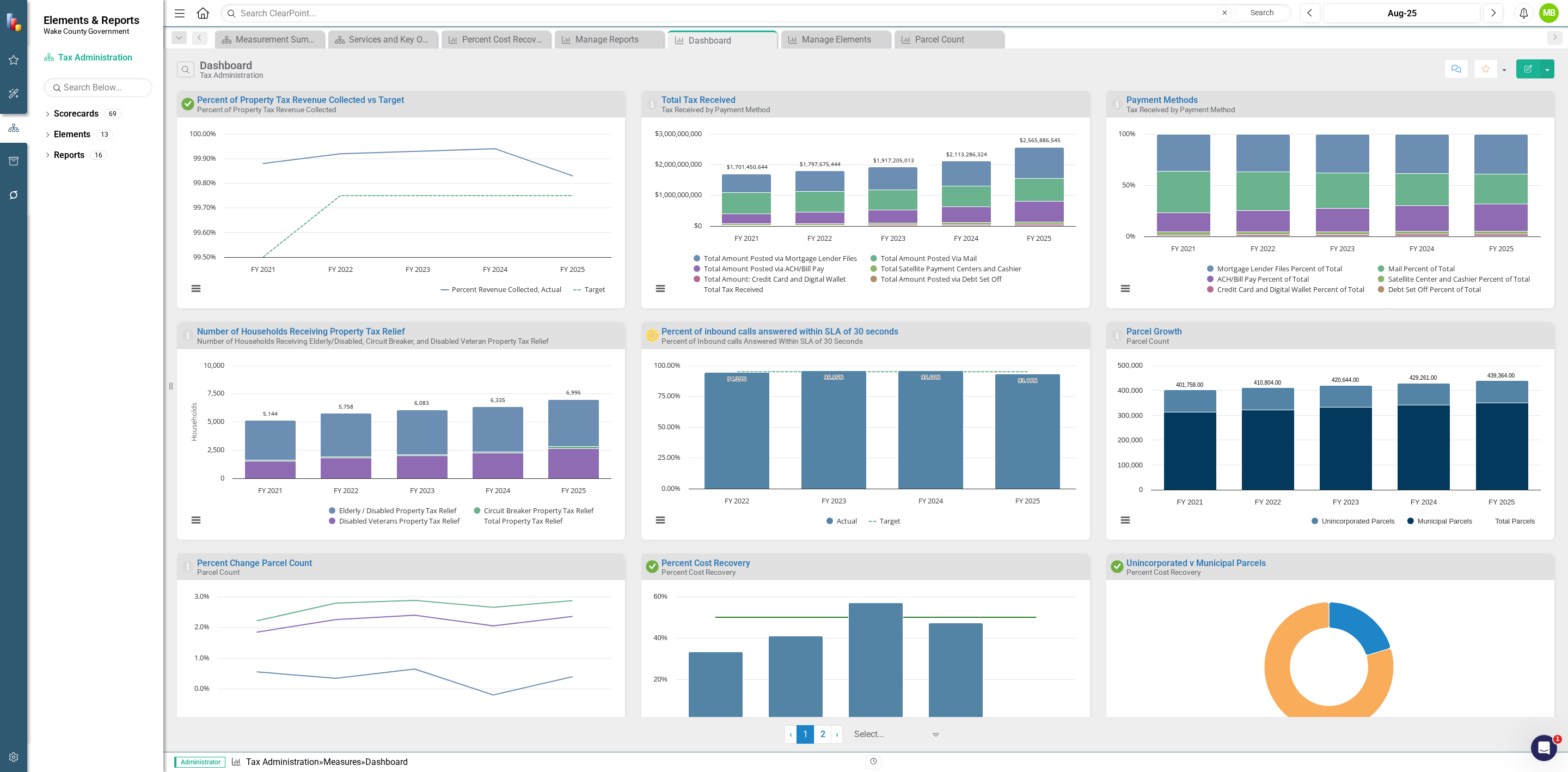
click at [858, 27] on div "Dropdown Search Scorecard Measurement Summary Close Scorecard Services and Key …" at bounding box center [866, 37] width 1405 height 22
click at [861, 41] on div "Manage Elements" at bounding box center [838, 39] width 72 height 13
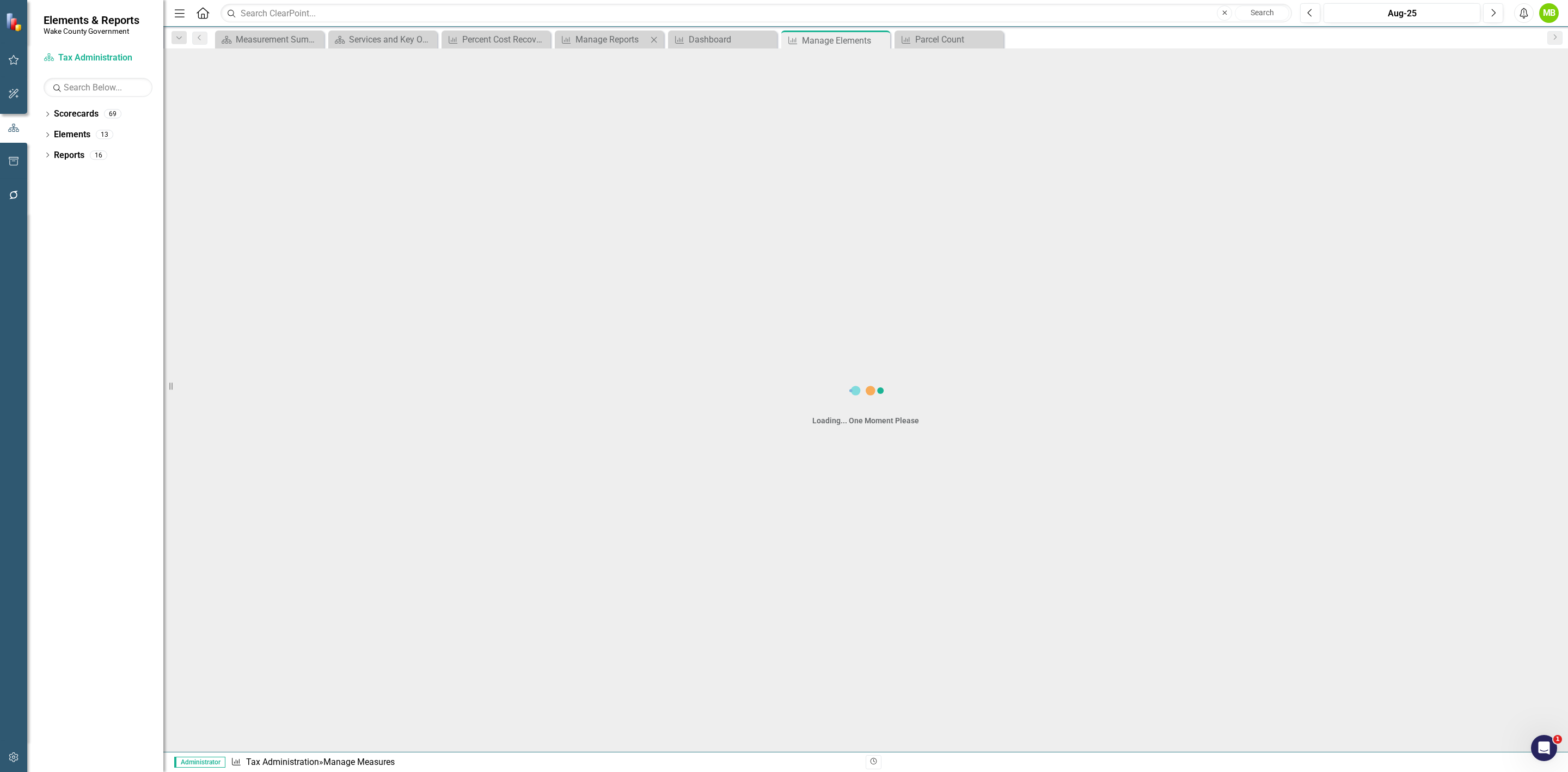
click at [0, 0] on icon at bounding box center [0, 0] width 0 height 0
click at [633, 41] on div "Manage Reports" at bounding box center [611, 39] width 72 height 13
click at [0, 0] on icon "Close" at bounding box center [0, 0] width 0 height 0
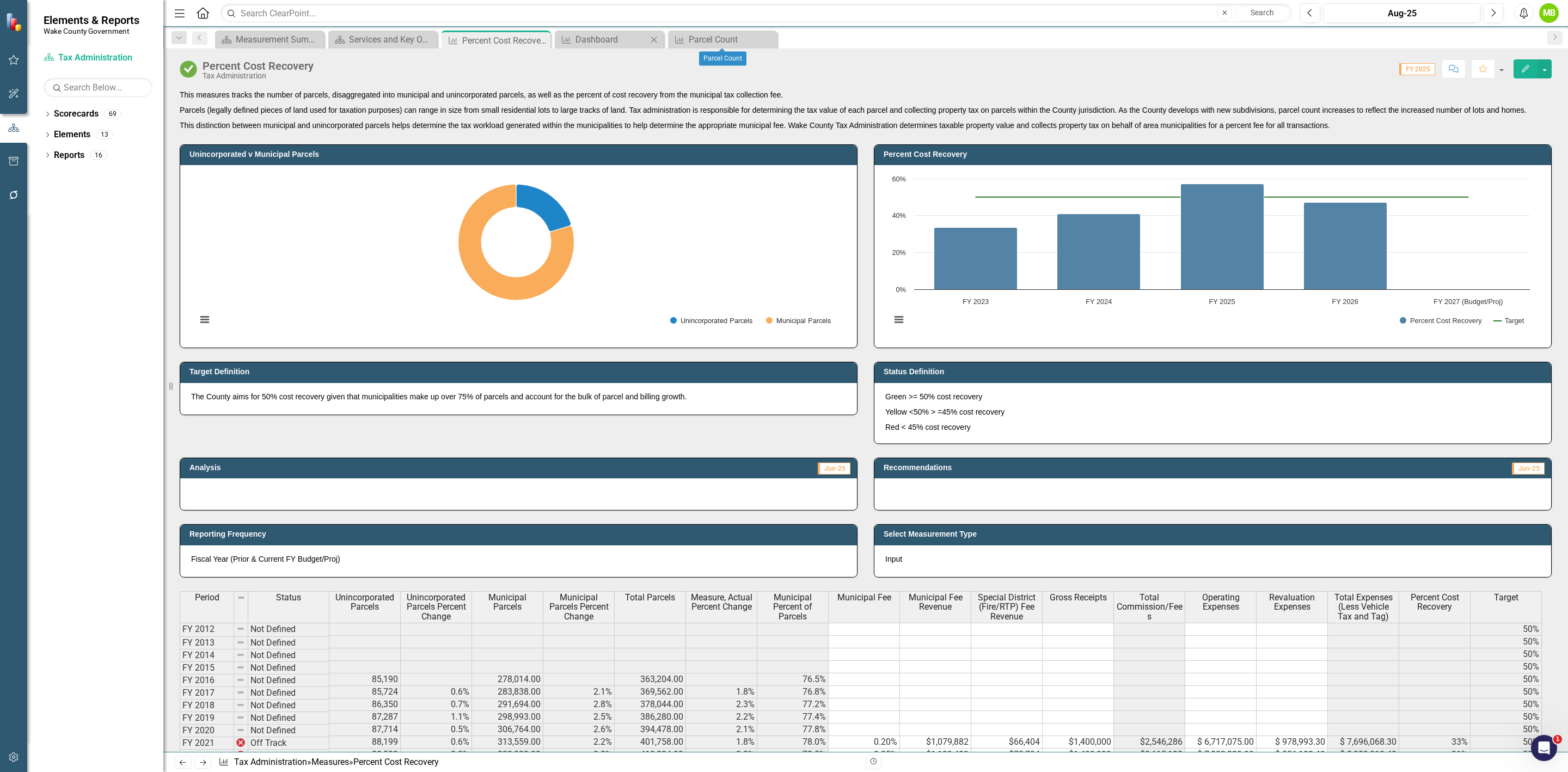
click at [655, 41] on icon at bounding box center [654, 39] width 6 height 6
click at [540, 39] on icon "Close" at bounding box center [540, 41] width 11 height 9
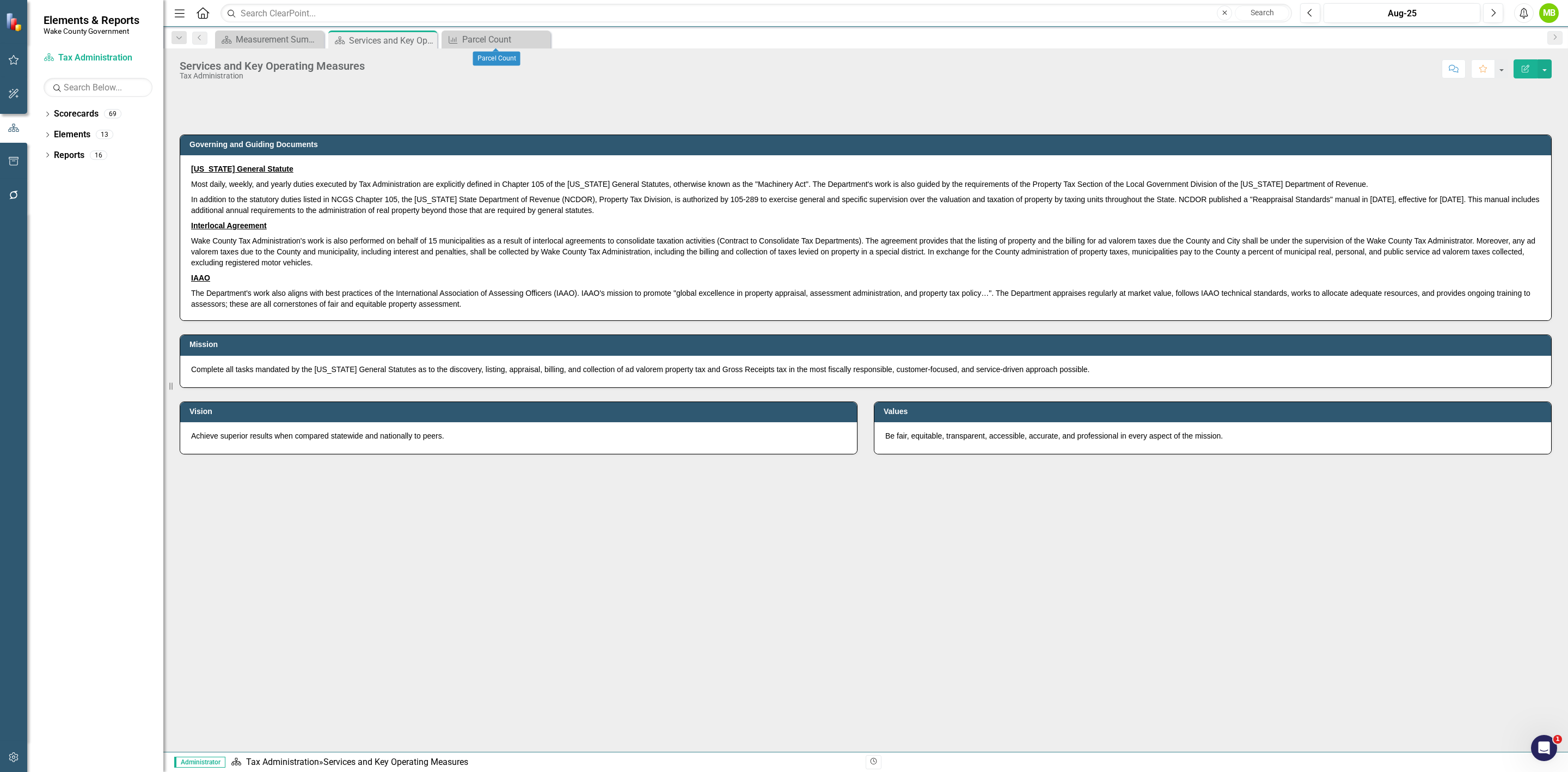
click at [0, 0] on icon "Close" at bounding box center [0, 0] width 0 height 0
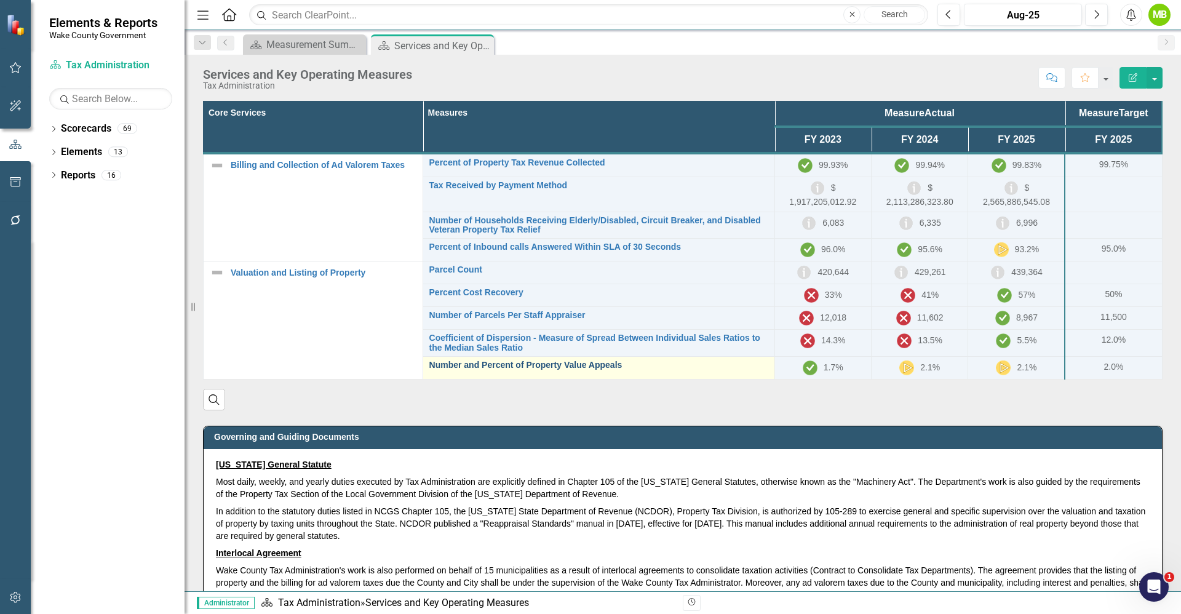
click at [564, 370] on link "Number and Percent of Property Value Appeals" at bounding box center [598, 364] width 339 height 9
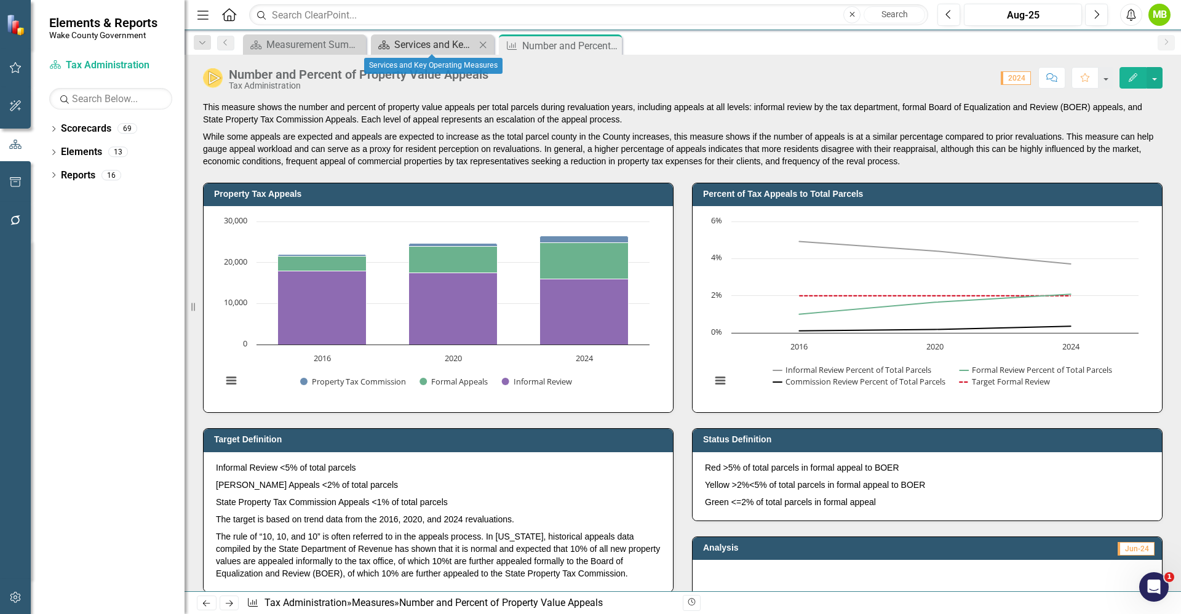
click at [424, 44] on div "Services and Key Operating Measures" at bounding box center [434, 44] width 81 height 15
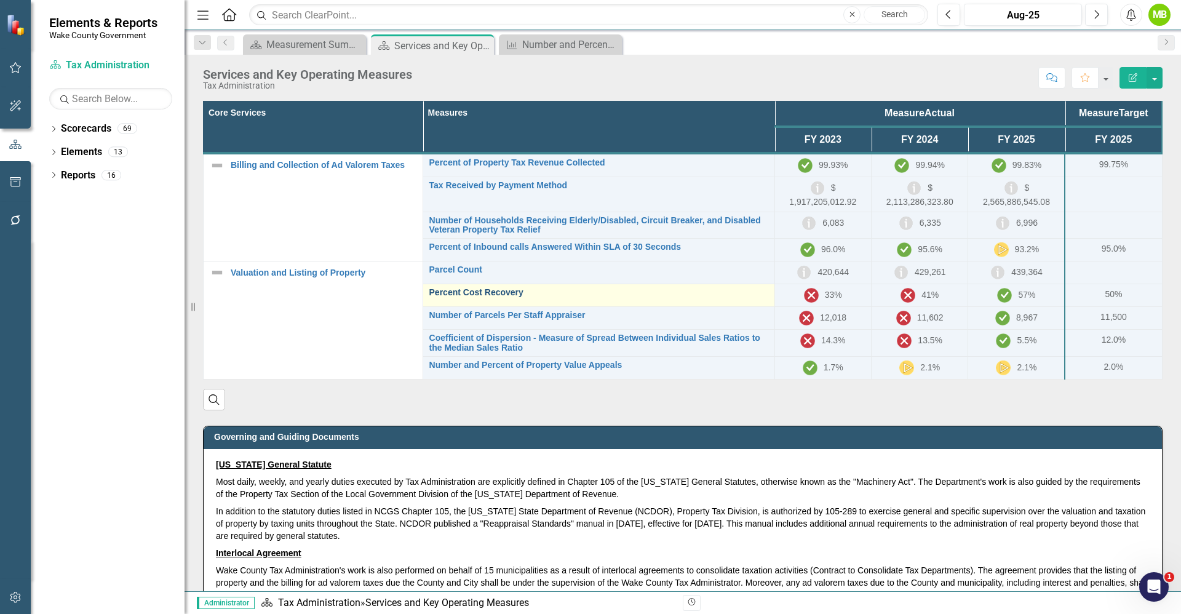
click at [491, 293] on link "Percent Cost Recovery" at bounding box center [598, 292] width 339 height 9
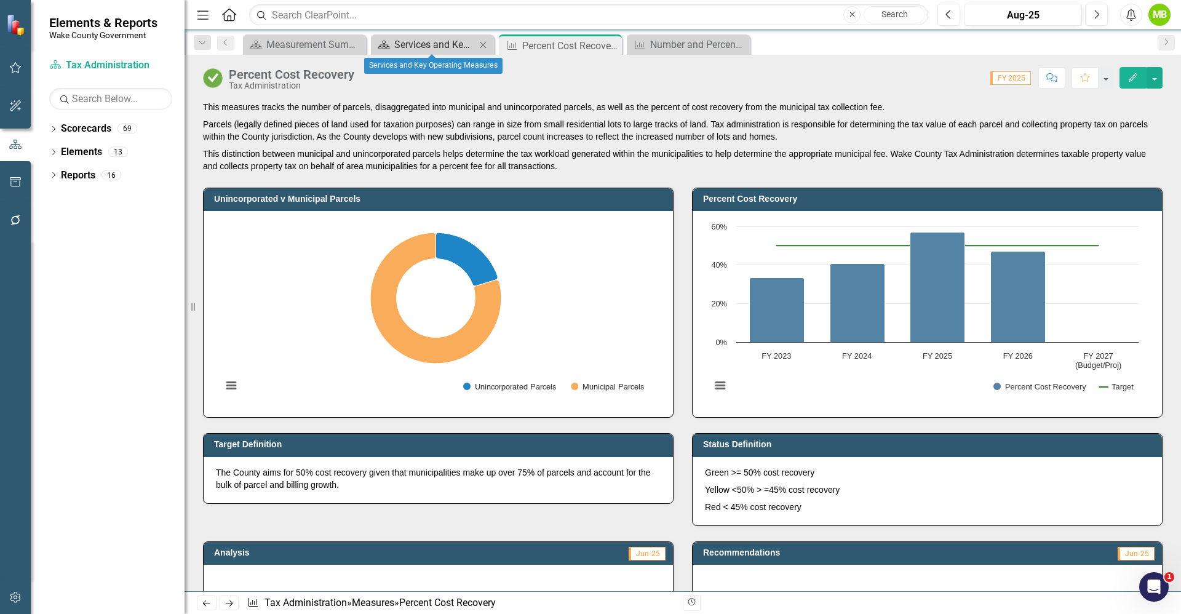
click at [420, 46] on div "Services and Key Operating Measures" at bounding box center [434, 44] width 81 height 15
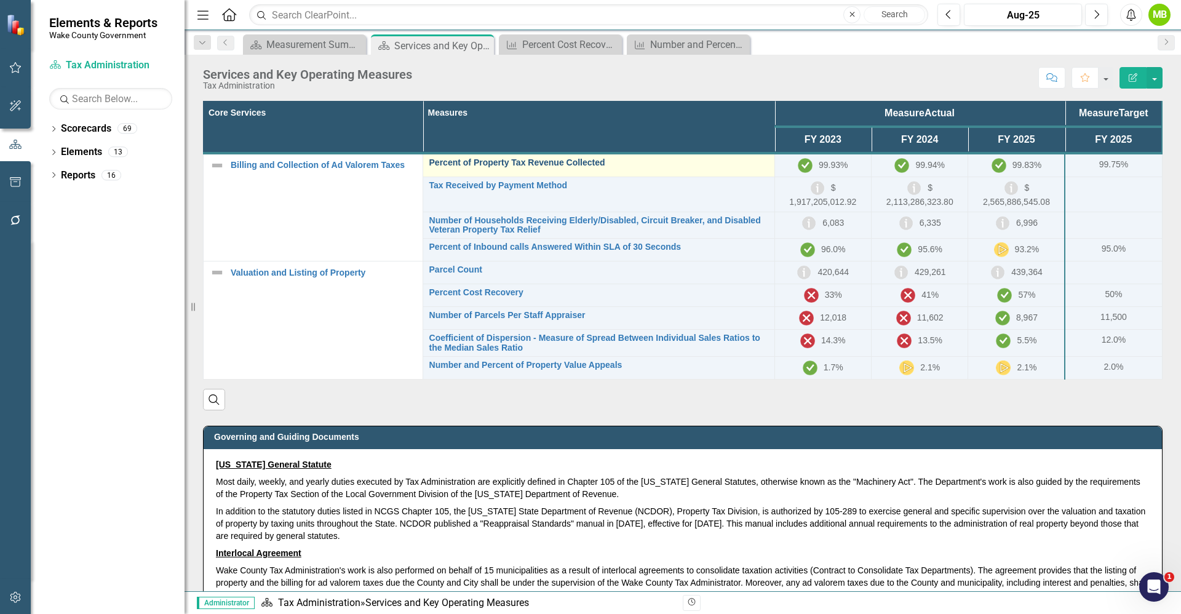
click at [566, 161] on link "Percent of Property Tax Revenue Collected" at bounding box center [598, 162] width 339 height 9
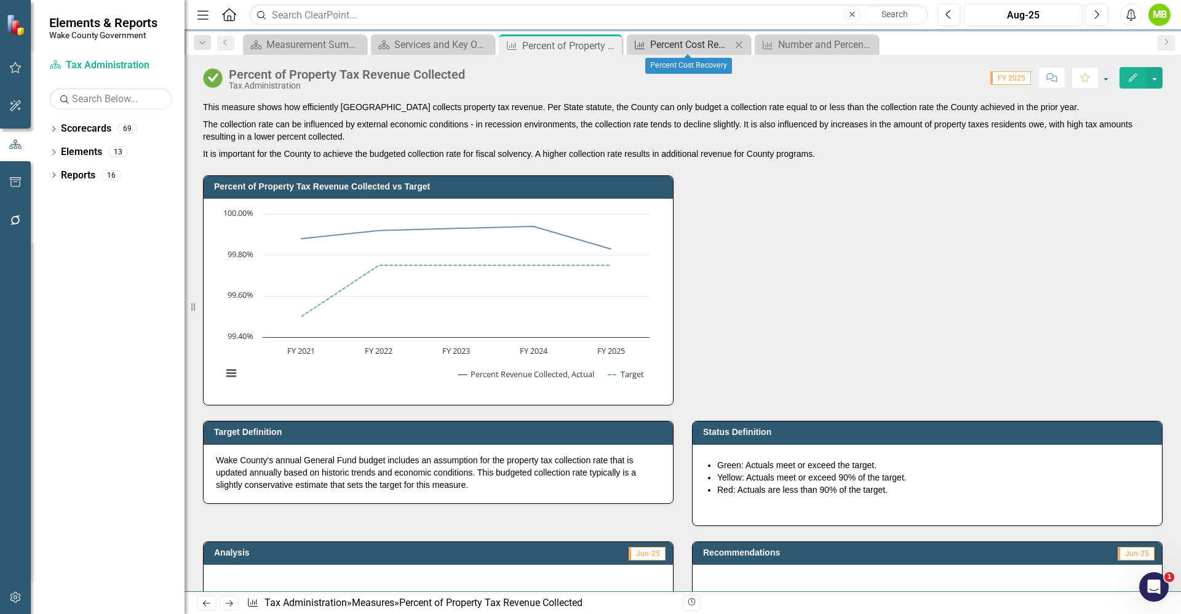
click at [692, 38] on div "Percent Cost Recovery" at bounding box center [690, 44] width 81 height 15
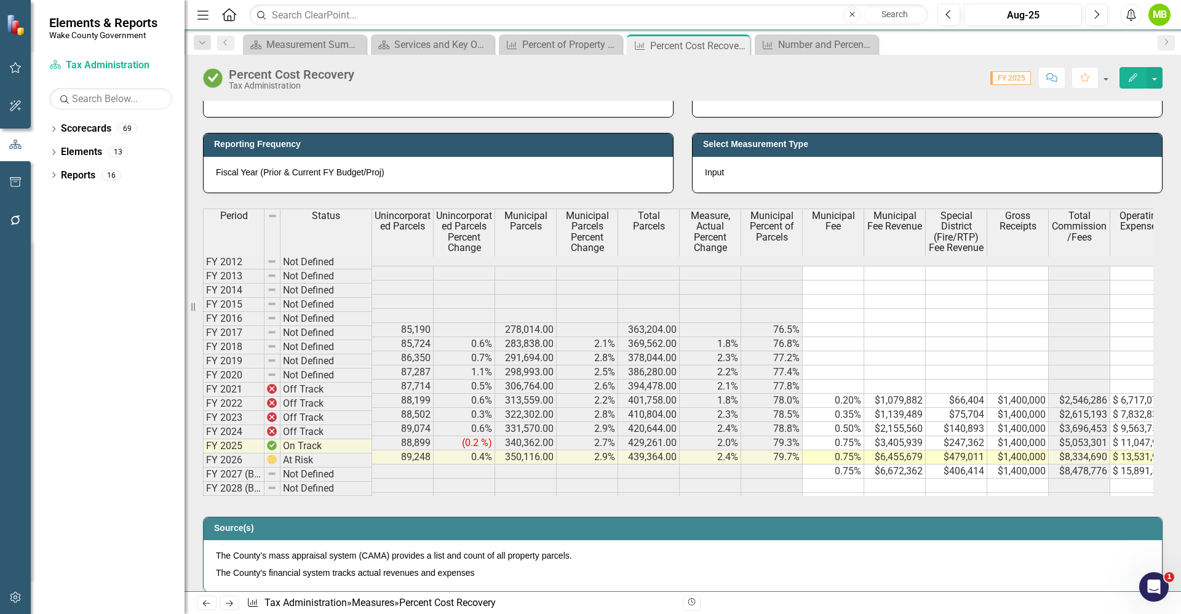
scroll to position [0, 264]
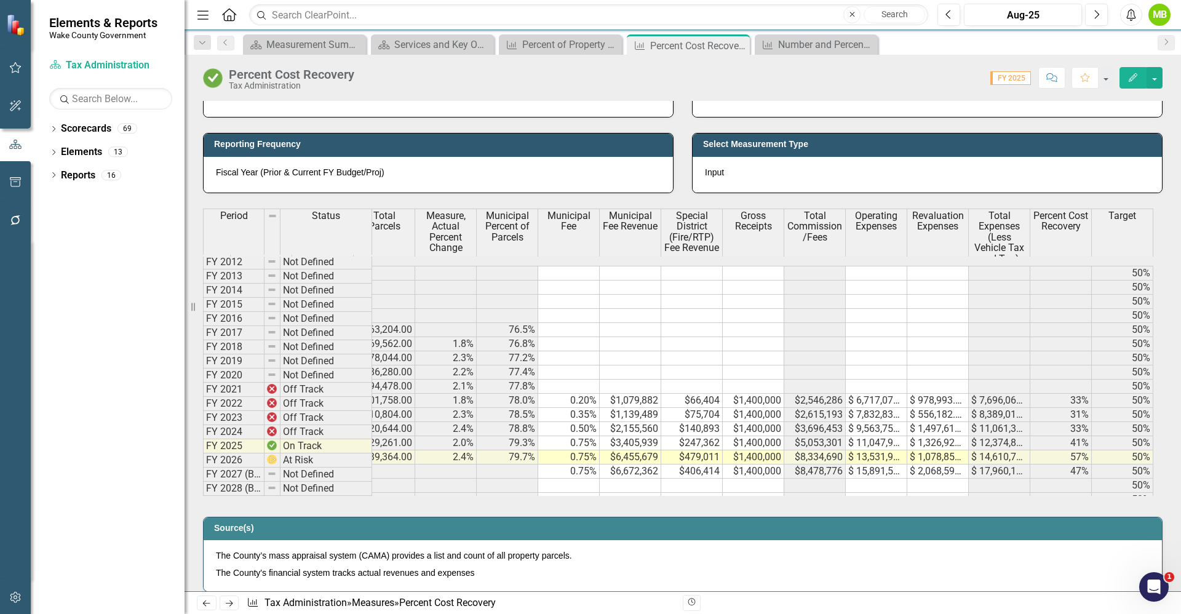
click at [423, 55] on div "Percent Cost Recovery Tax Administration Score: 0.00 FY 2025 Completed Comment …" at bounding box center [683, 73] width 996 height 37
click at [429, 49] on div "Services and Key Operating Measures" at bounding box center [434, 44] width 81 height 15
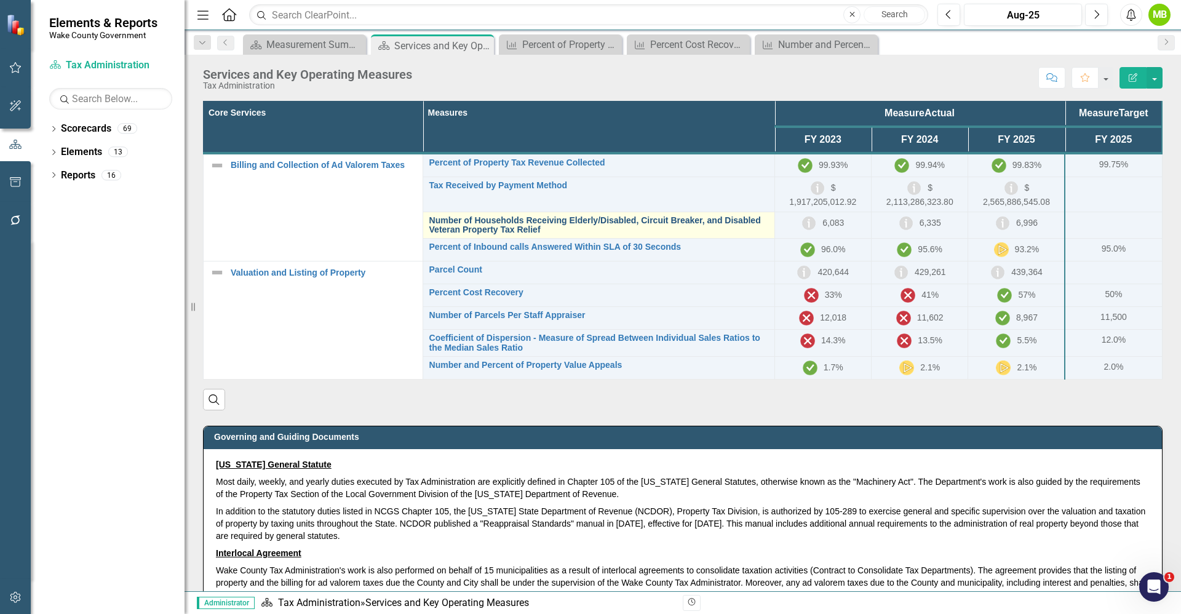
click at [511, 225] on link "Number of Households Receiving Elderly/Disabled, Circuit Breaker, and Disabled …" at bounding box center [598, 225] width 339 height 19
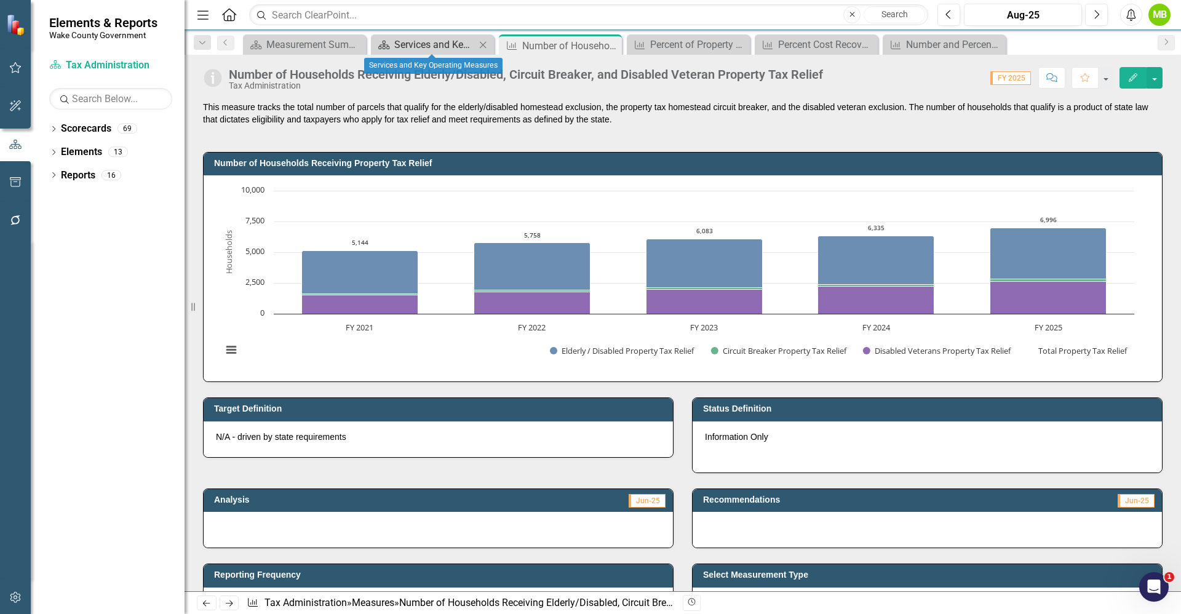
click at [410, 43] on div "Services and Key Operating Measures" at bounding box center [434, 44] width 81 height 15
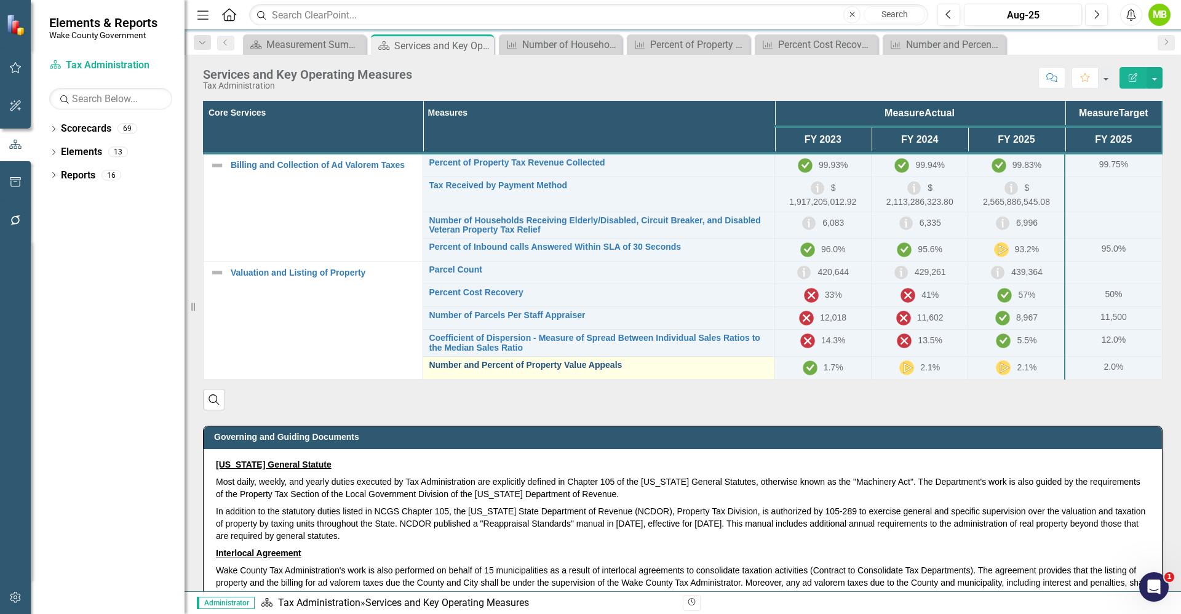
click at [582, 362] on link "Number and Percent of Property Value Appeals" at bounding box center [598, 364] width 339 height 9
